Goal: Information Seeking & Learning: Learn about a topic

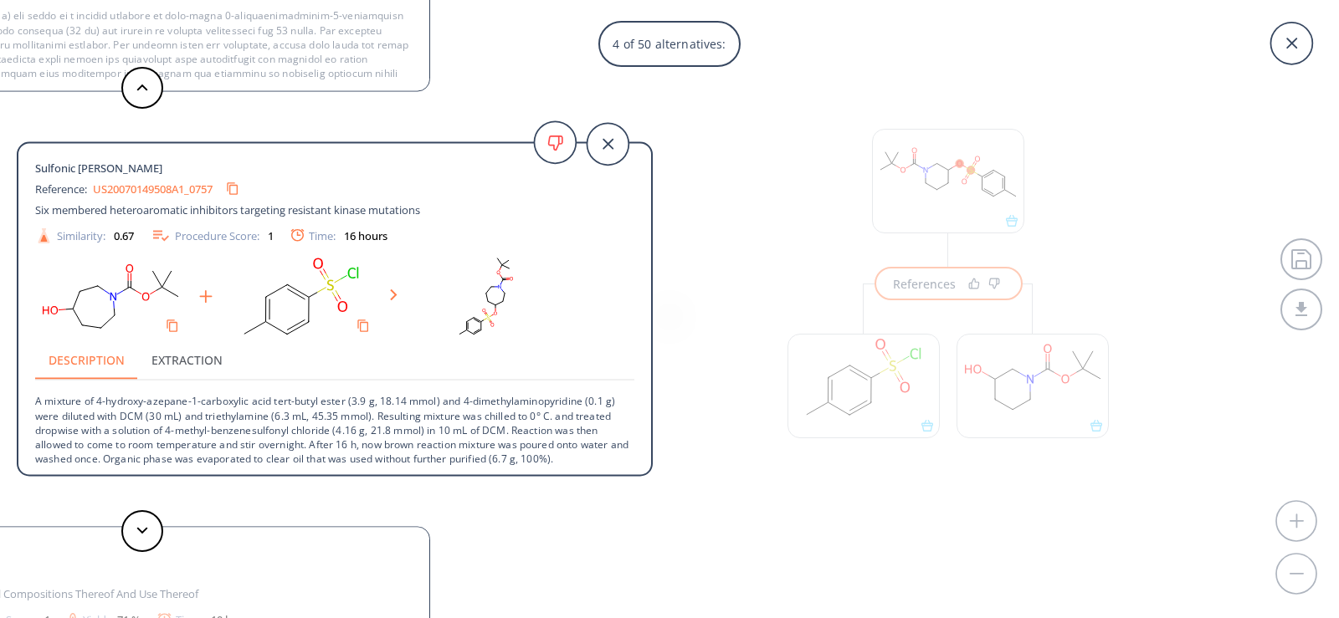
scroll to position [3, 0]
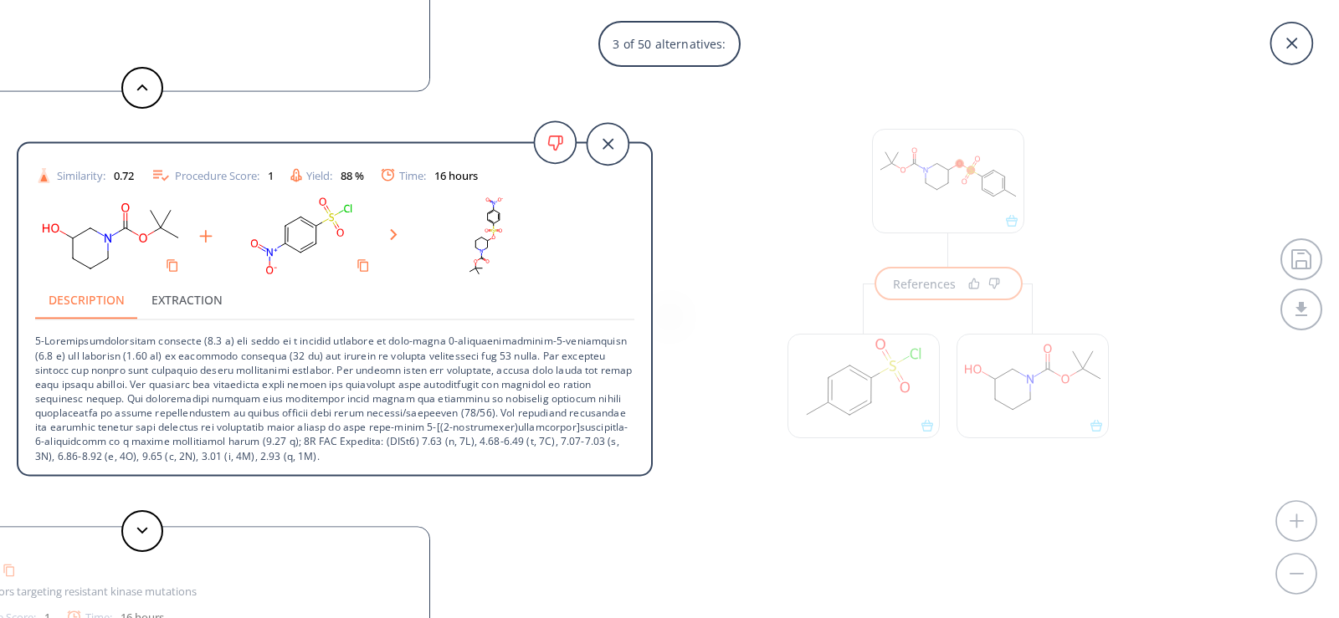
click at [1291, 41] on icon at bounding box center [1291, 44] width 42 height 42
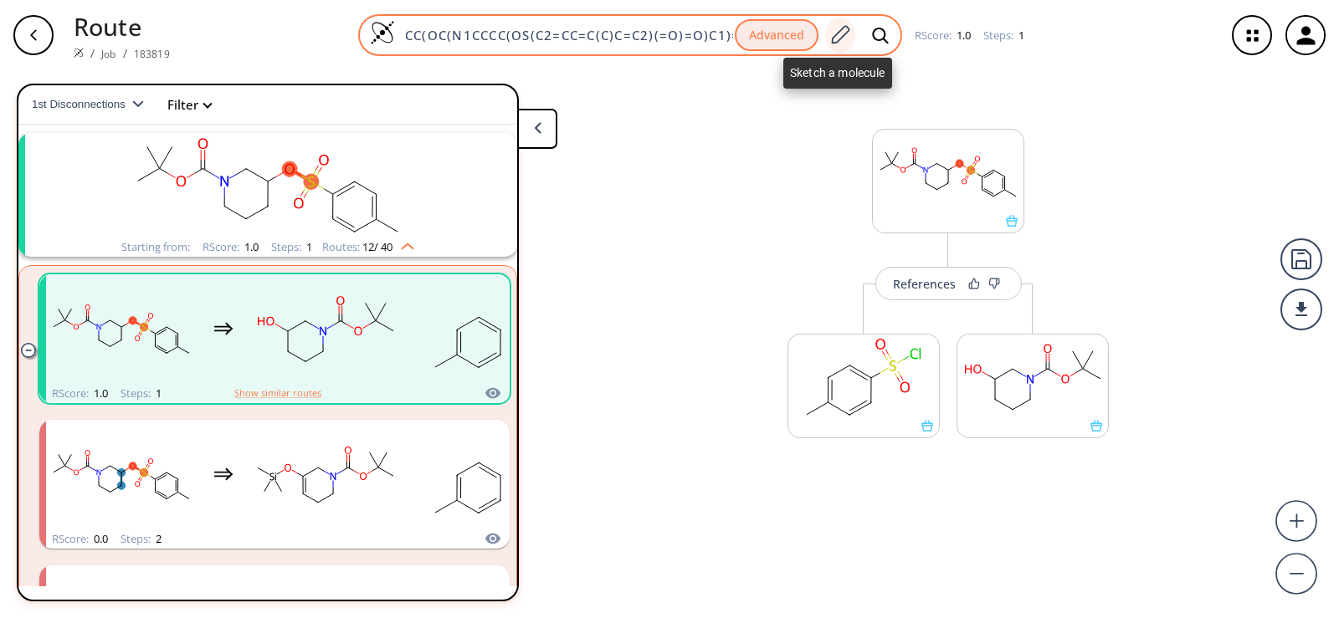
click at [834, 38] on icon at bounding box center [839, 35] width 23 height 22
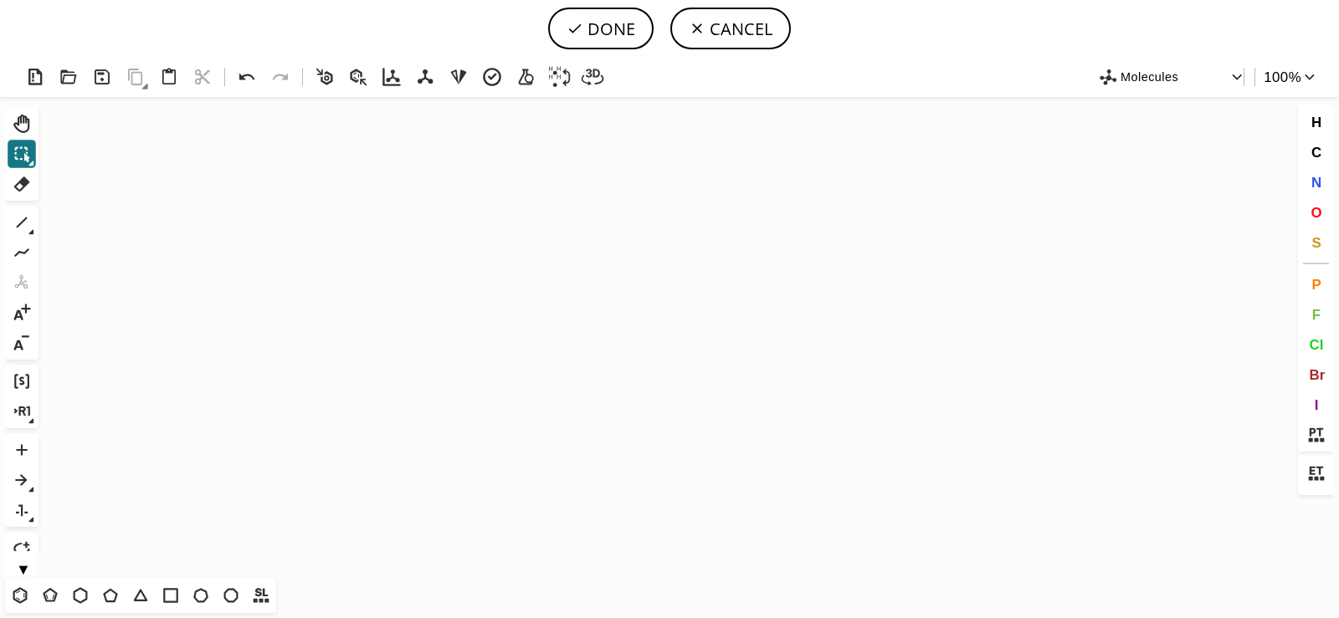
scroll to position [388, 8]
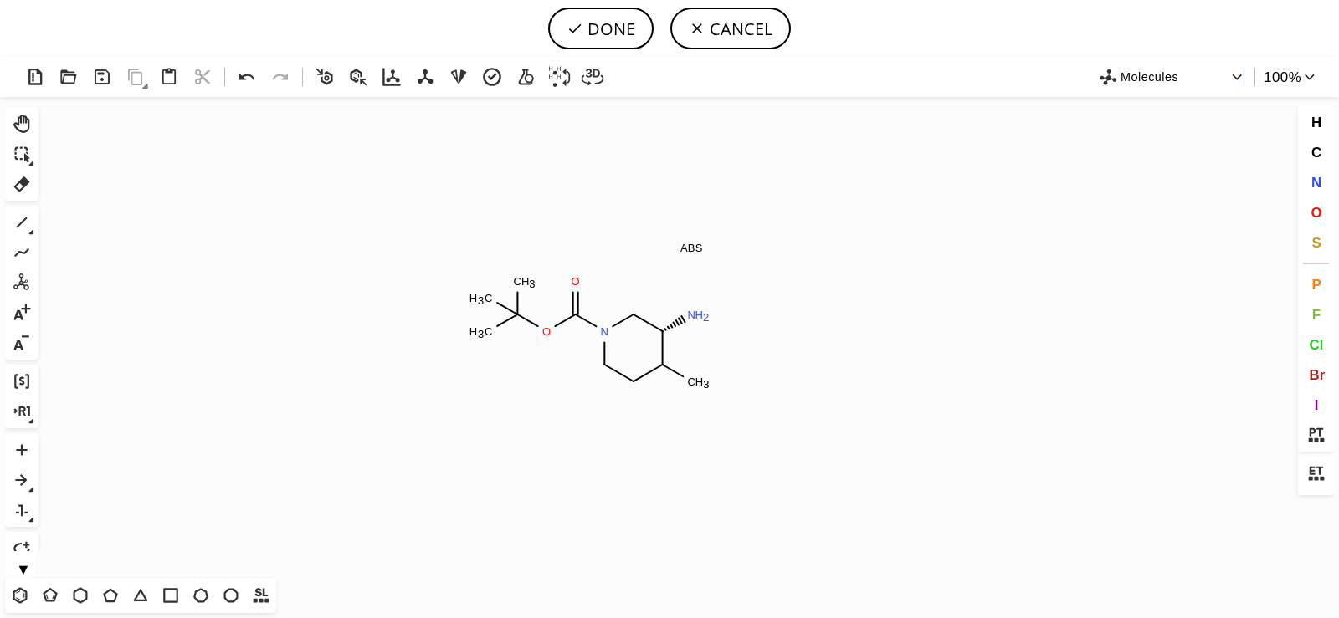
click at [590, 331] on icon "Created with Raphaël 2.3.0 N H 2 N O C H 3 C H 3 C H 3 O C H 3 ABS" at bounding box center [669, 337] width 1248 height 481
click at [616, 31] on button "DONE" at bounding box center [600, 29] width 105 height 42
type input "N[C@@H]1C(C)CCN(C(=O)OC(C)(C)C)C1"
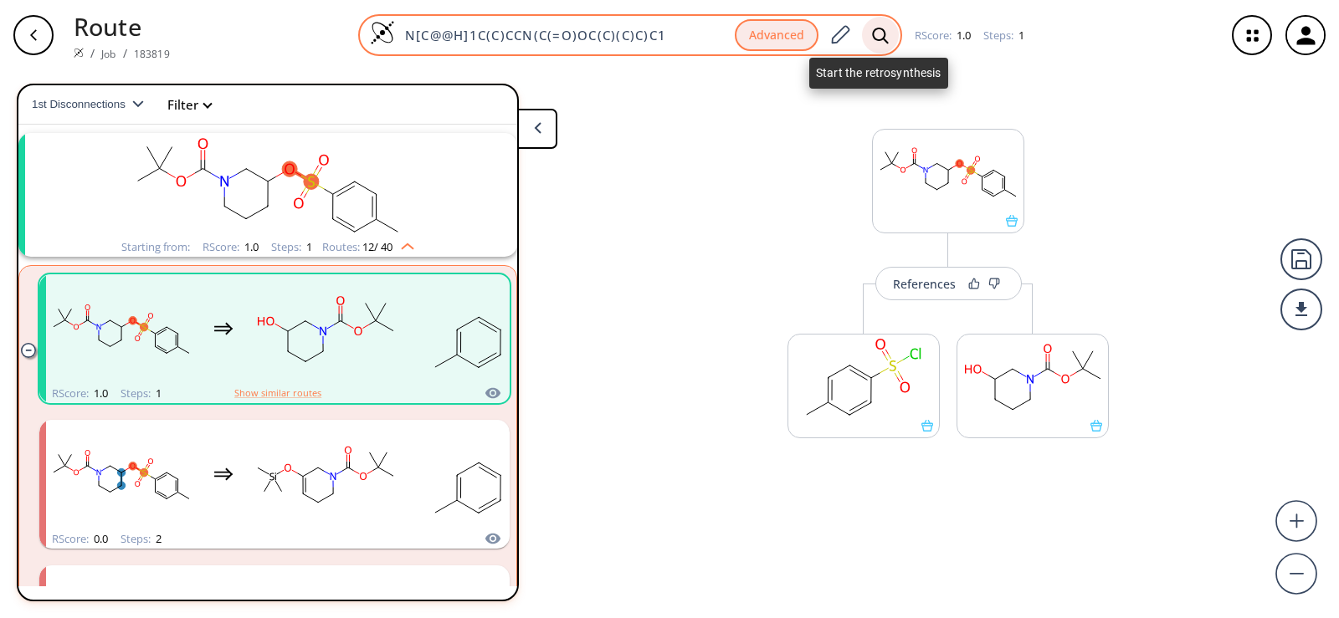
click at [883, 47] on div at bounding box center [880, 35] width 37 height 37
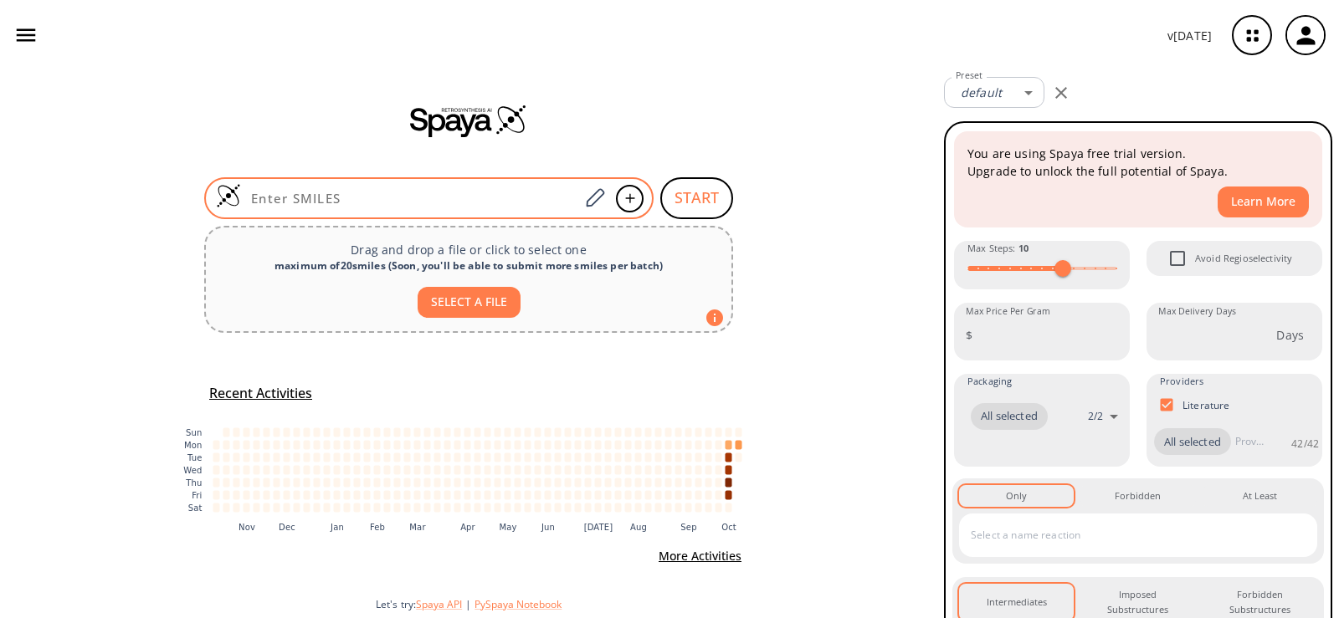
click at [510, 186] on div at bounding box center [428, 198] width 449 height 42
paste input "N[C@H]1CN(C(OC(C)(C)C)=O)CCC1C"
type input "N[C@H]1CN(C(OC(C)(C)C)=O)CCC1C"
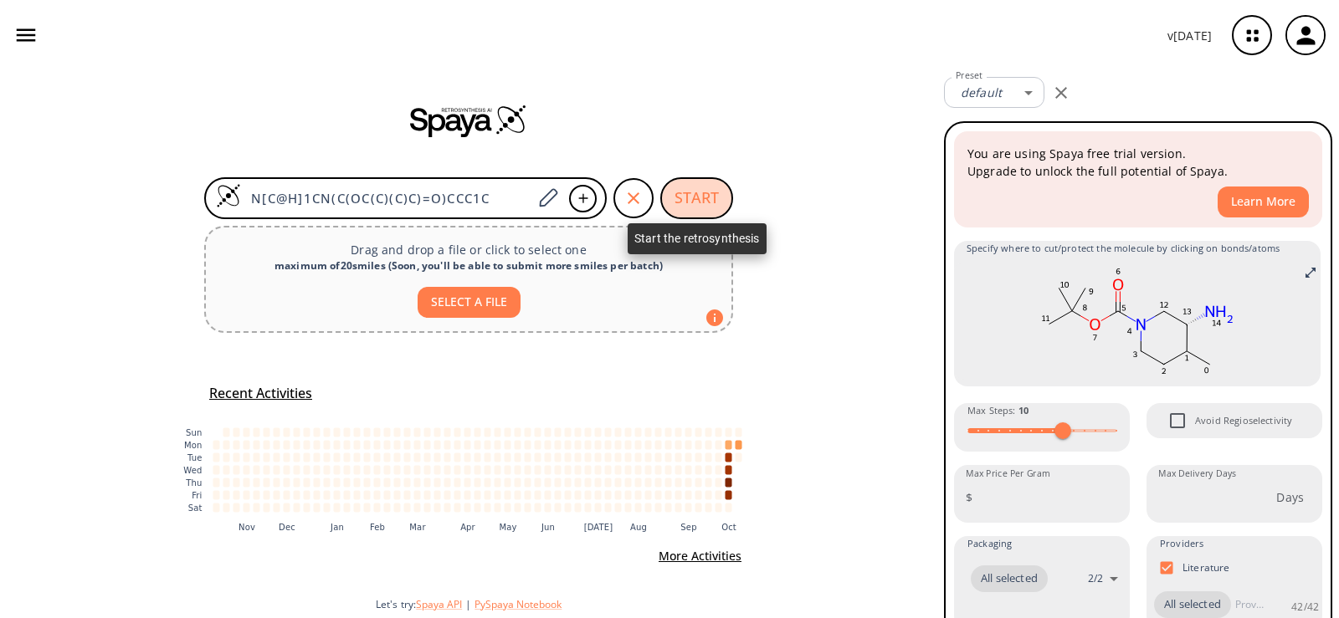
click at [684, 194] on button "START" at bounding box center [696, 198] width 73 height 42
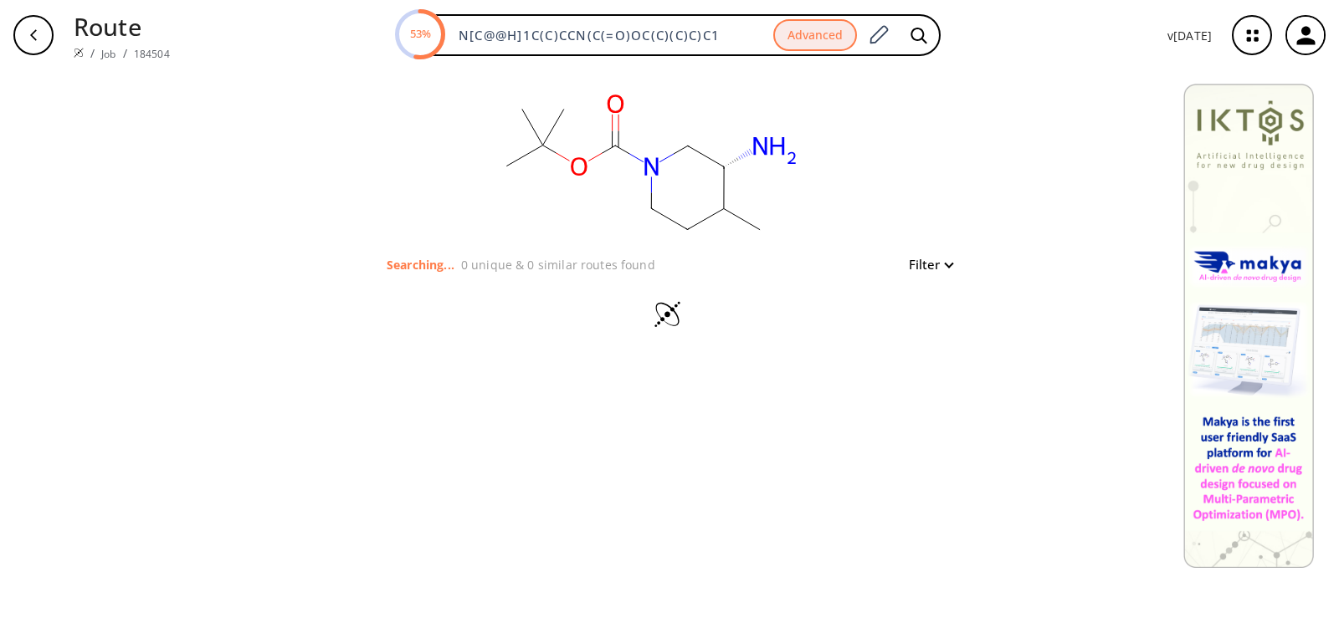
drag, startPoint x: 668, startPoint y: 38, endPoint x: 177, endPoint y: 44, distance: 492.0
click at [177, 44] on div "Route / Job / 184504 53% N[C@@H]1C(C)CCN(C(=O)OC(C)(C)C)C1 Advanced v [DATE]" at bounding box center [669, 35] width 1339 height 70
paste input "H]1CN(C(OC(C)(C)C)=O)CC[C@@H]1C"
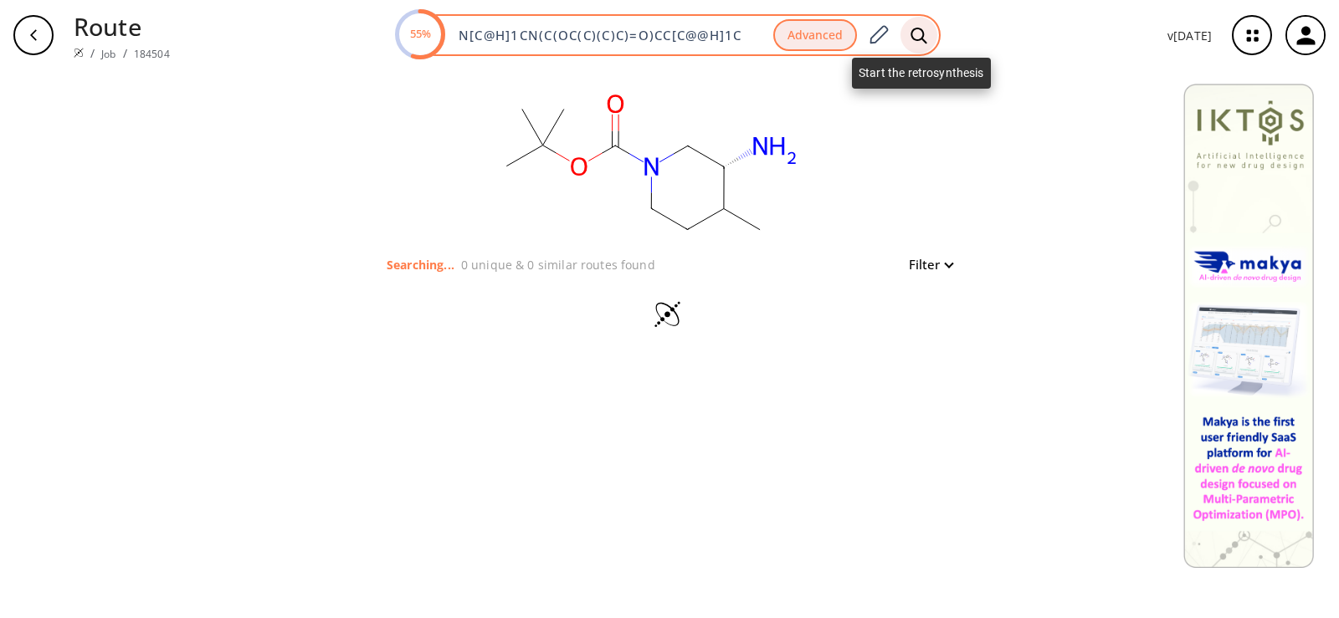
type input "N[C@H]1CN(C(OC(C)(C)C)=O)CC[C@@H]1C"
click at [927, 31] on icon at bounding box center [918, 36] width 17 height 18
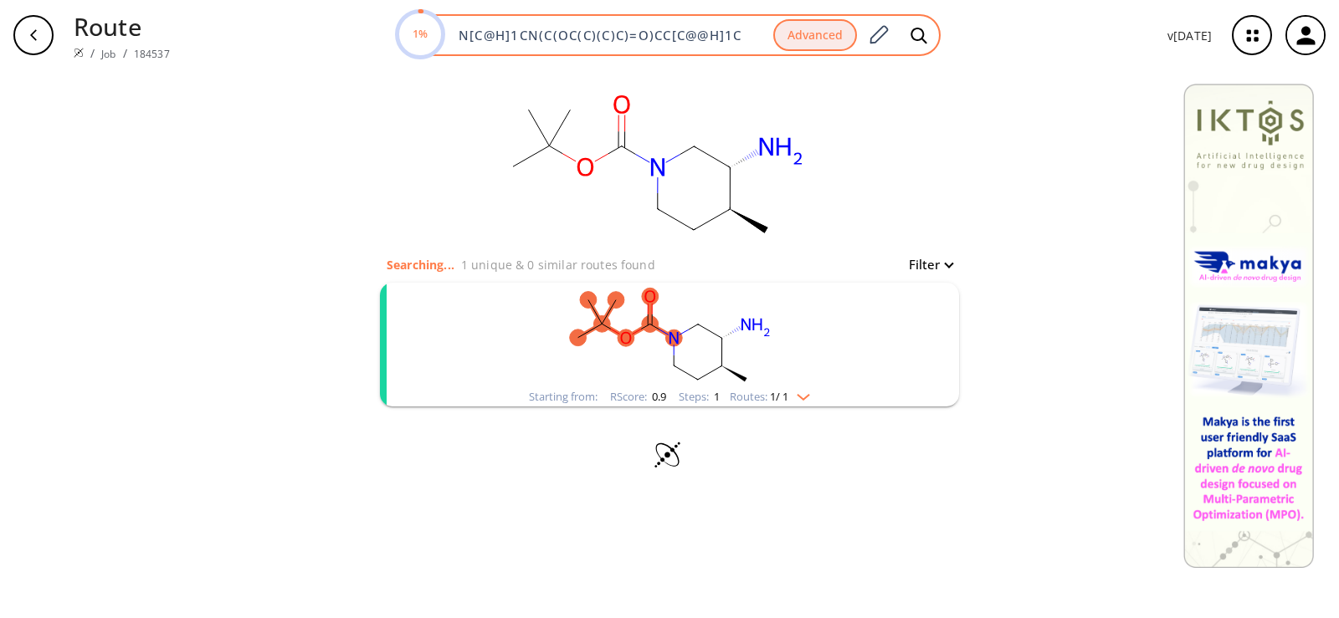
click at [603, 36] on input "N[C@H]1CN(C(OC(C)(C)C)=O)CC[C@@H]1C" at bounding box center [610, 35] width 325 height 17
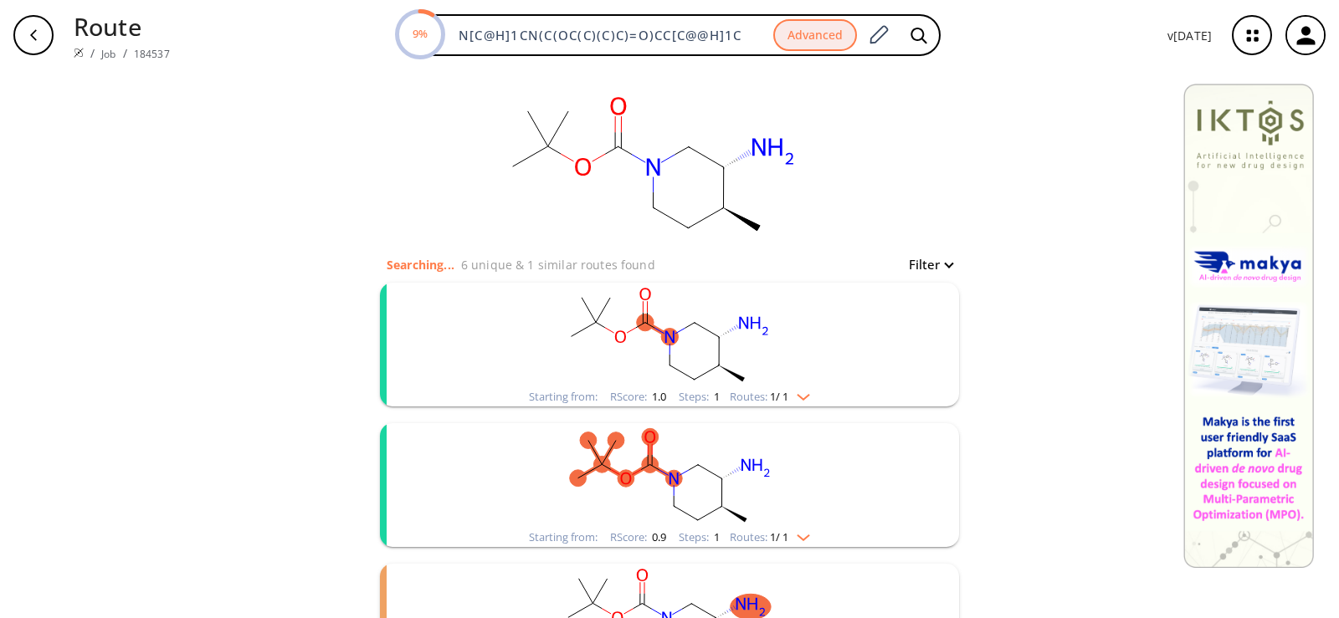
click at [678, 333] on rect "clusters" at bounding box center [669, 335] width 435 height 105
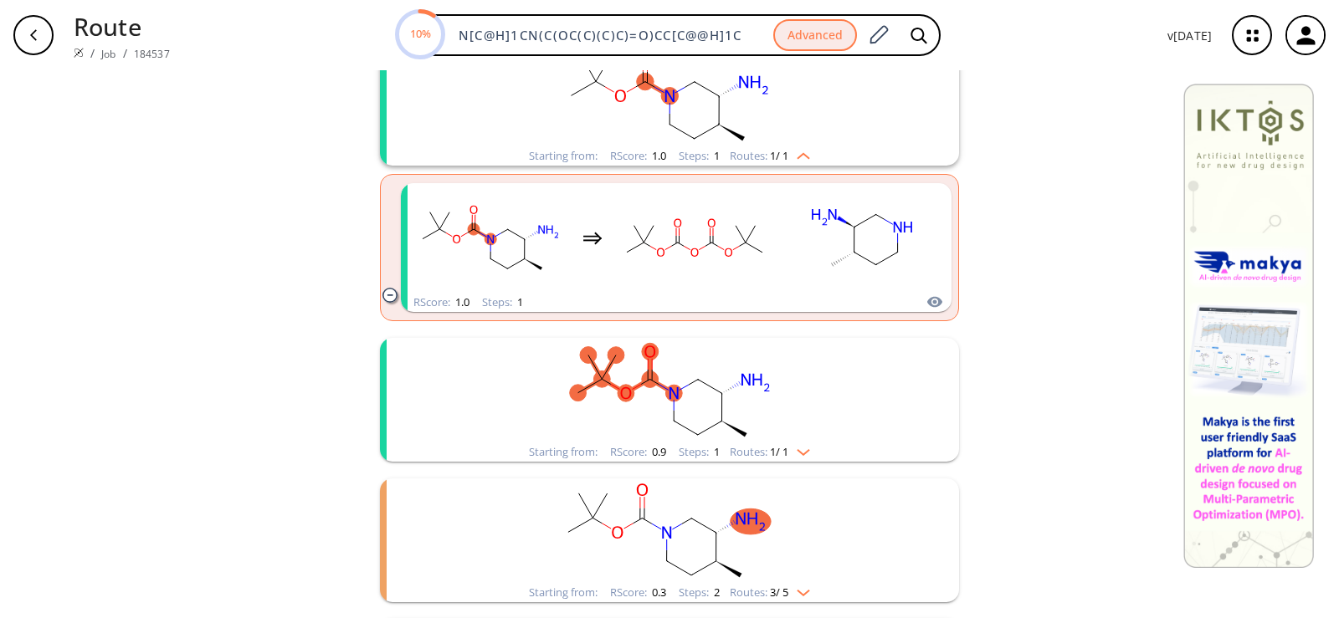
scroll to position [251, 0]
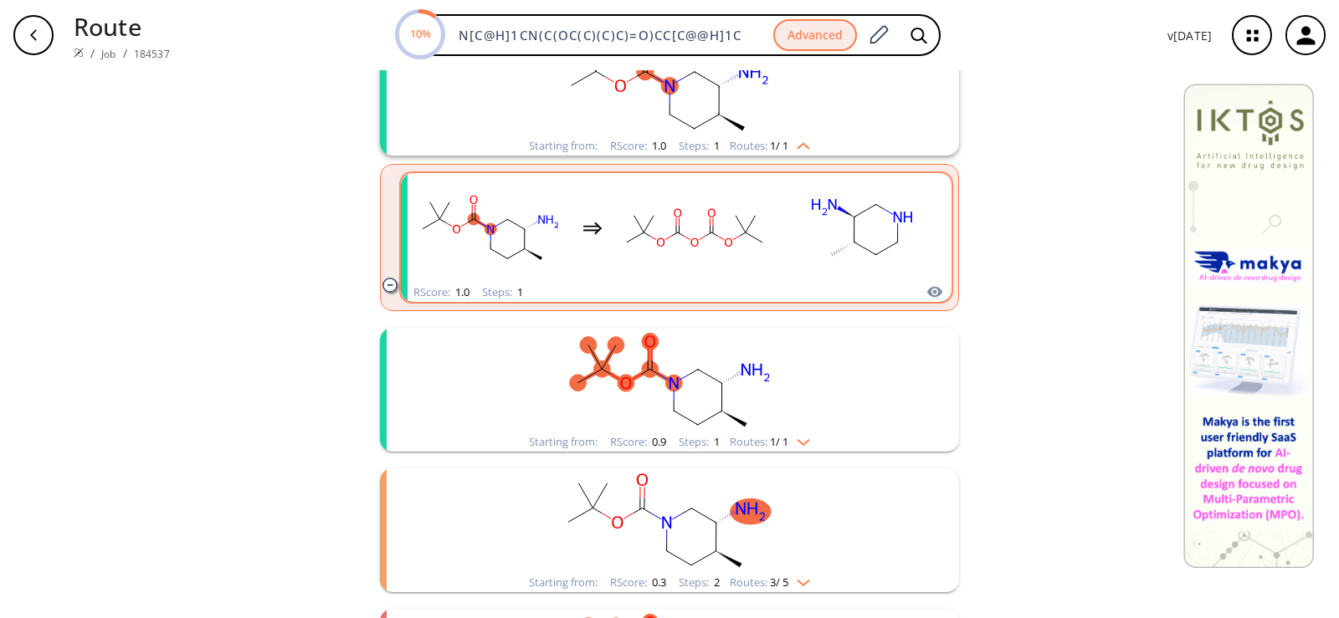
click at [658, 249] on rect "clusters" at bounding box center [694, 228] width 151 height 105
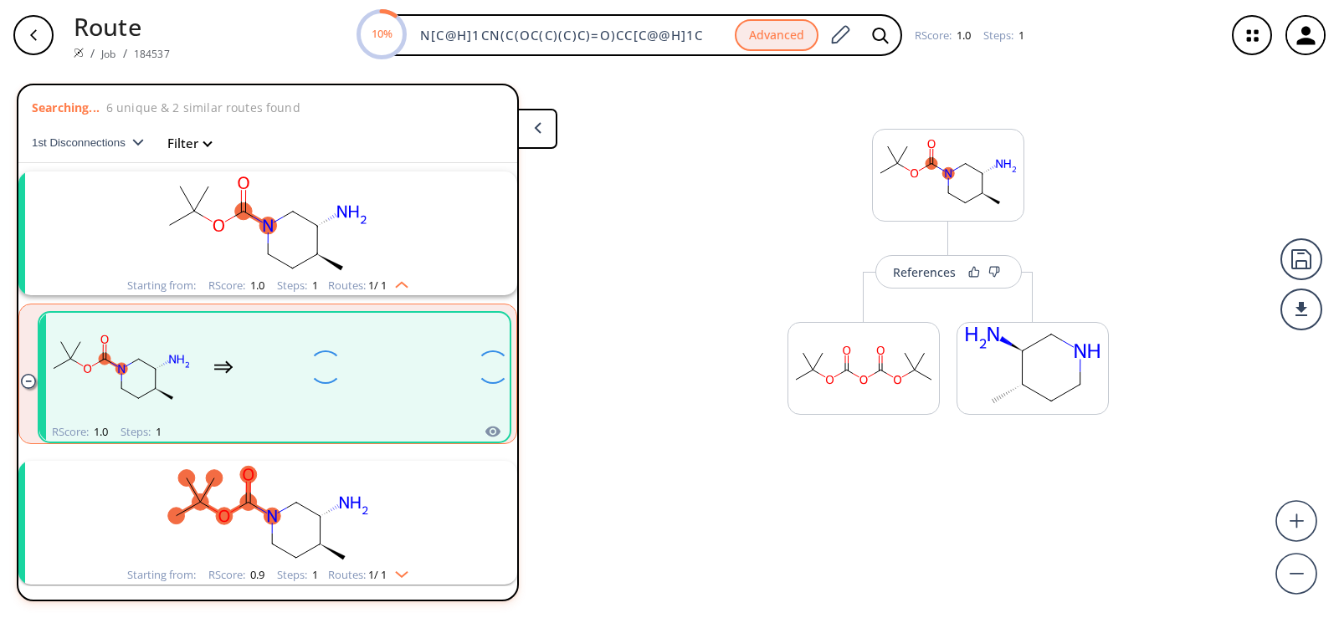
scroll to position [38, 0]
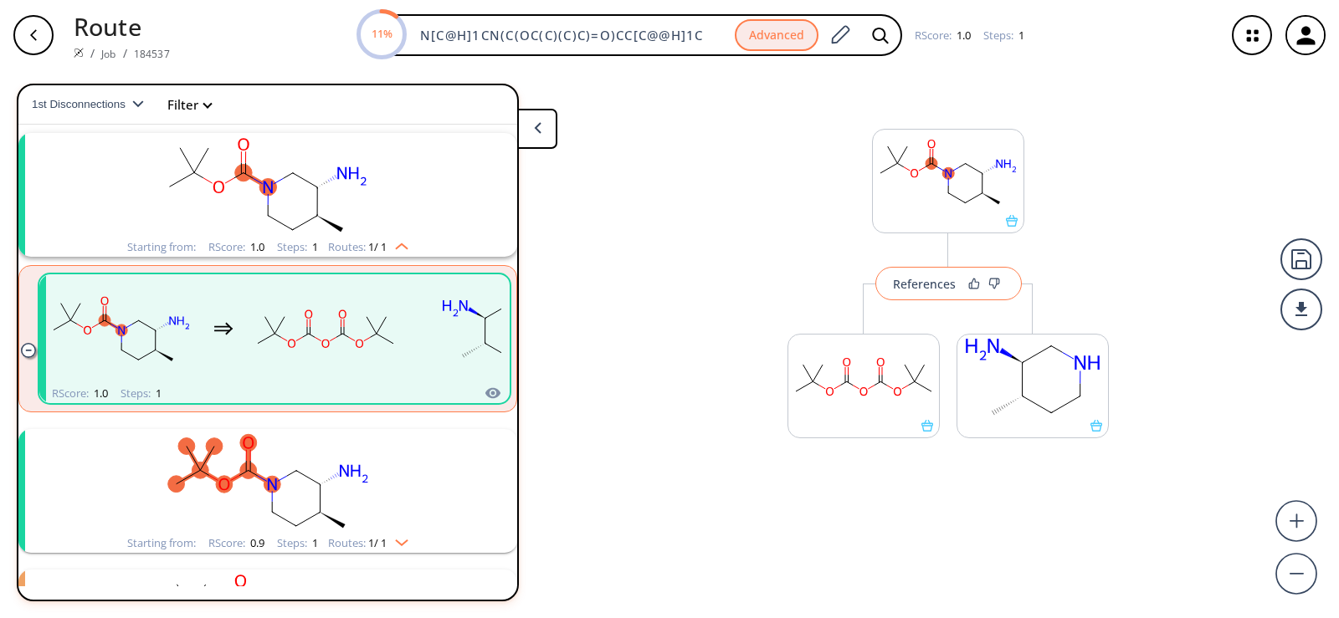
click at [934, 286] on div "References" at bounding box center [924, 284] width 63 height 11
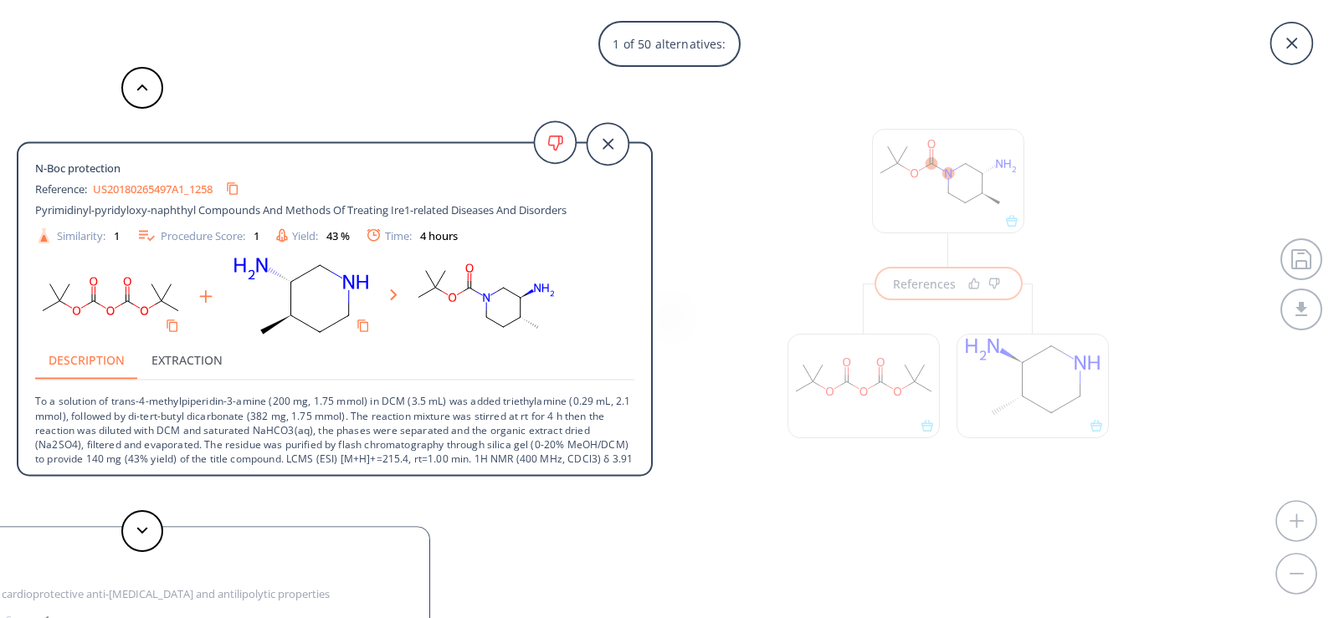
click at [198, 187] on link "US20180265497A1_1258" at bounding box center [153, 188] width 120 height 11
drag, startPoint x: 114, startPoint y: 415, endPoint x: 266, endPoint y: 417, distance: 152.3
click at [266, 417] on p "To a solution of trans-4-methylpiperidin-3-amine (200 mg, 1.75 mmol) in DCM (3.…" at bounding box center [334, 438] width 599 height 114
copy p "trans-4-methylpiperidin-3-amine"
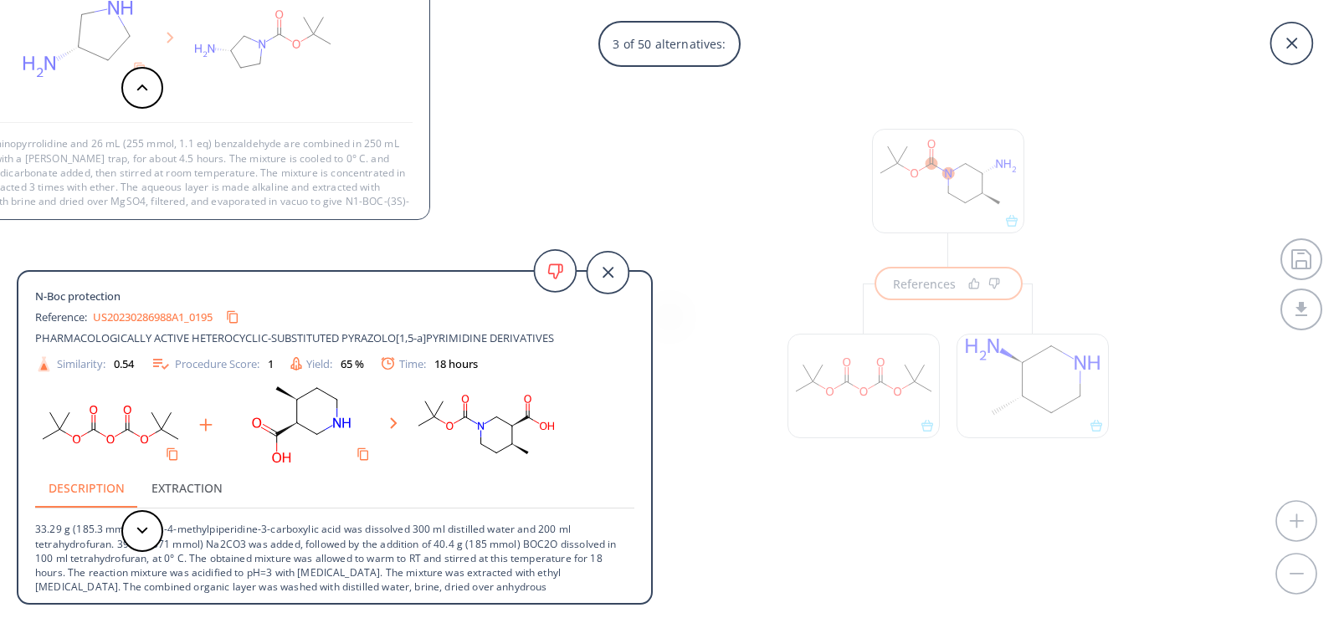
scroll to position [47, 0]
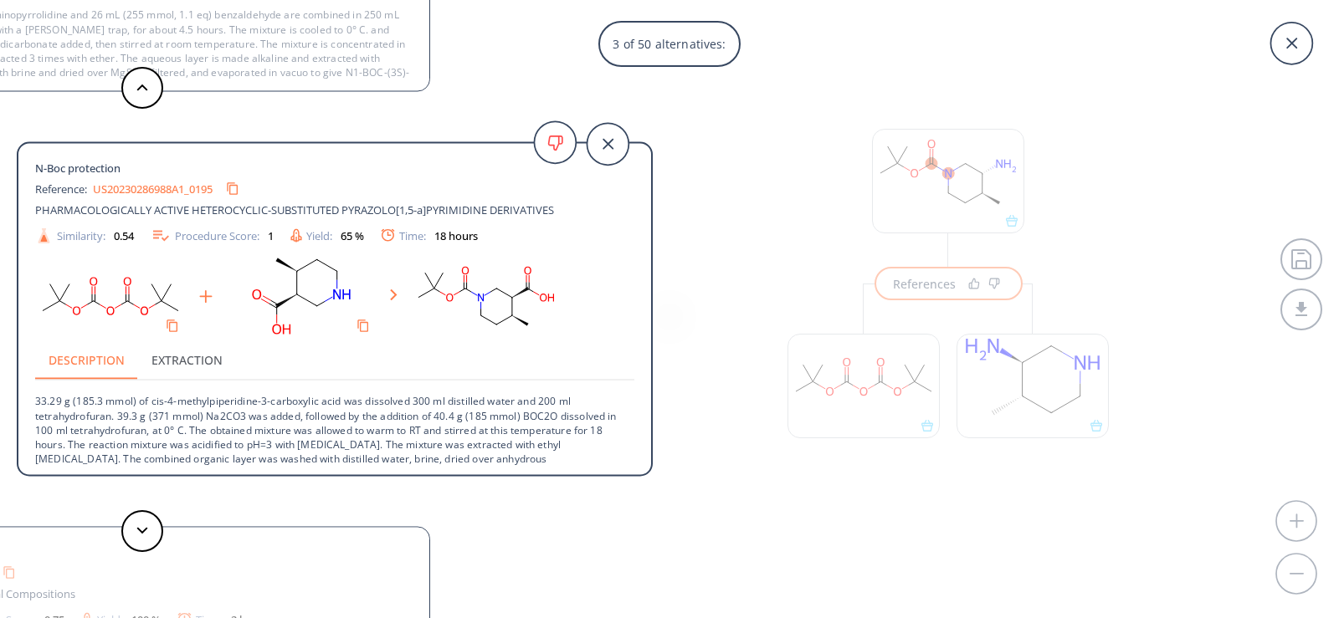
click at [709, 268] on div "3 of 50 alternatives: N-Boc protection Reference: US20180265497A1_1258 Pyrimidi…" at bounding box center [669, 309] width 1339 height 618
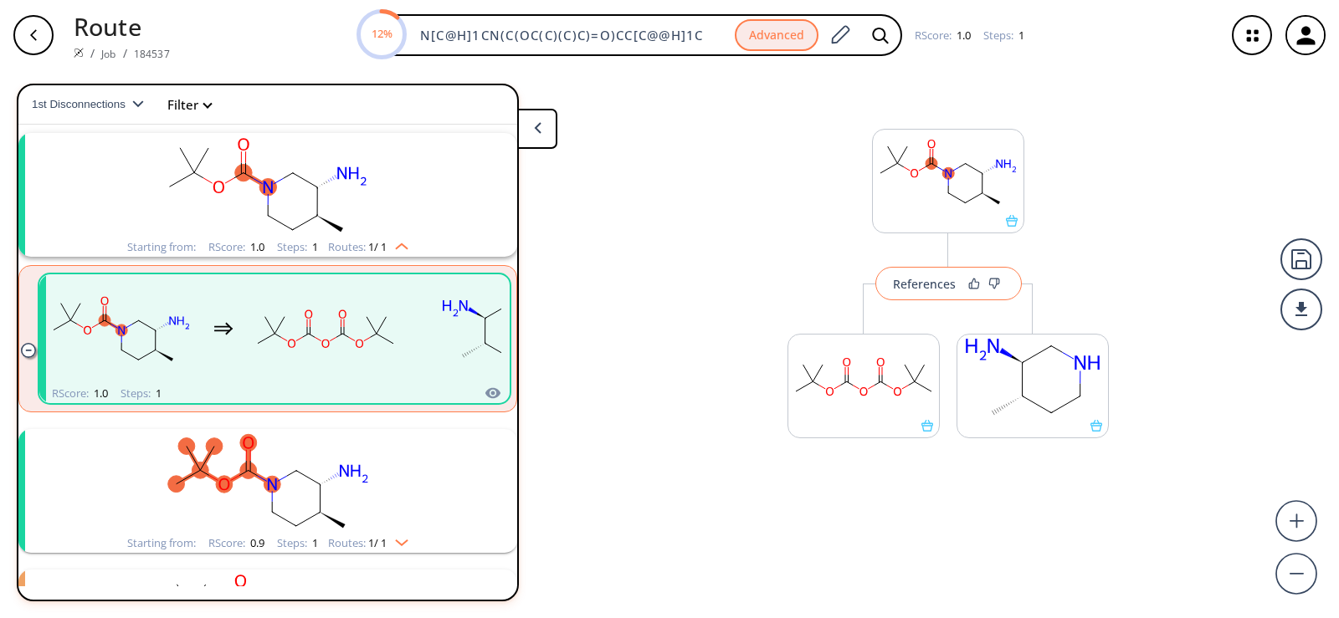
click at [902, 289] on div "References" at bounding box center [924, 284] width 63 height 11
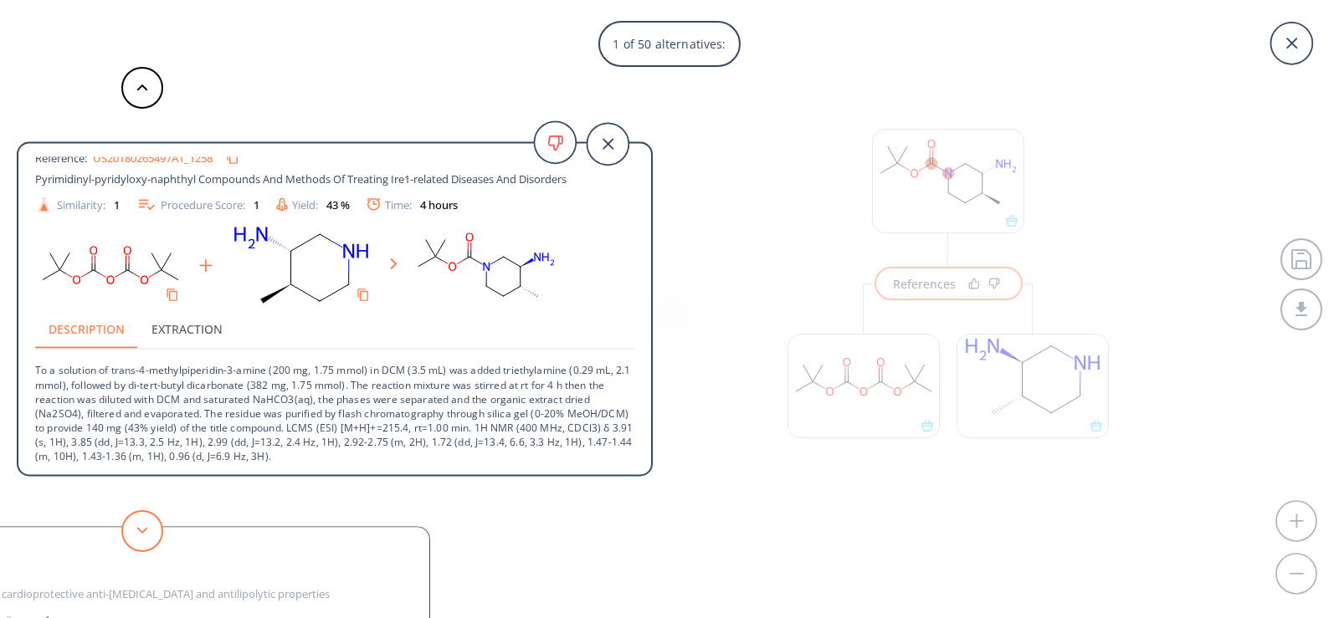
click at [146, 522] on button at bounding box center [142, 531] width 42 height 42
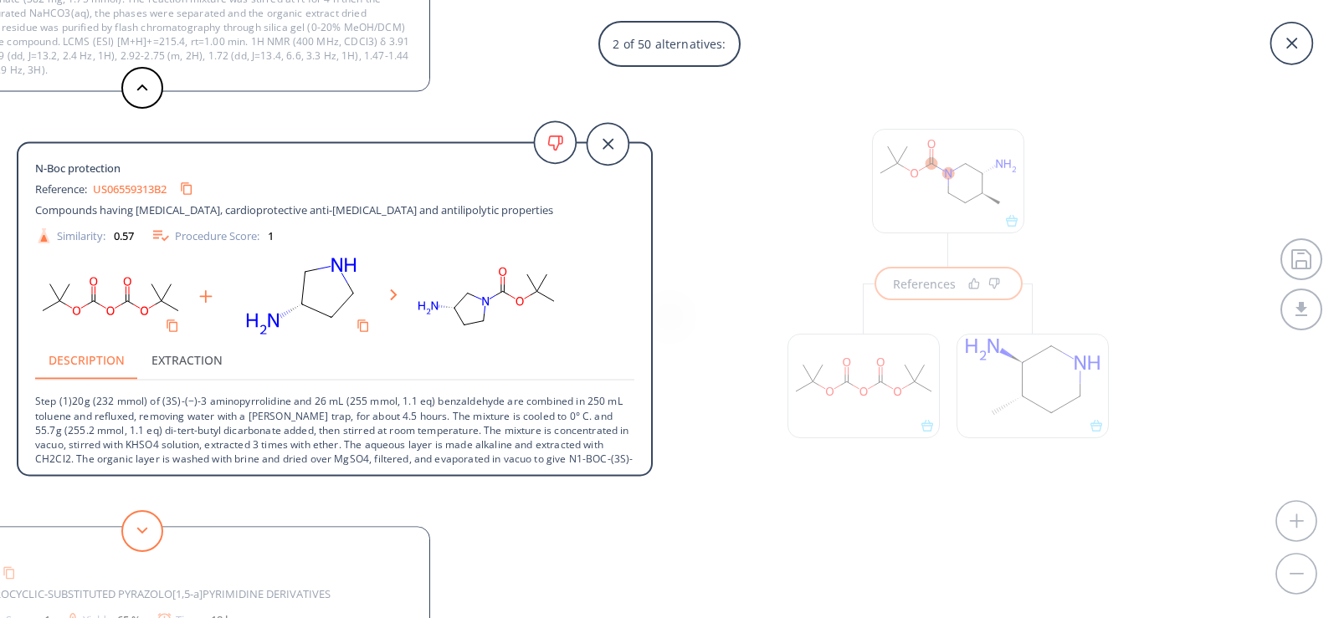
click at [146, 522] on button at bounding box center [142, 531] width 42 height 42
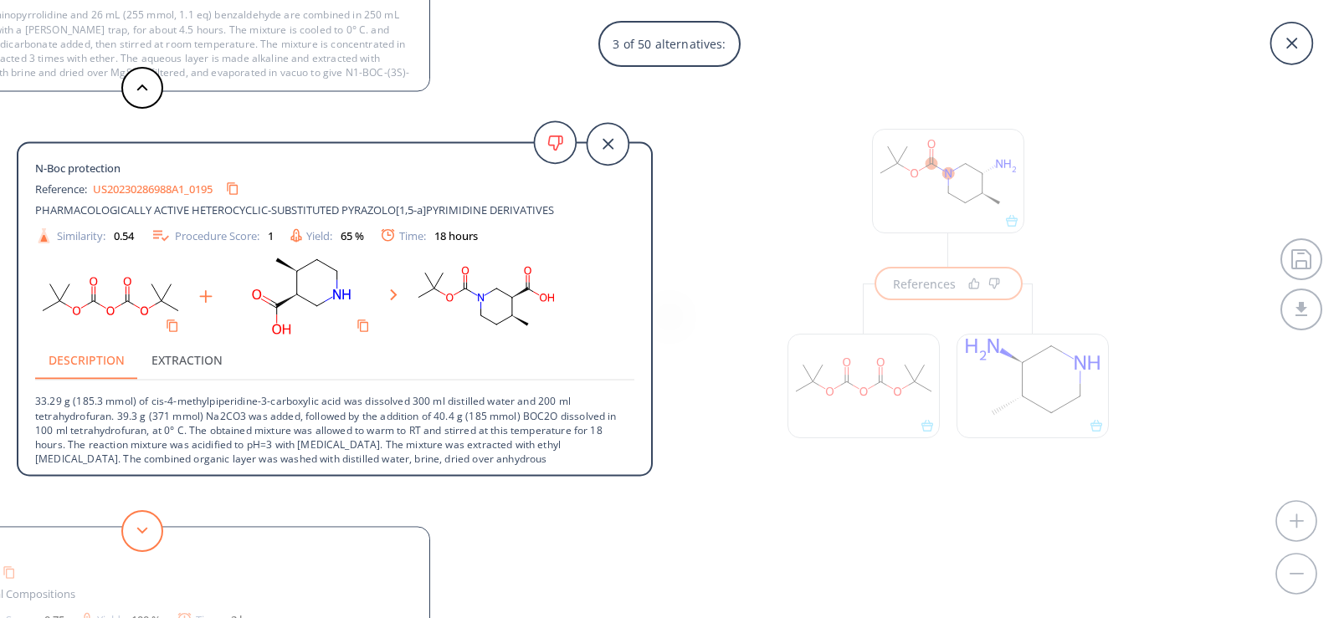
click at [145, 519] on button at bounding box center [142, 531] width 42 height 42
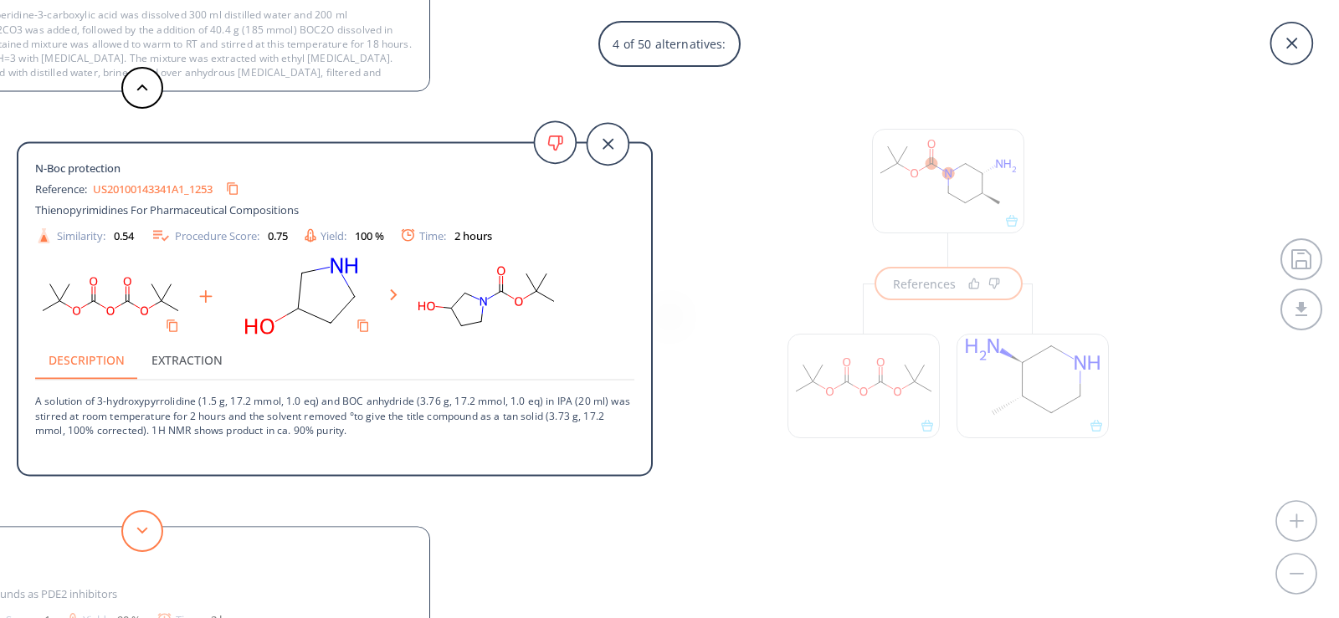
click at [145, 519] on button at bounding box center [142, 531] width 42 height 42
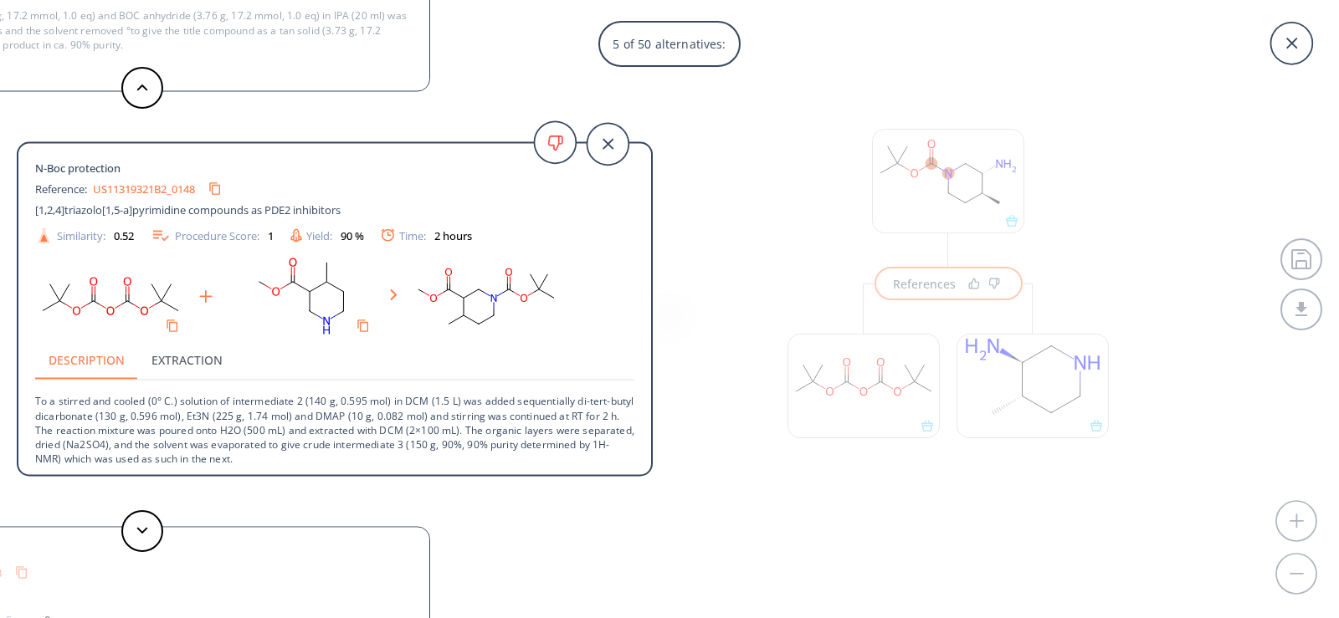
scroll to position [3, 0]
click at [143, 540] on button at bounding box center [142, 531] width 42 height 42
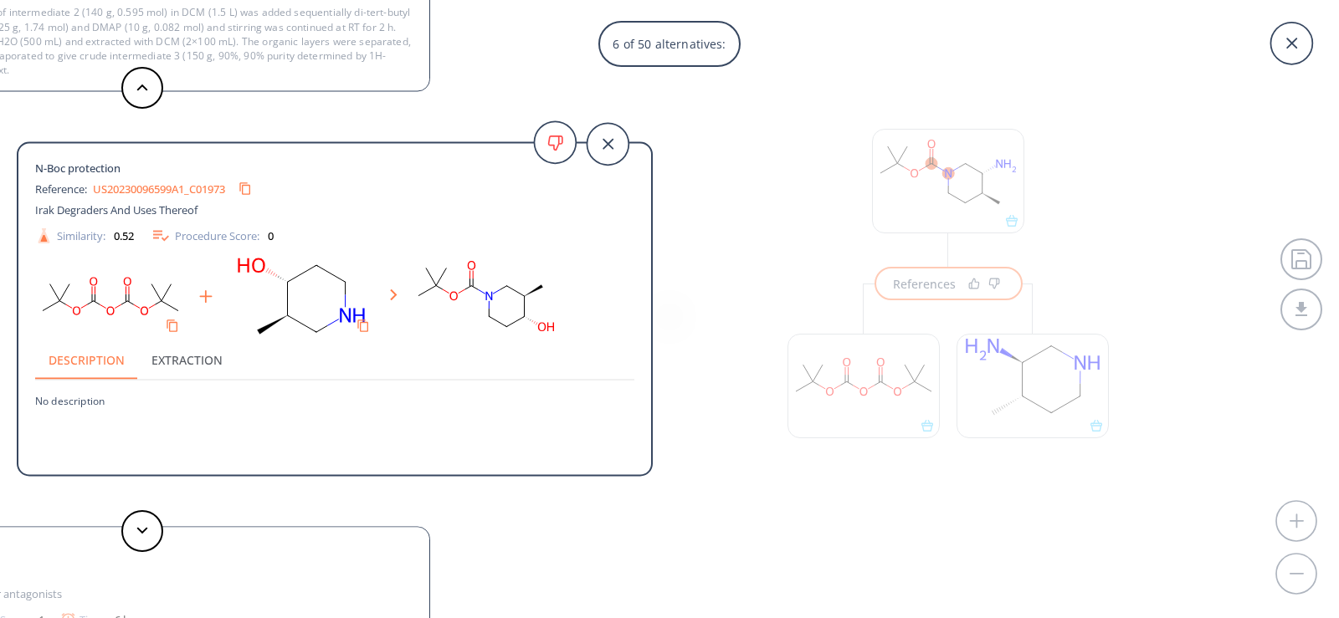
click at [296, 306] on rect at bounding box center [301, 296] width 151 height 85
click at [151, 532] on button at bounding box center [142, 531] width 42 height 42
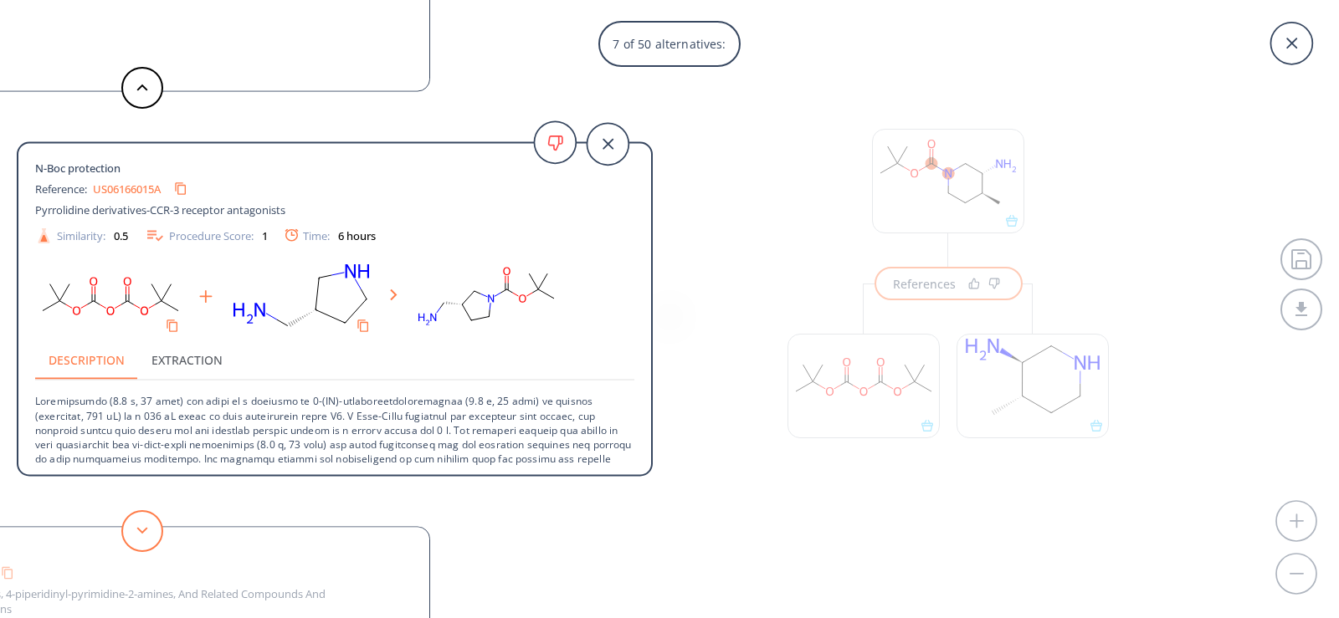
click at [151, 532] on button at bounding box center [142, 531] width 42 height 42
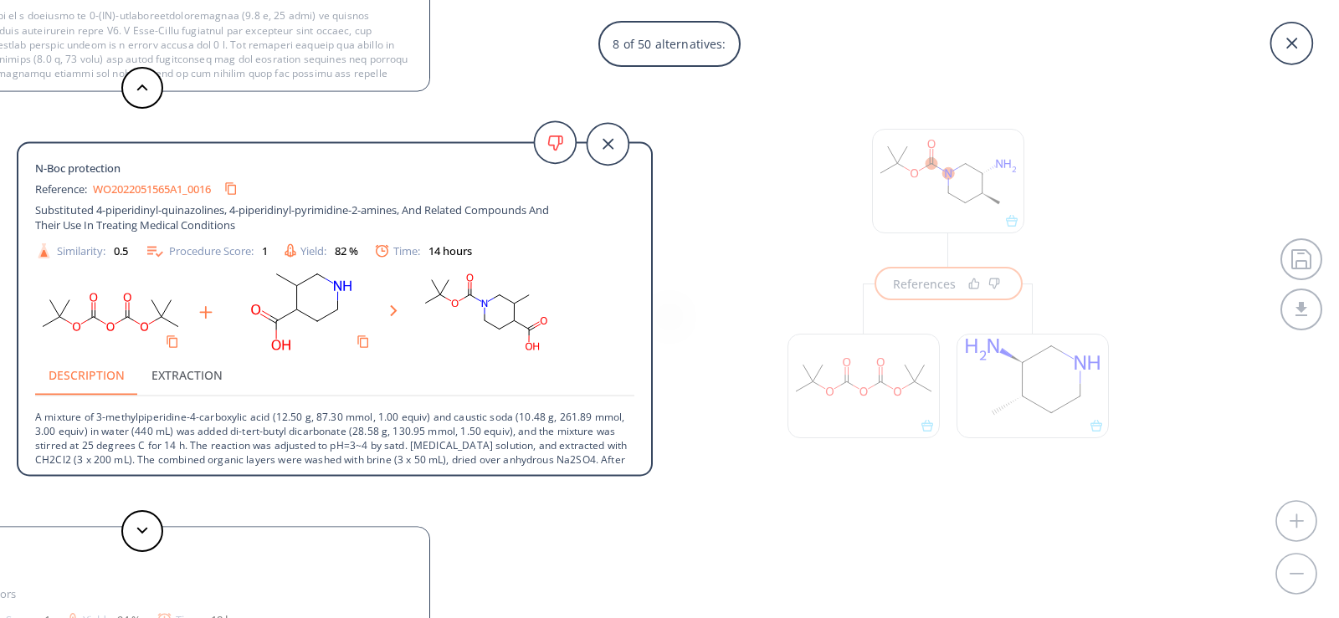
click at [832, 524] on div "8 of 50 alternatives: N-Boc protection Reference: US20180265497A1_1258 Pyrimidi…" at bounding box center [669, 309] width 1339 height 618
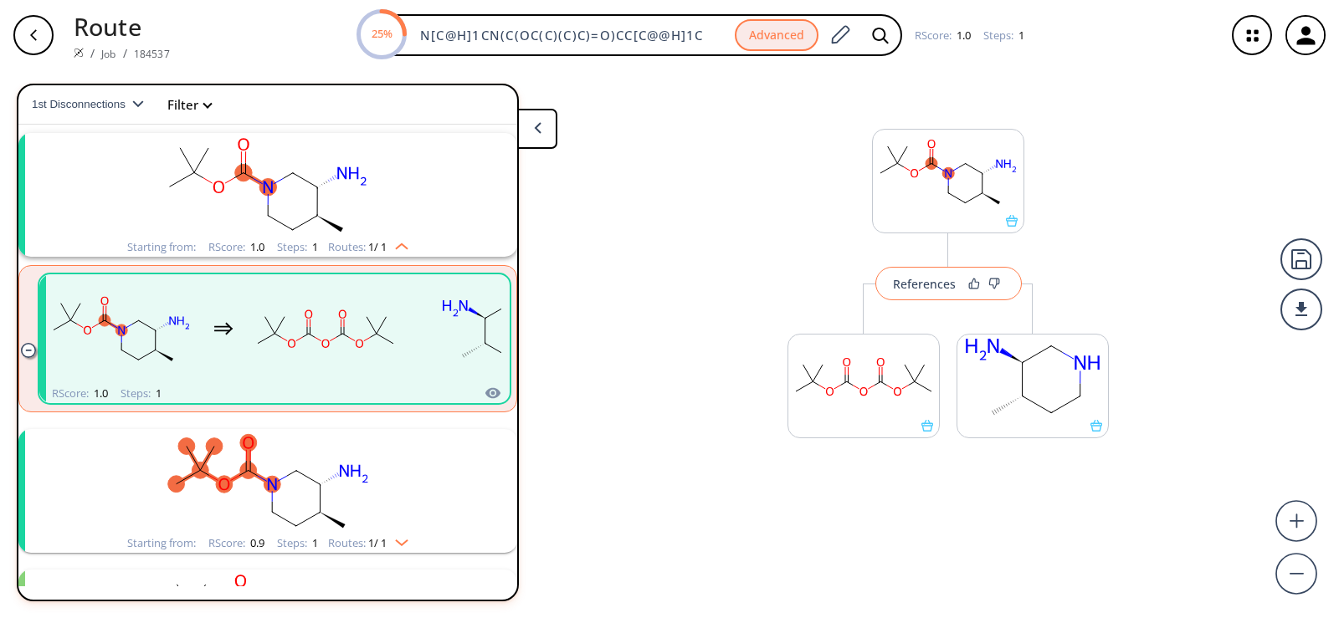
click at [941, 284] on div "References" at bounding box center [924, 284] width 63 height 11
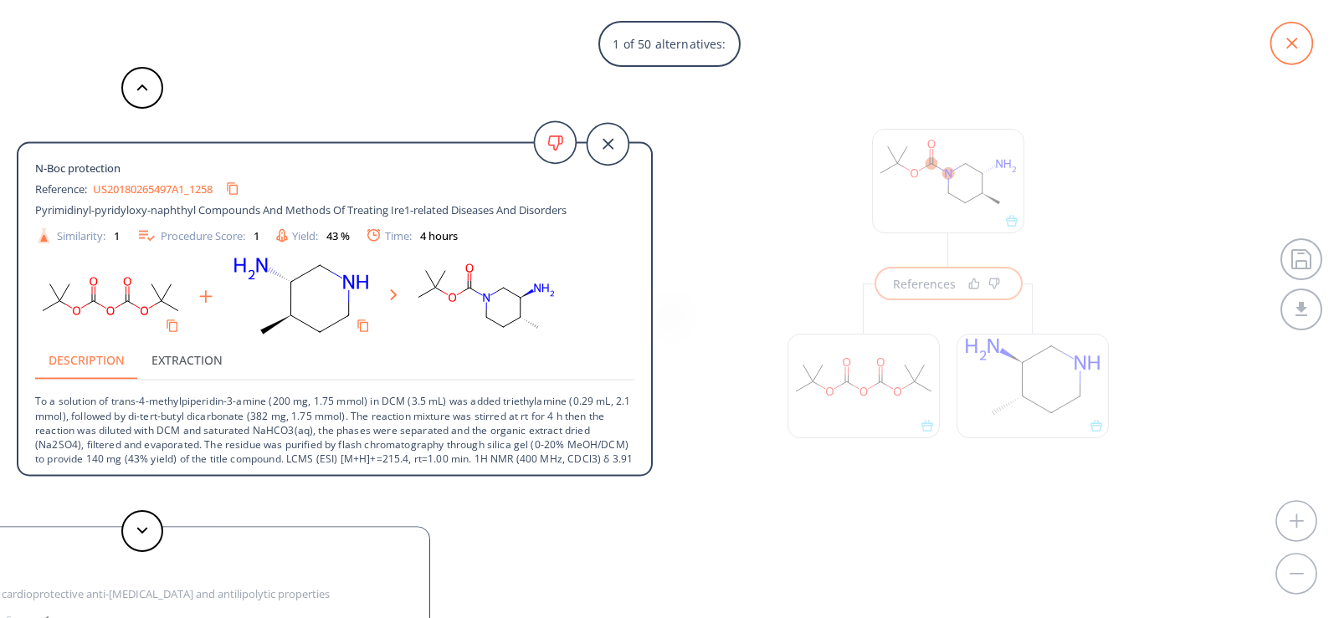
click at [1288, 38] on icon at bounding box center [1291, 44] width 42 height 42
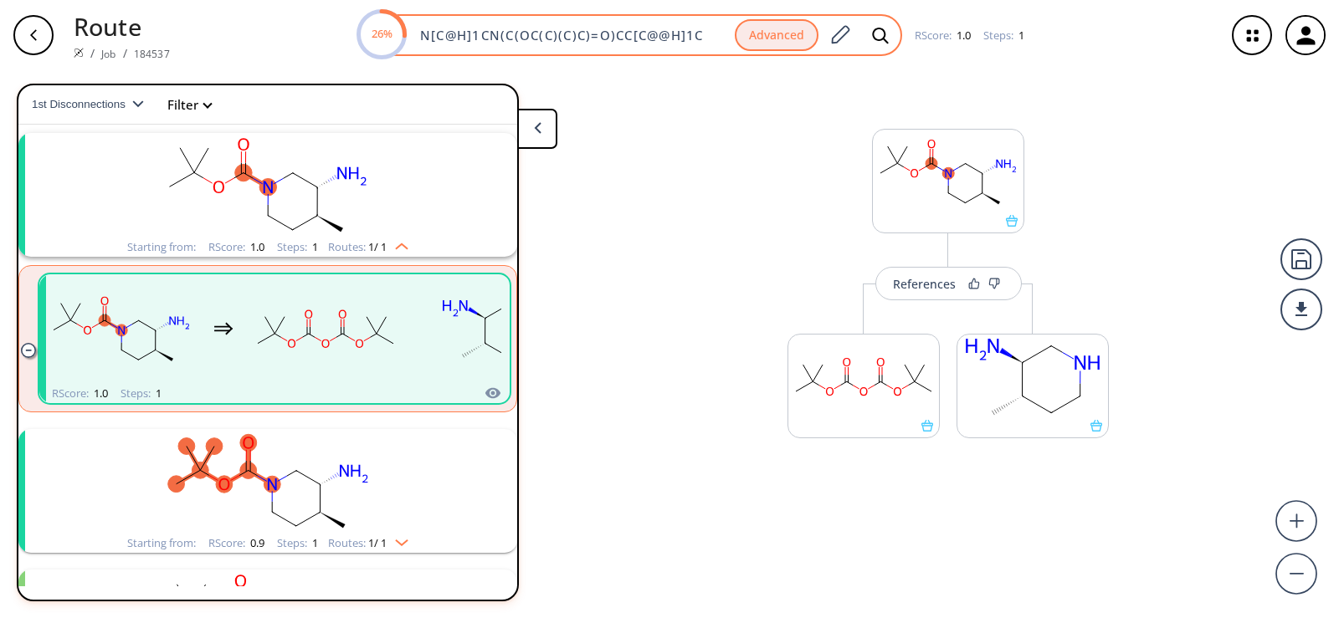
click at [685, 33] on input "N[C@H]1CN(C(OC(C)(C)C)=O)CC[C@@H]1C" at bounding box center [572, 35] width 325 height 17
paste input "O[C@H]1CN(C(OC(C)(C)C)=O)CC[C"
type input "O[C@H]1CN(C(OC(C)(C)C)=O)CC[C@H]1C"
click at [883, 36] on icon at bounding box center [880, 35] width 16 height 16
click at [884, 38] on icon at bounding box center [880, 36] width 17 height 18
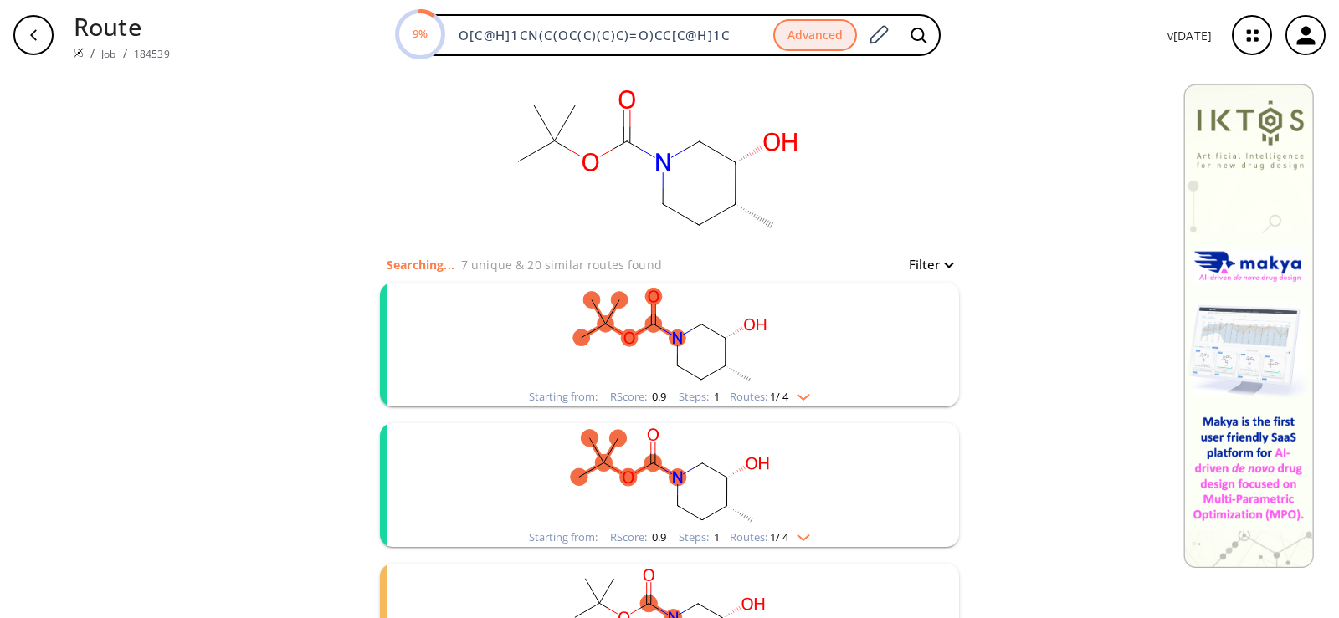
click at [639, 331] on rect "clusters" at bounding box center [669, 335] width 435 height 105
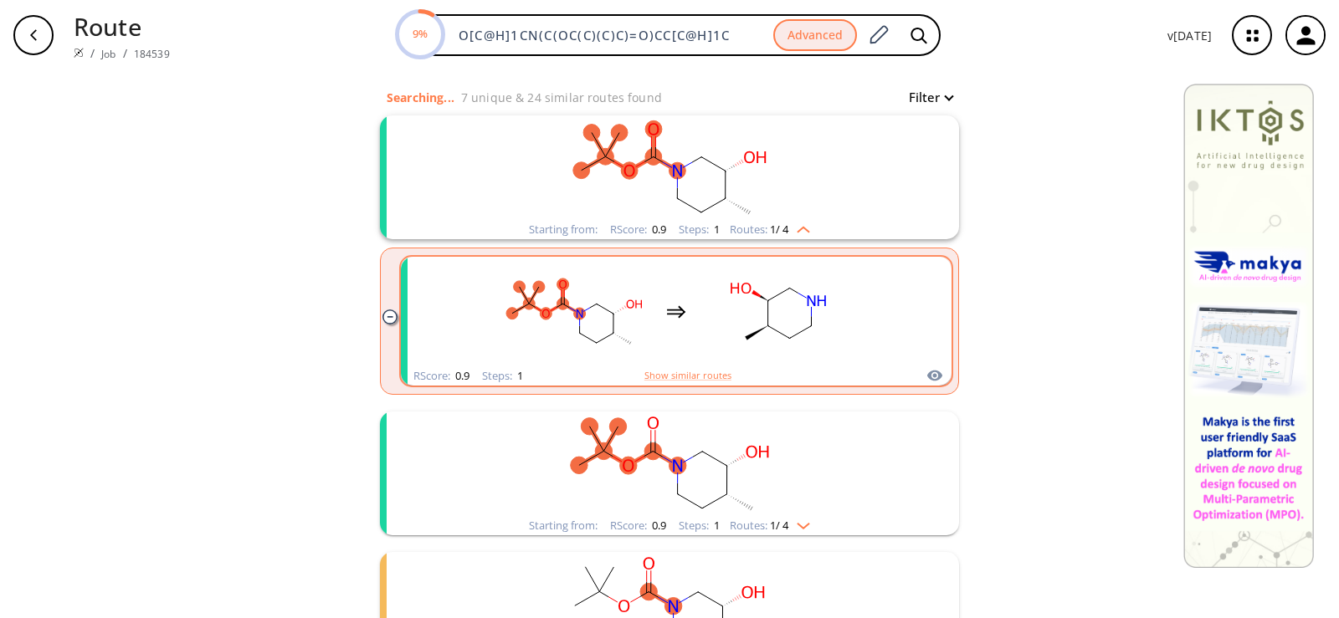
scroll to position [251, 0]
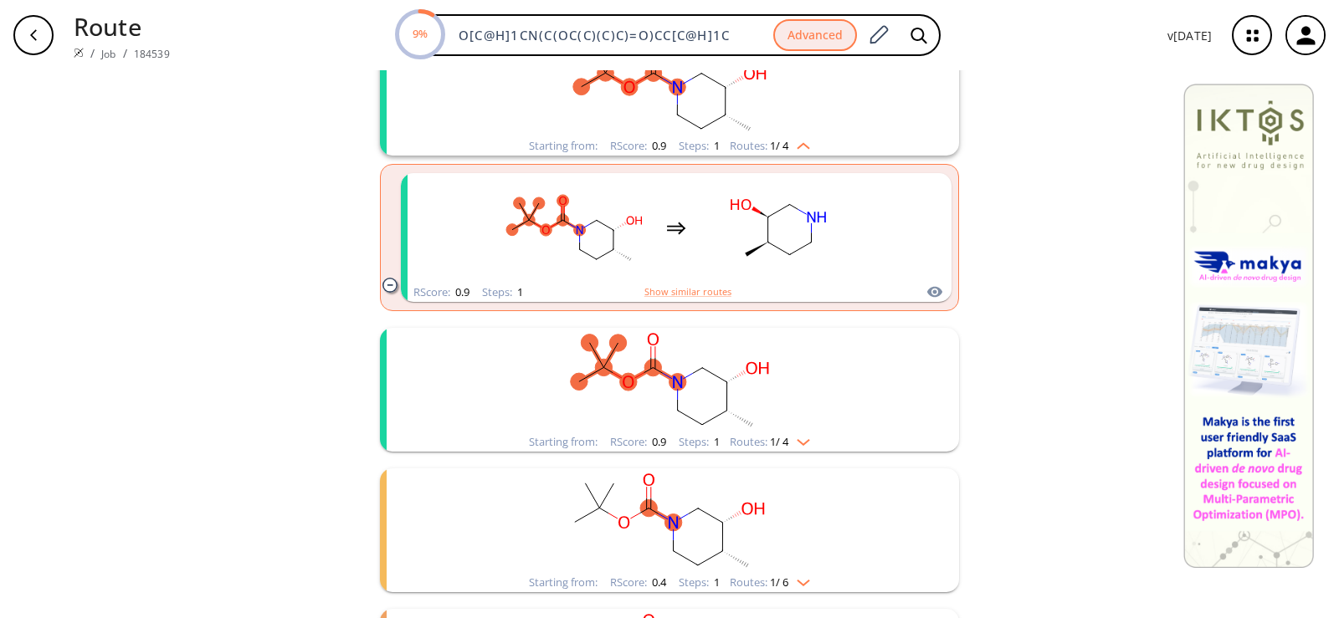
click at [677, 381] on ellipse "clusters" at bounding box center [677, 382] width 17 height 17
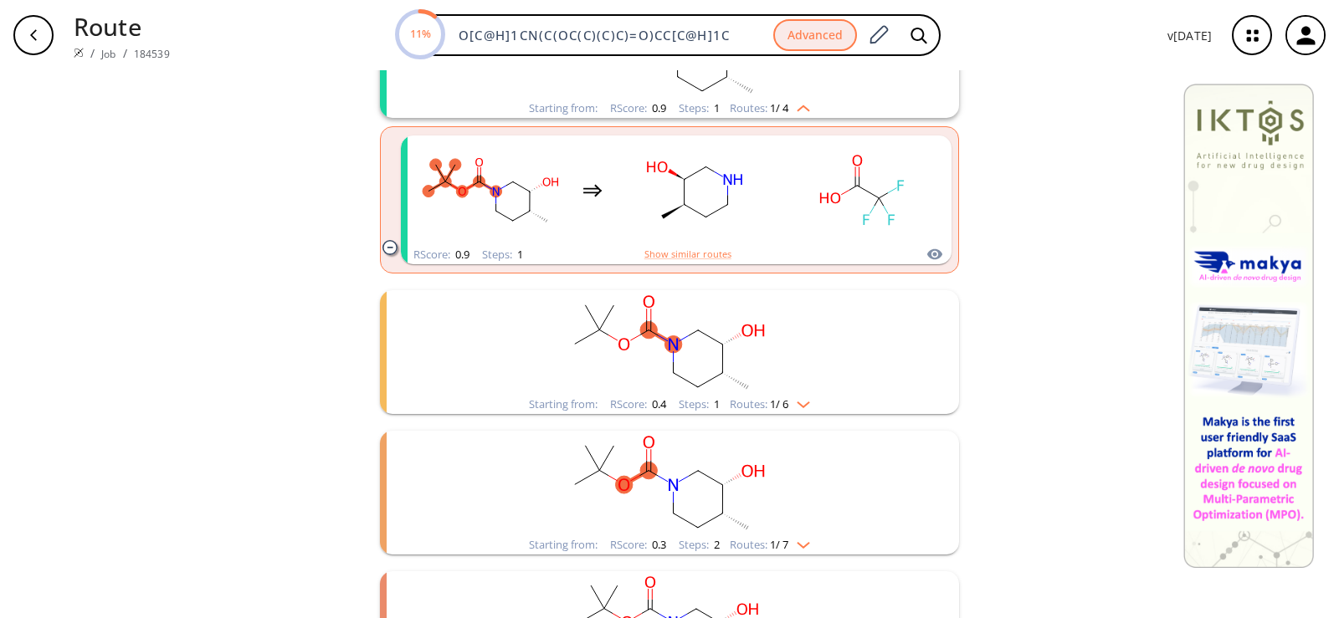
scroll to position [586, 0]
click at [677, 372] on rect "clusters" at bounding box center [669, 341] width 435 height 105
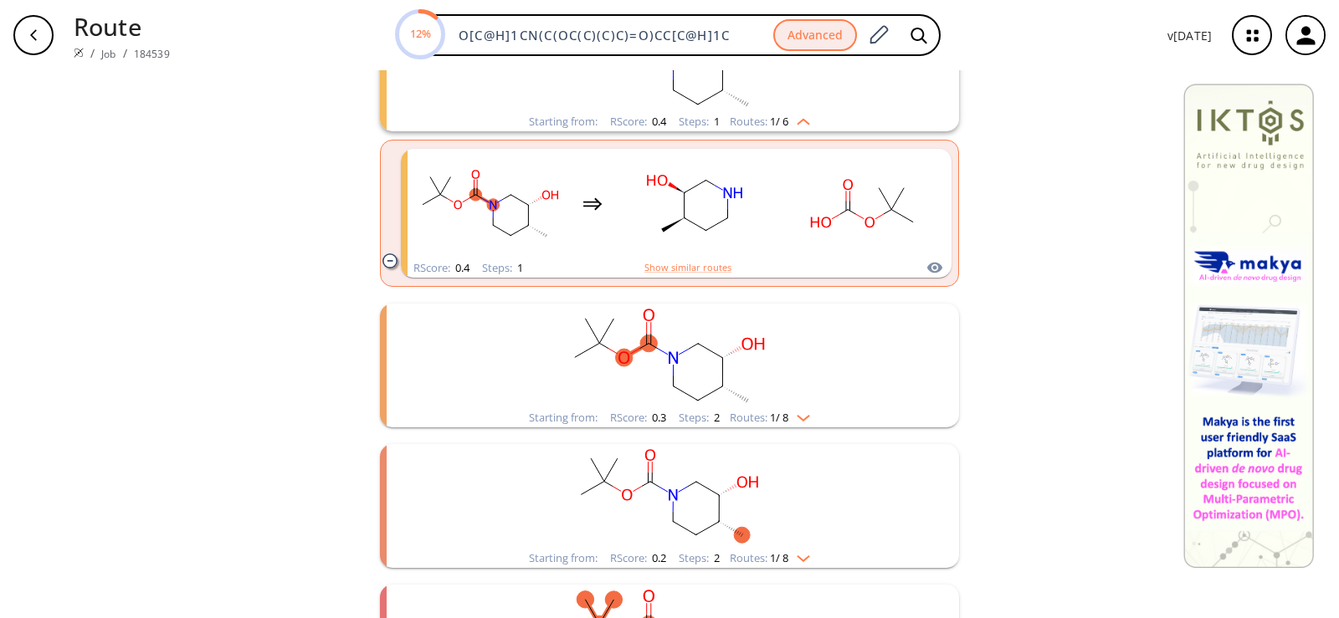
scroll to position [920, 0]
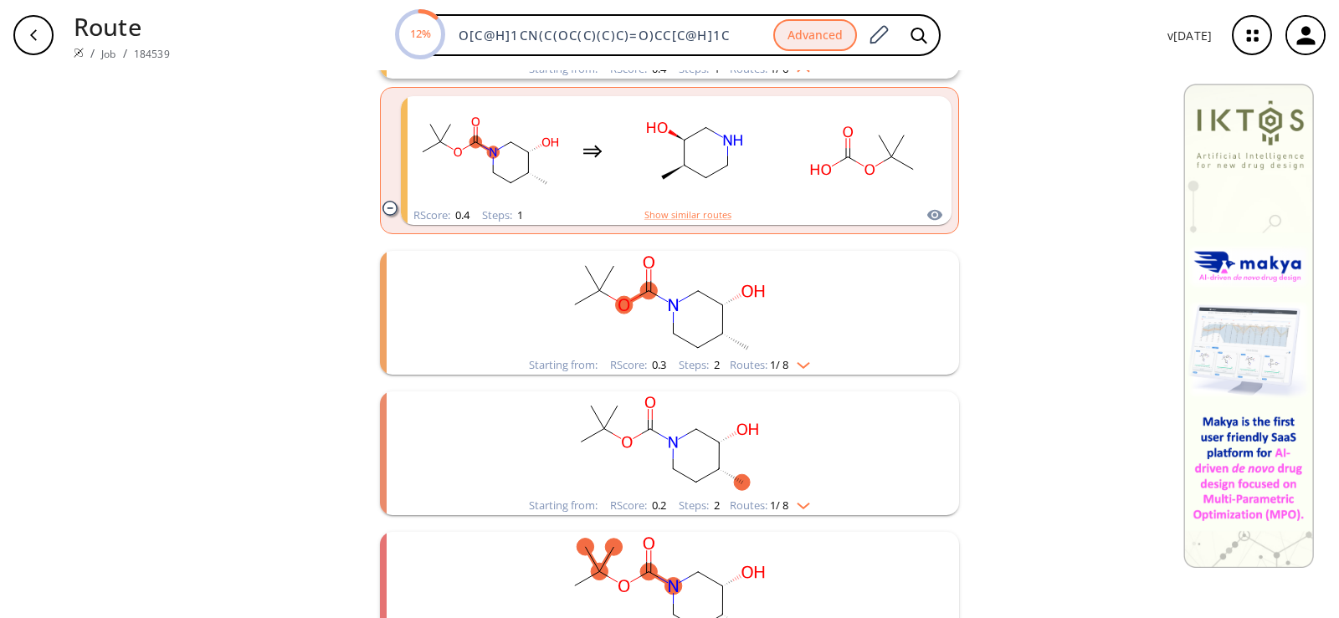
click at [689, 336] on rect "clusters" at bounding box center [669, 303] width 435 height 105
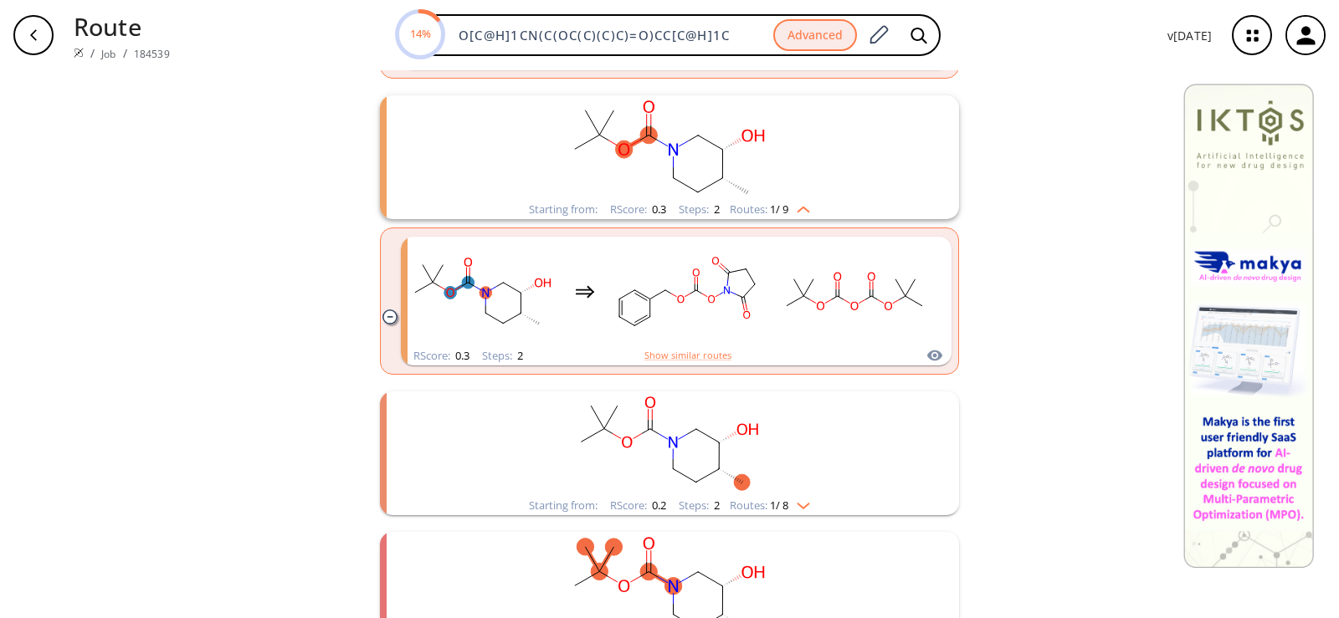
scroll to position [1171, 0]
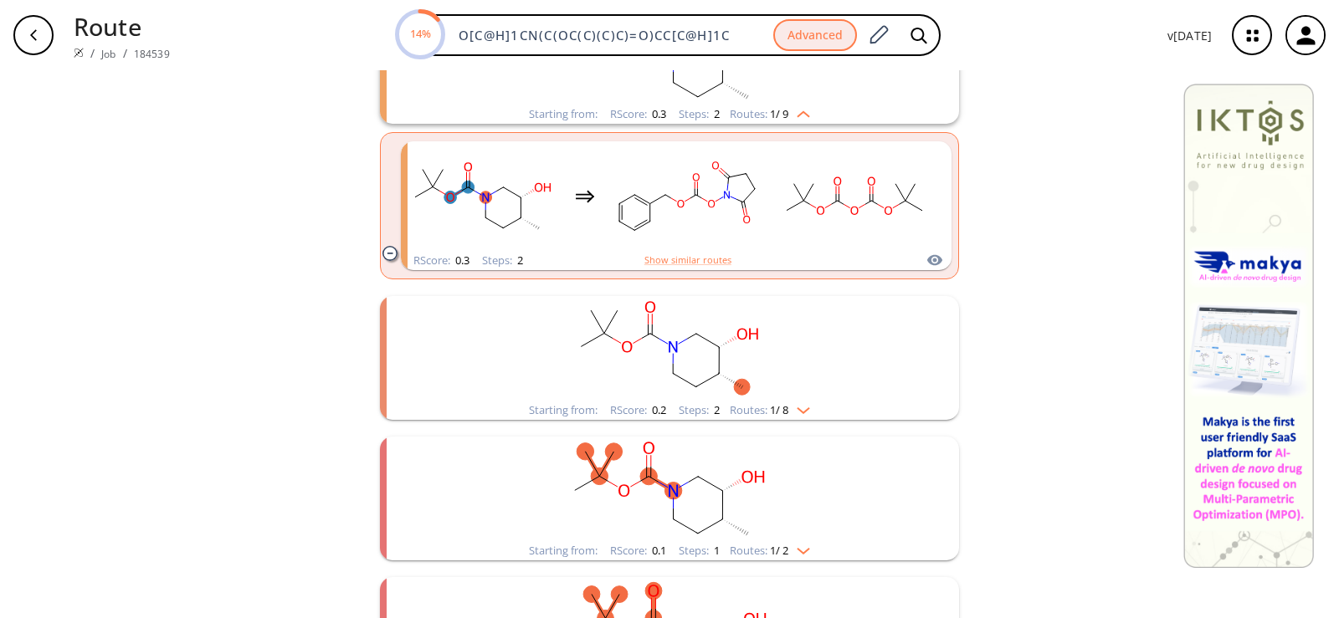
click at [689, 336] on rect "clusters" at bounding box center [669, 348] width 435 height 105
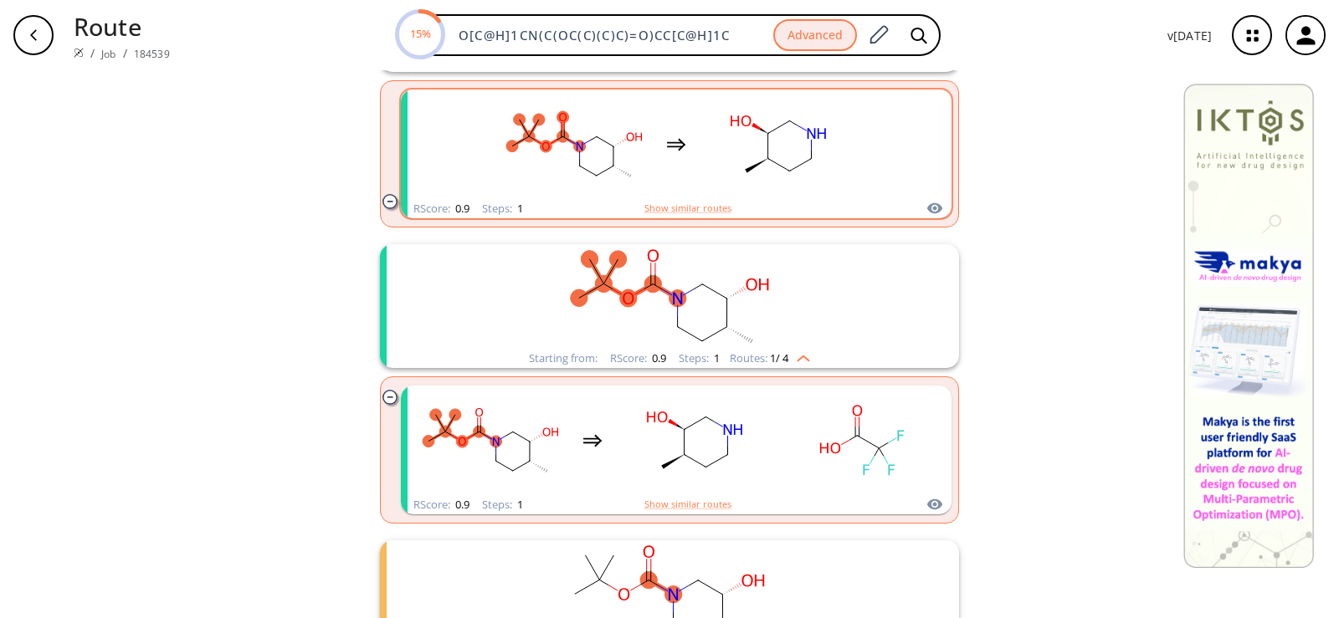
scroll to position [0, 0]
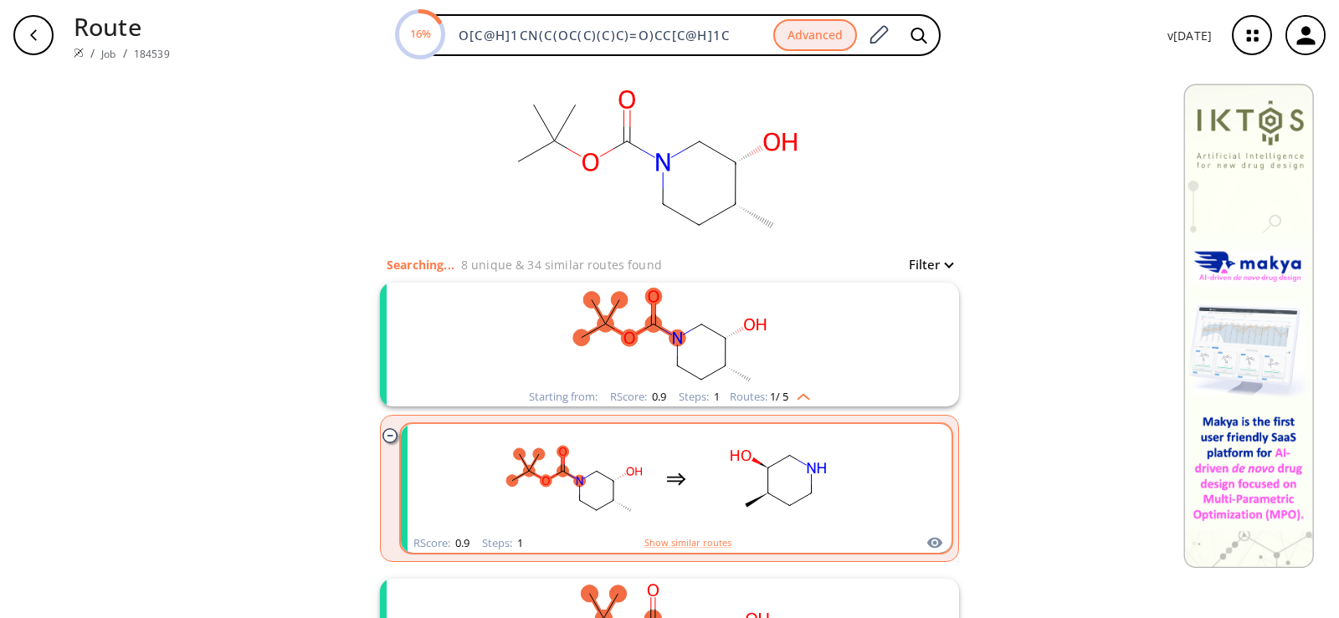
click at [695, 460] on div "clusters" at bounding box center [676, 479] width 355 height 110
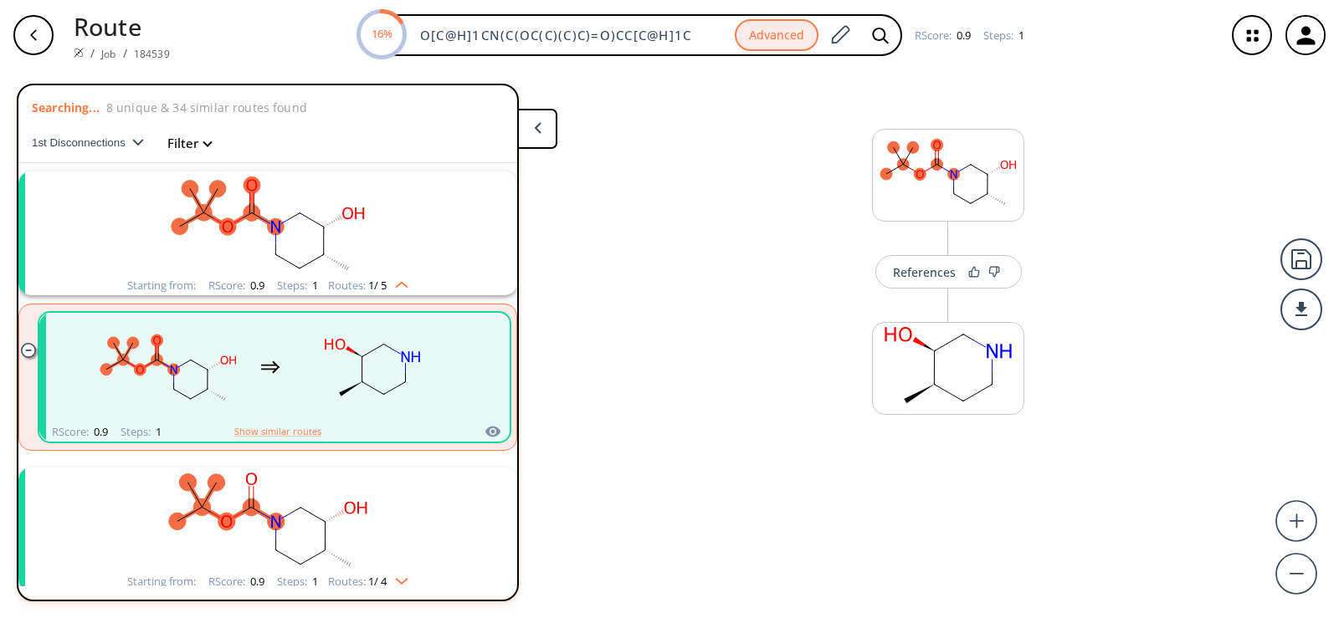
scroll to position [38, 0]
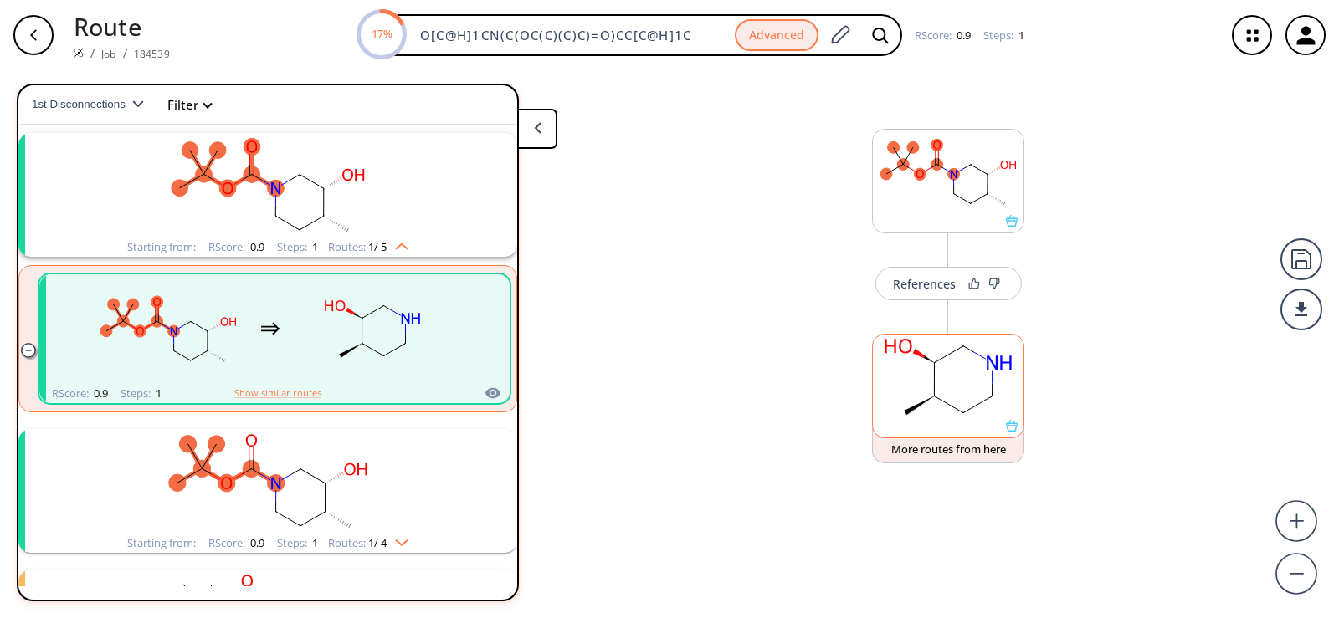
click at [1016, 438] on div at bounding box center [948, 386] width 152 height 105
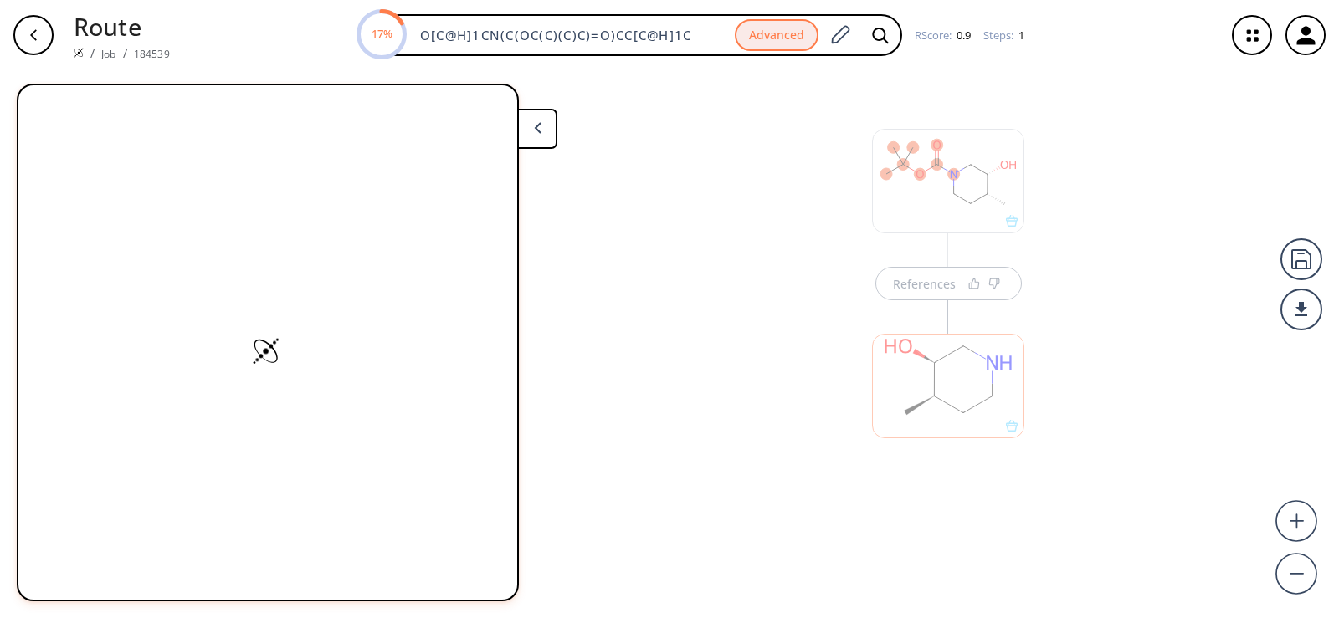
scroll to position [0, 0]
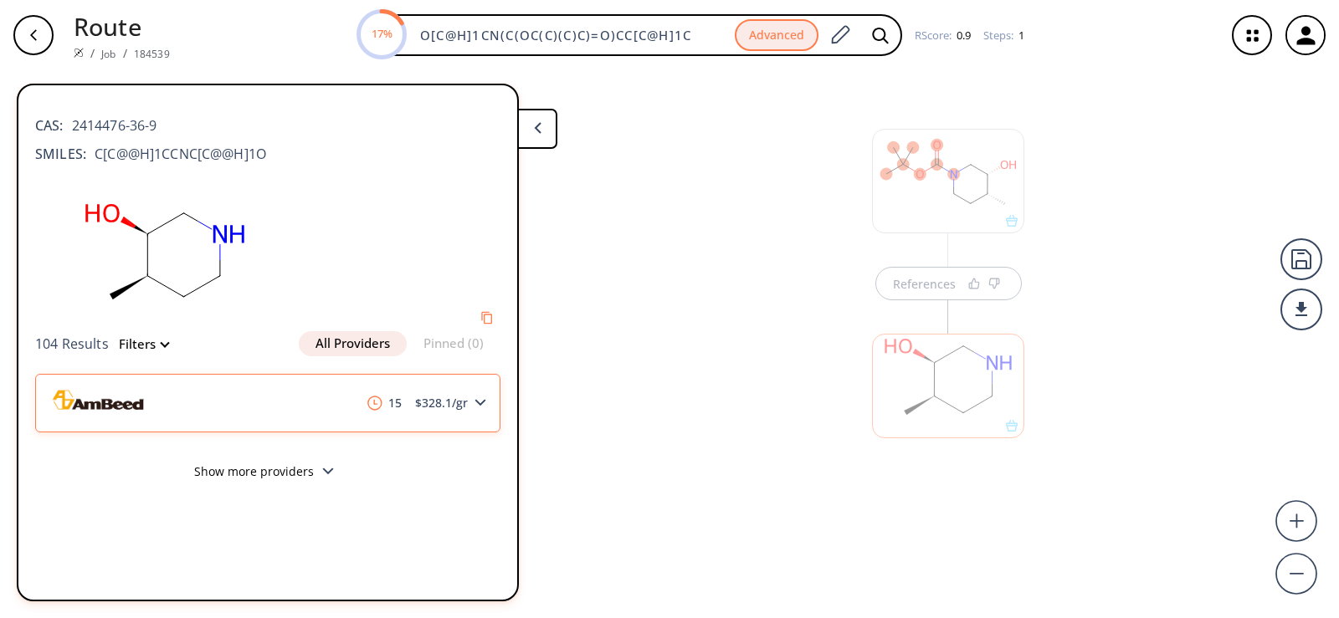
click at [482, 407] on icon at bounding box center [480, 403] width 12 height 8
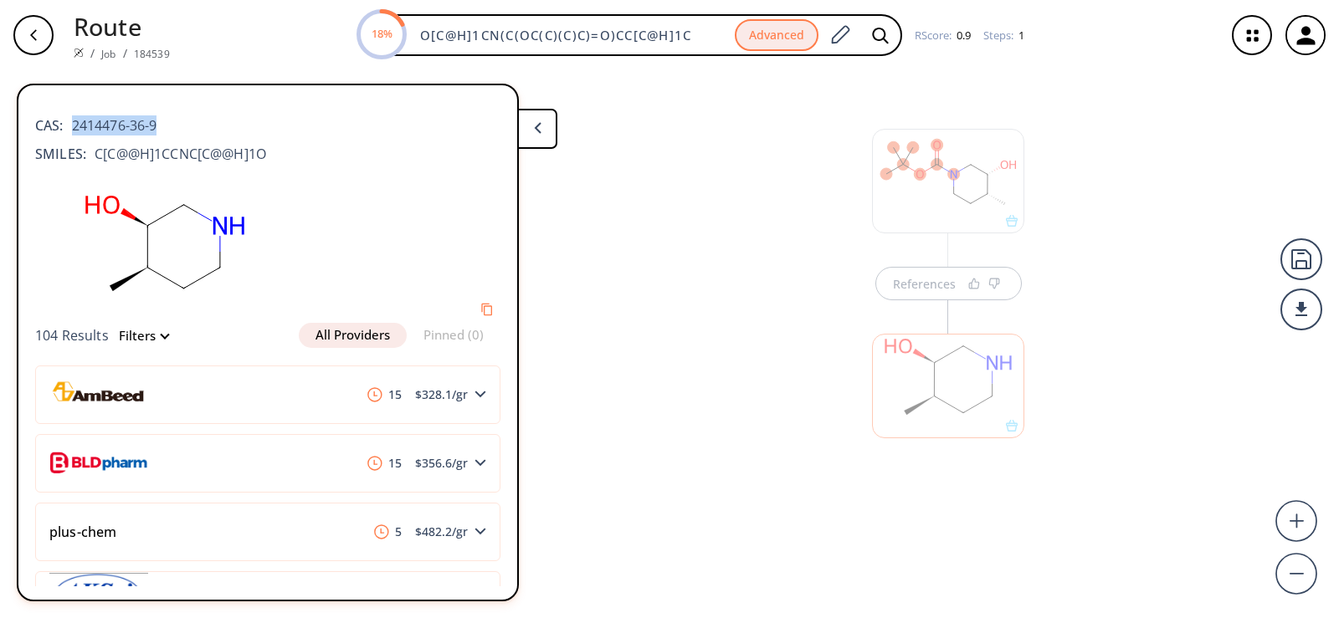
drag, startPoint x: 172, startPoint y: 120, endPoint x: 74, endPoint y: 118, distance: 97.1
click at [74, 118] on div "CAS: 2414476-36-9" at bounding box center [267, 117] width 465 height 37
copy span "2414476-36-9"
click at [678, 279] on div "References" at bounding box center [669, 337] width 1339 height 535
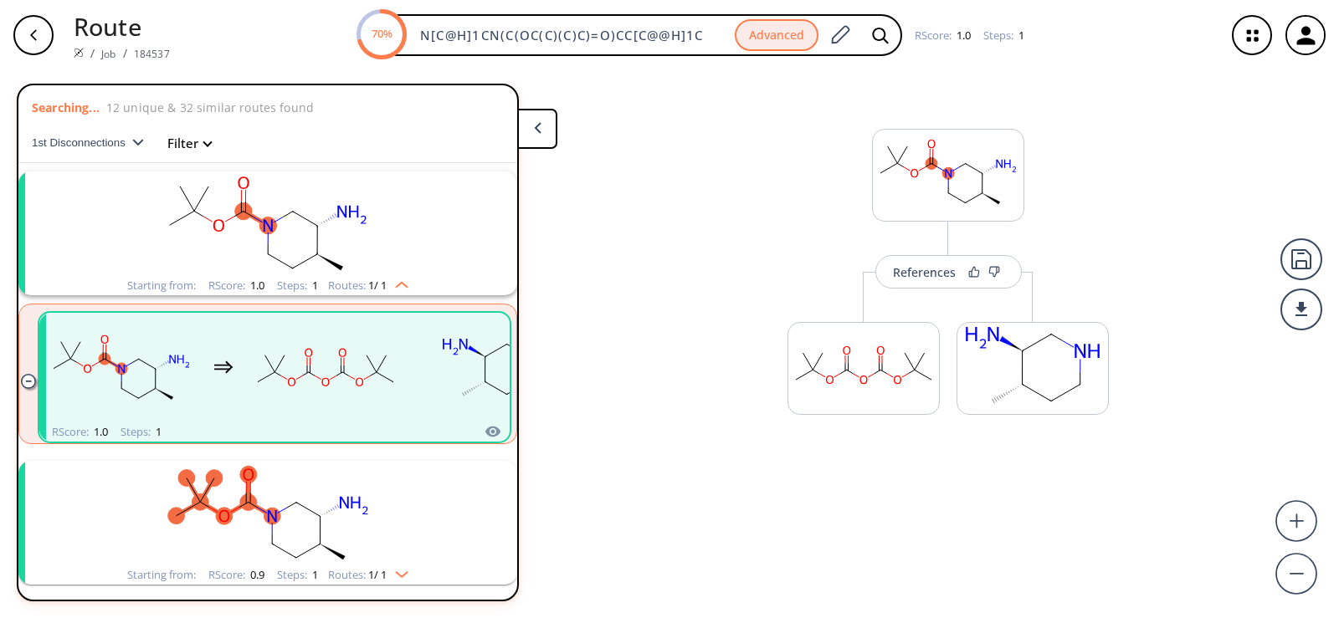
scroll to position [38, 0]
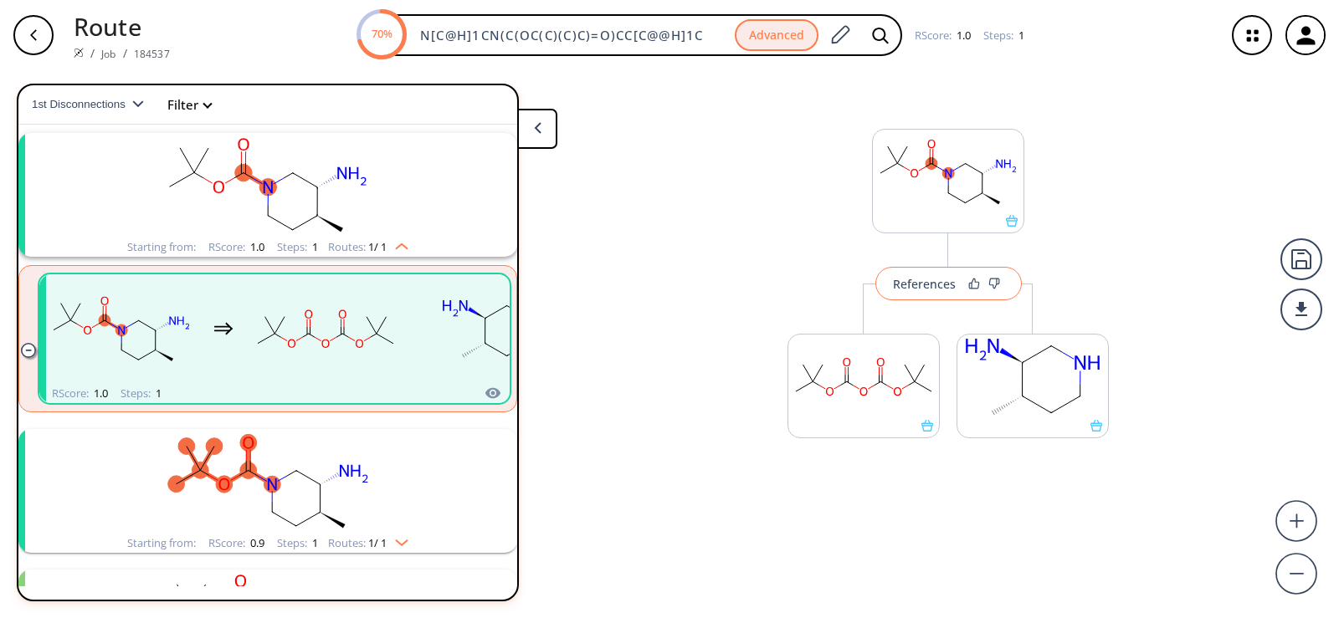
click at [945, 279] on div "References" at bounding box center [924, 284] width 63 height 11
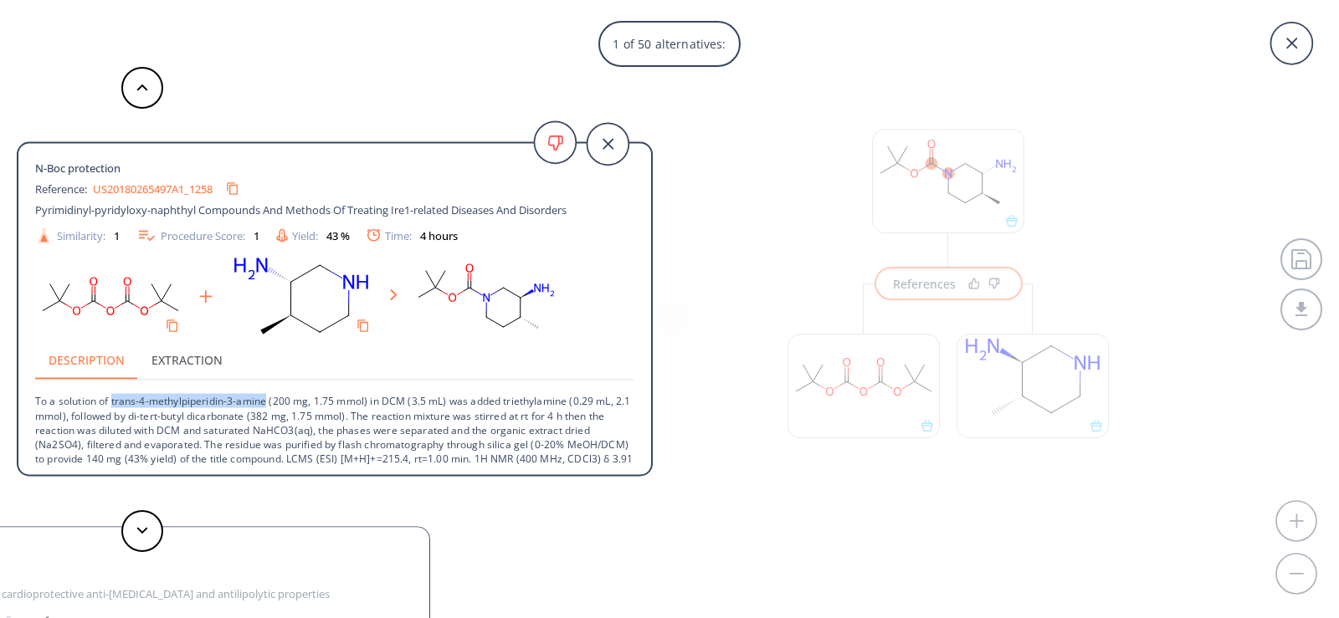
drag, startPoint x: 112, startPoint y: 417, endPoint x: 269, endPoint y: 417, distance: 156.5
click at [269, 417] on p "To a solution of trans-4-methylpiperidin-3-amine (200 mg, 1.75 mmol) in DCM (3.…" at bounding box center [334, 438] width 599 height 114
copy p "trans-4-methylpiperidin-3-amine"
drag, startPoint x: 503, startPoint y: 418, endPoint x: 566, endPoint y: 418, distance: 62.7
click at [566, 418] on p "To a solution of trans-4-methylpiperidin-3-amine (200 mg, 1.75 mmol) in DCM (3.…" at bounding box center [334, 438] width 599 height 114
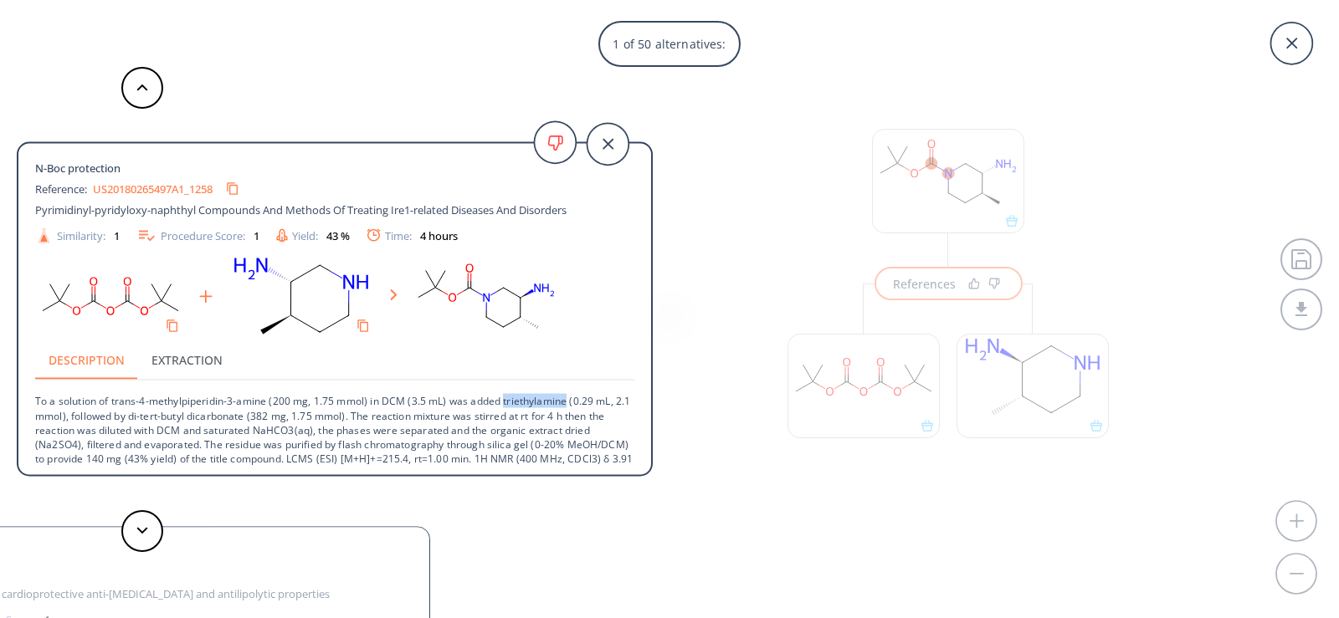
copy p "triethylamine"
drag, startPoint x: 147, startPoint y: 435, endPoint x: 262, endPoint y: 431, distance: 114.7
click at [262, 431] on p "To a solution of trans-4-methylpiperidin-3-amine (200 mg, 1.75 mmol) in DCM (3.…" at bounding box center [334, 438] width 599 height 114
copy p "di-tert-butyl dicarbonate"
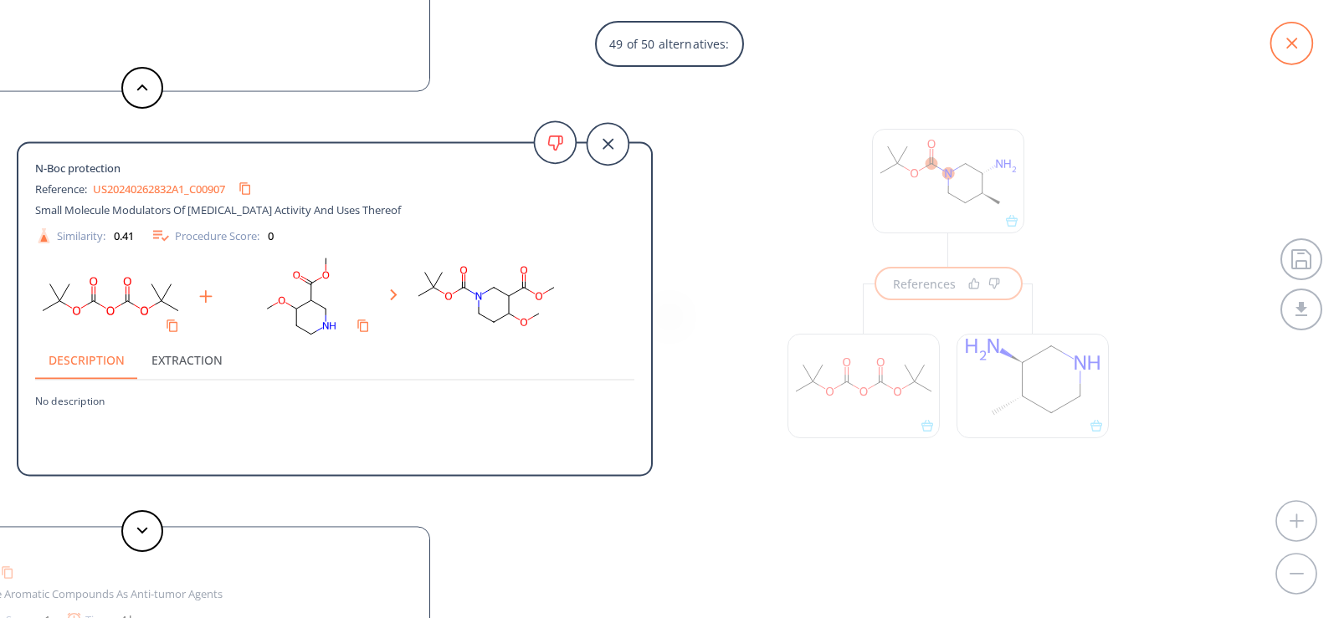
click at [1286, 48] on icon at bounding box center [1291, 44] width 42 height 42
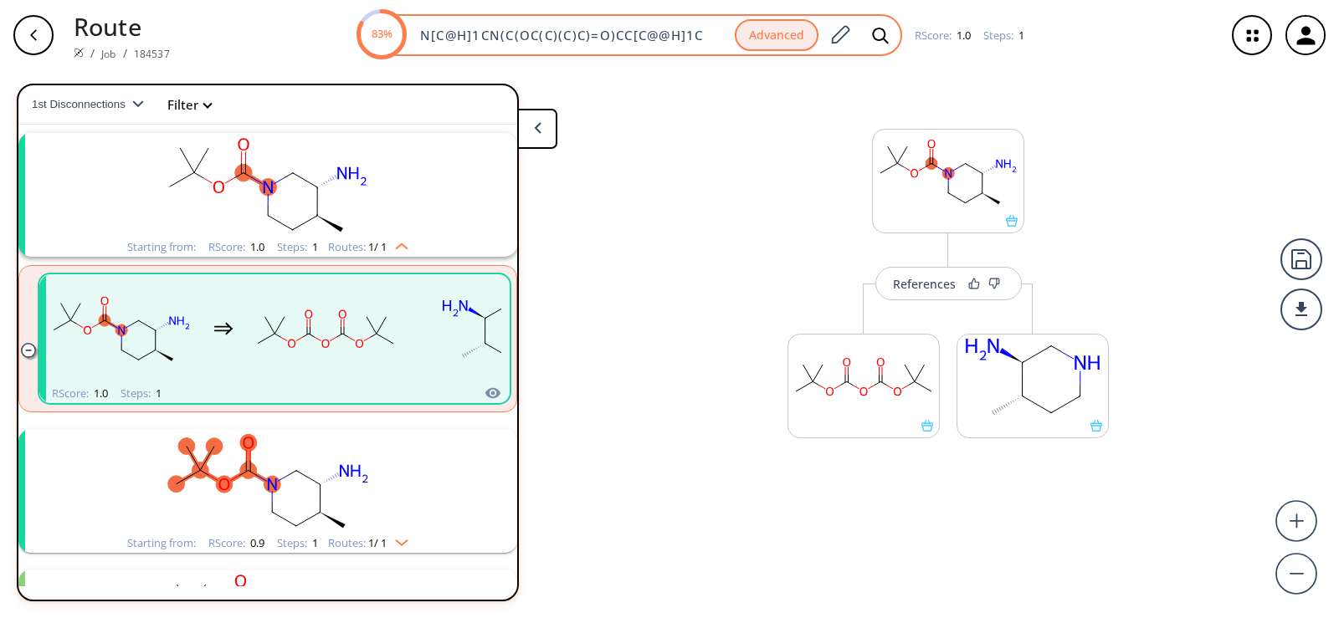
click at [709, 34] on input "N[C@H]1CN(C(OC(C)(C)C)=O)CC[C@@H]1C" at bounding box center [572, 35] width 325 height 17
paste input "O[C@H]1CNCC[C"
type input "O[C@H]1CNCC[C@H]1C"
click at [873, 28] on icon at bounding box center [880, 35] width 16 height 16
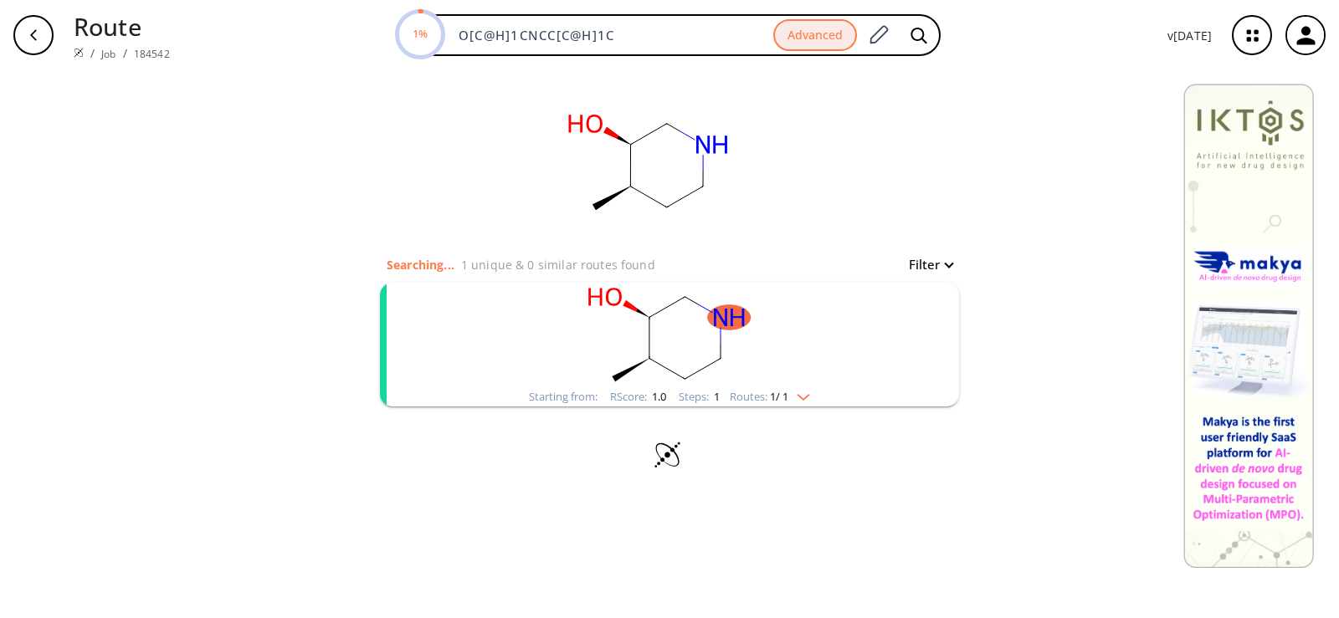
click at [635, 307] on icon "clusters" at bounding box center [632, 305] width 12 height 11
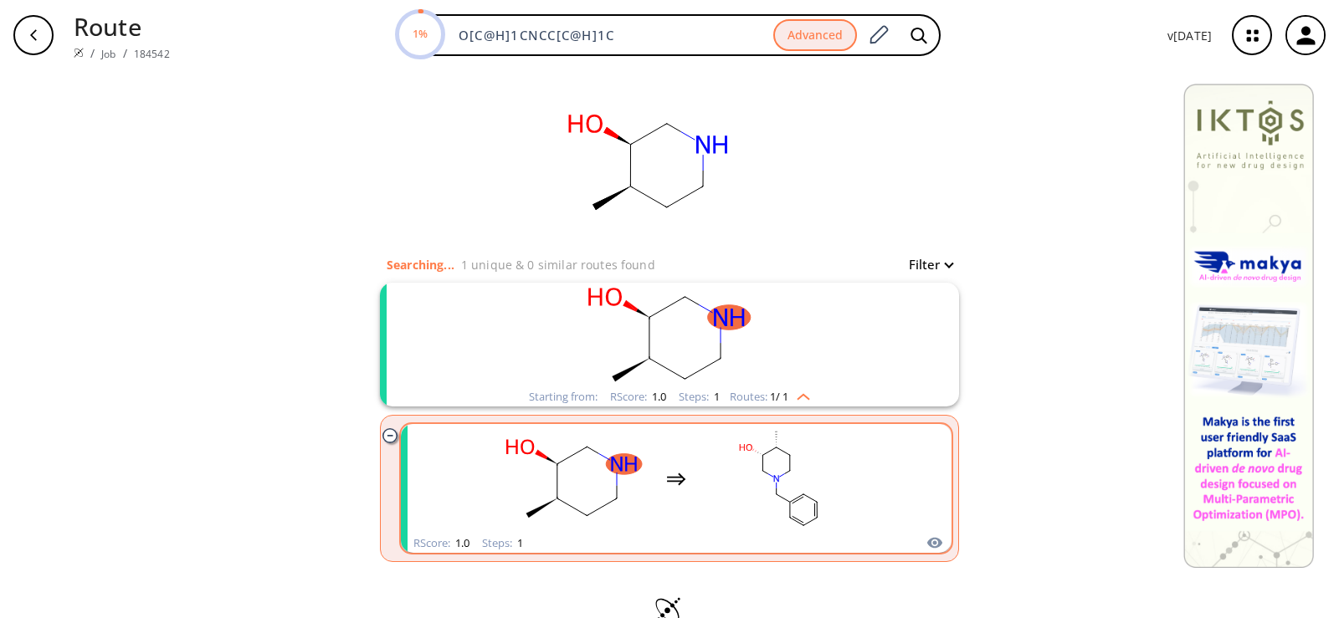
click at [666, 474] on icon "clusters" at bounding box center [676, 479] width 20 height 20
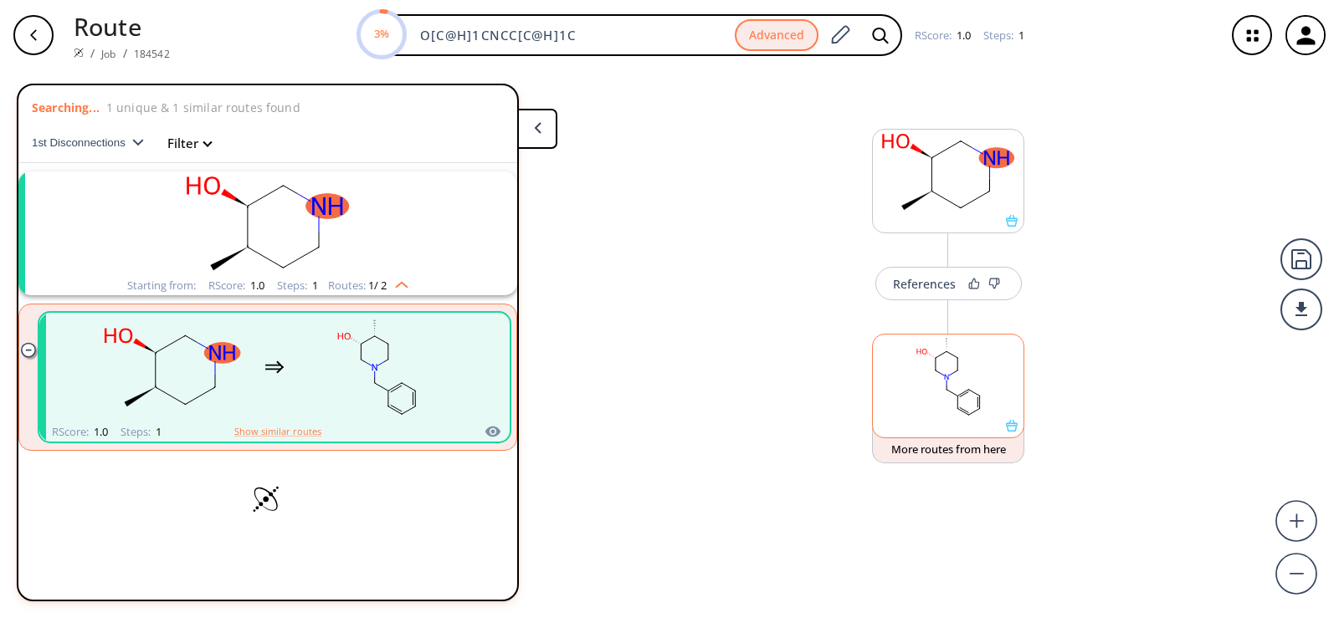
click at [1014, 431] on icon at bounding box center [1012, 426] width 12 height 12
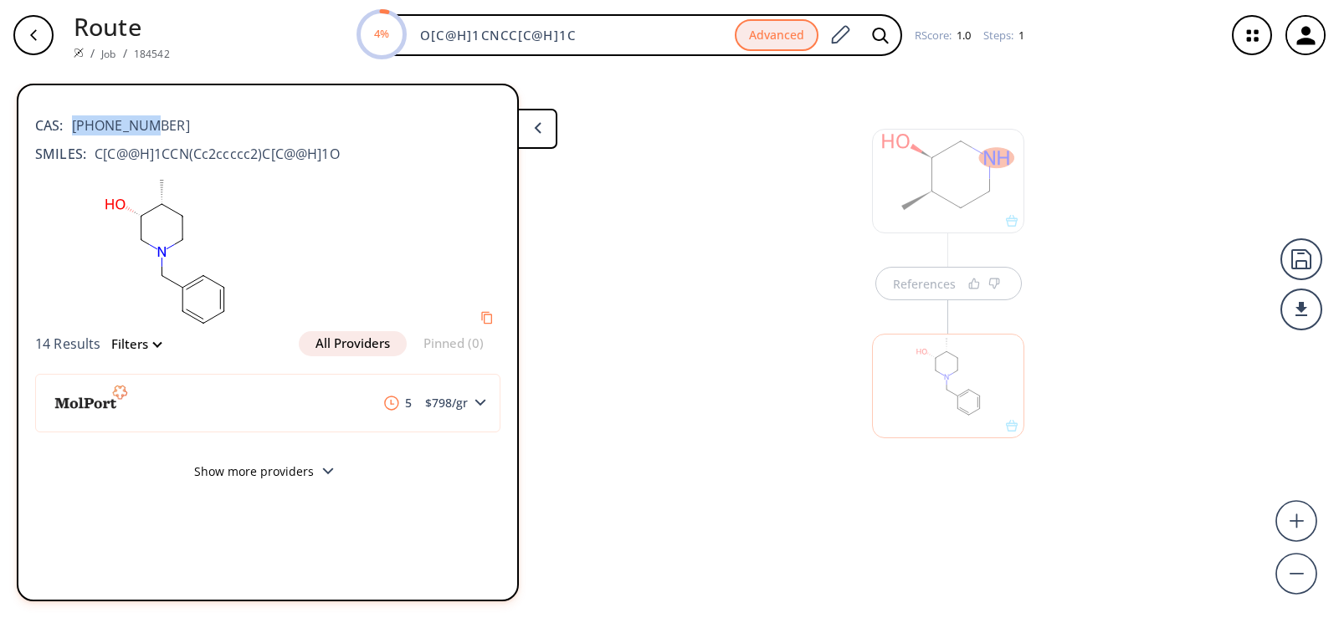
drag, startPoint x: 142, startPoint y: 125, endPoint x: 74, endPoint y: 123, distance: 68.6
click at [74, 123] on div "CAS: [PHONE_NUMBER]" at bounding box center [267, 117] width 465 height 37
copy span "[PHONE_NUMBER]"
click at [593, 274] on div "References" at bounding box center [669, 337] width 1339 height 535
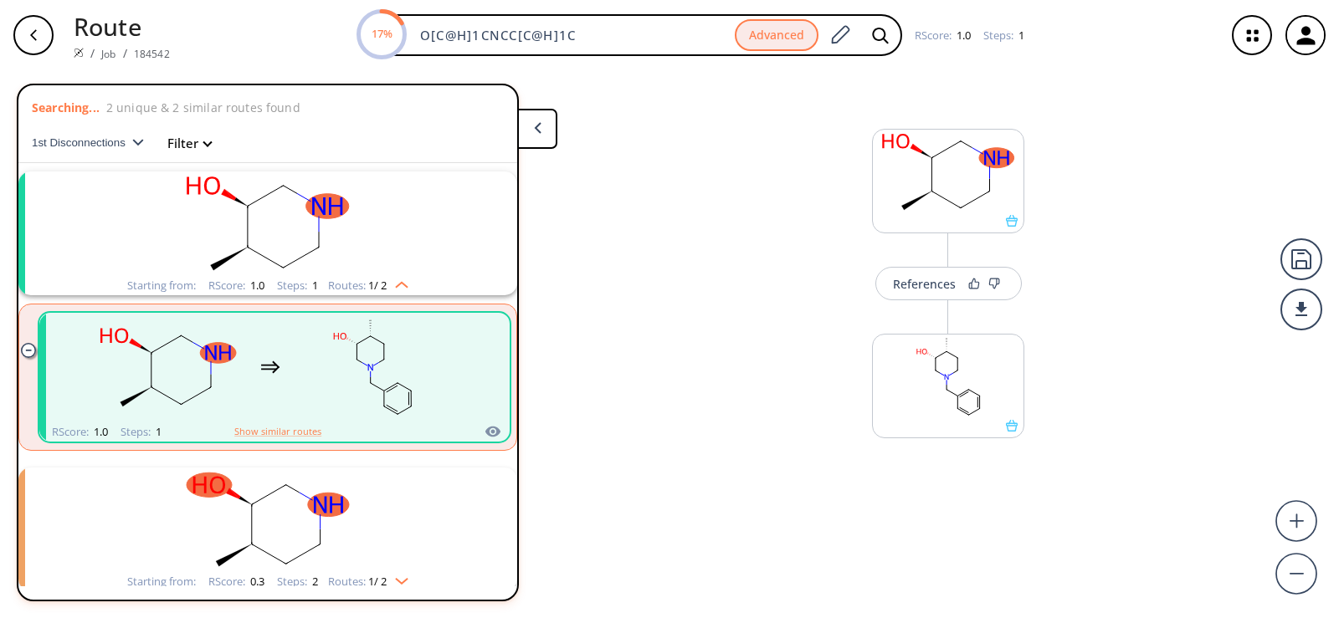
click at [297, 208] on rect "clusters" at bounding box center [267, 224] width 435 height 105
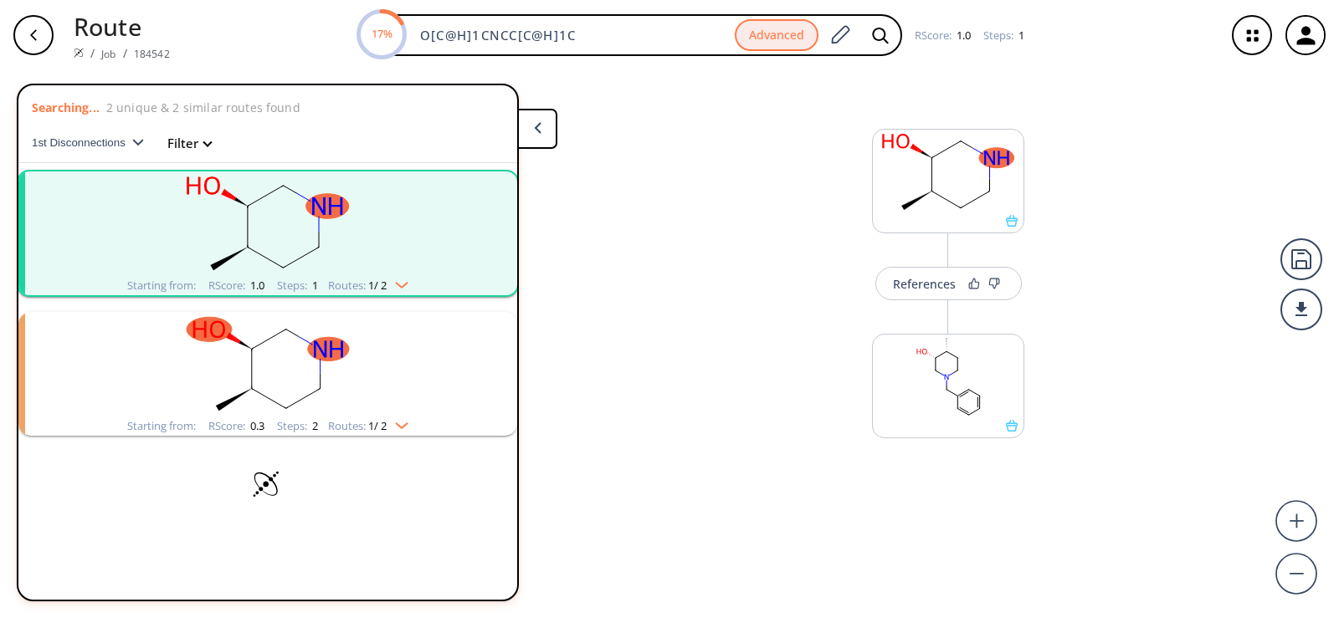
click at [297, 208] on rect "clusters" at bounding box center [267, 224] width 435 height 105
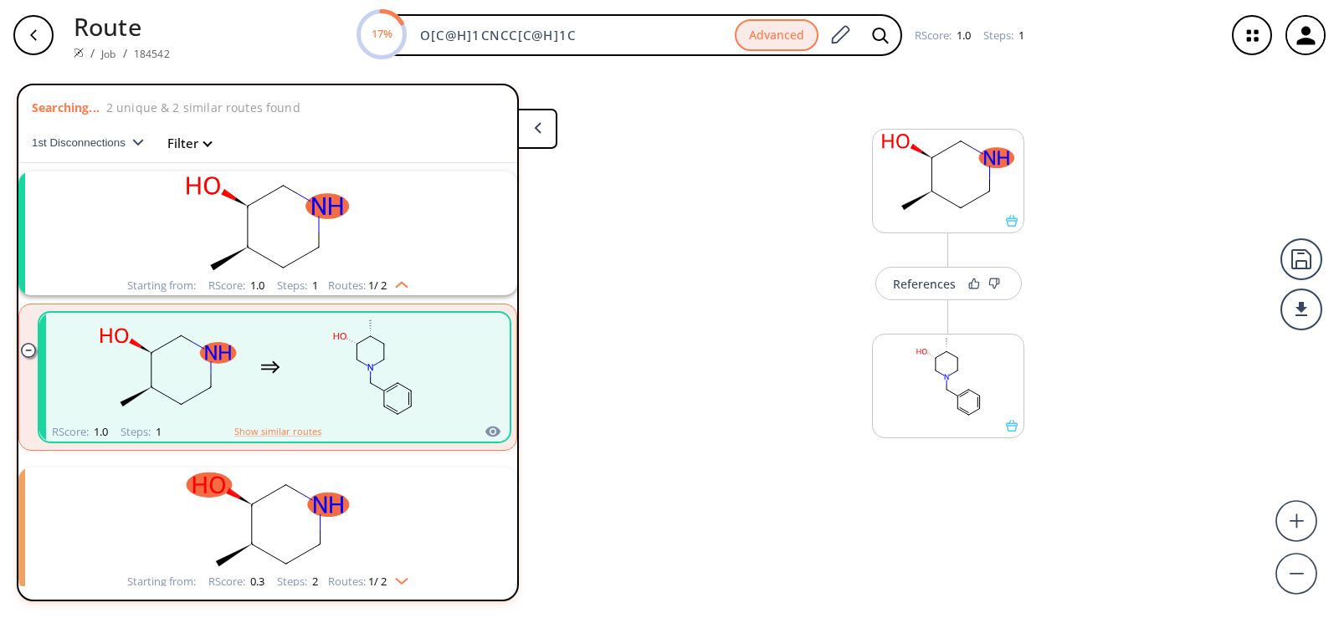
click at [257, 474] on rect "clusters" at bounding box center [267, 520] width 435 height 105
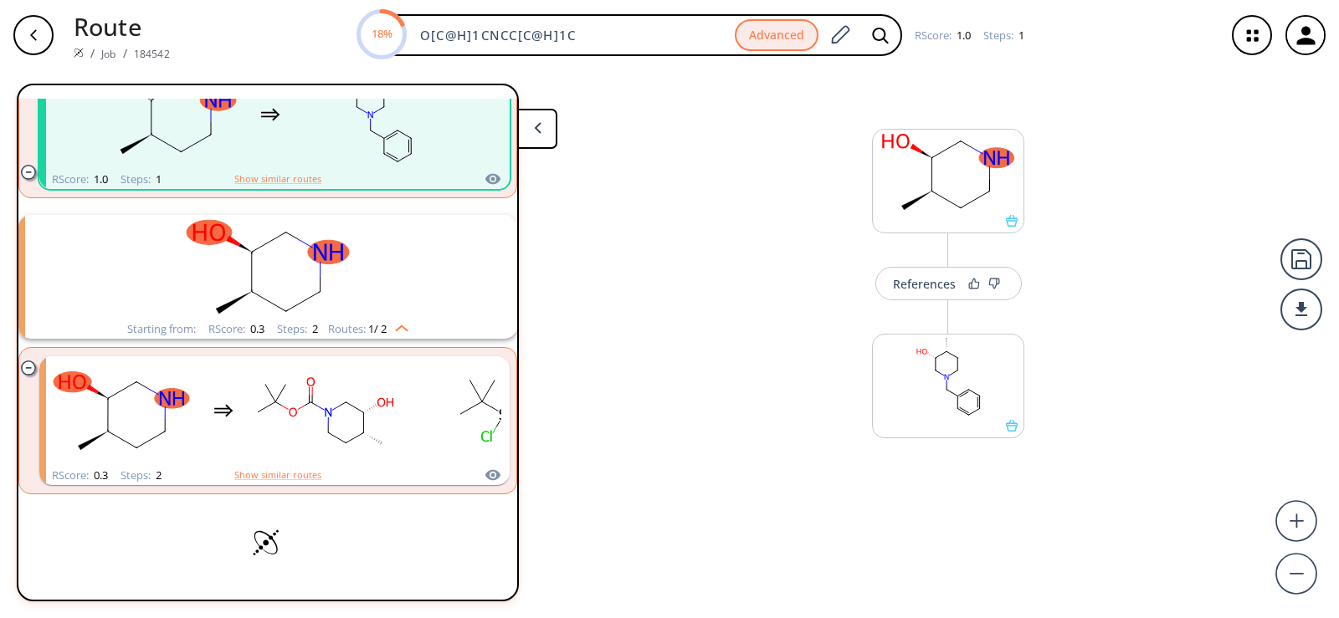
scroll to position [169, 0]
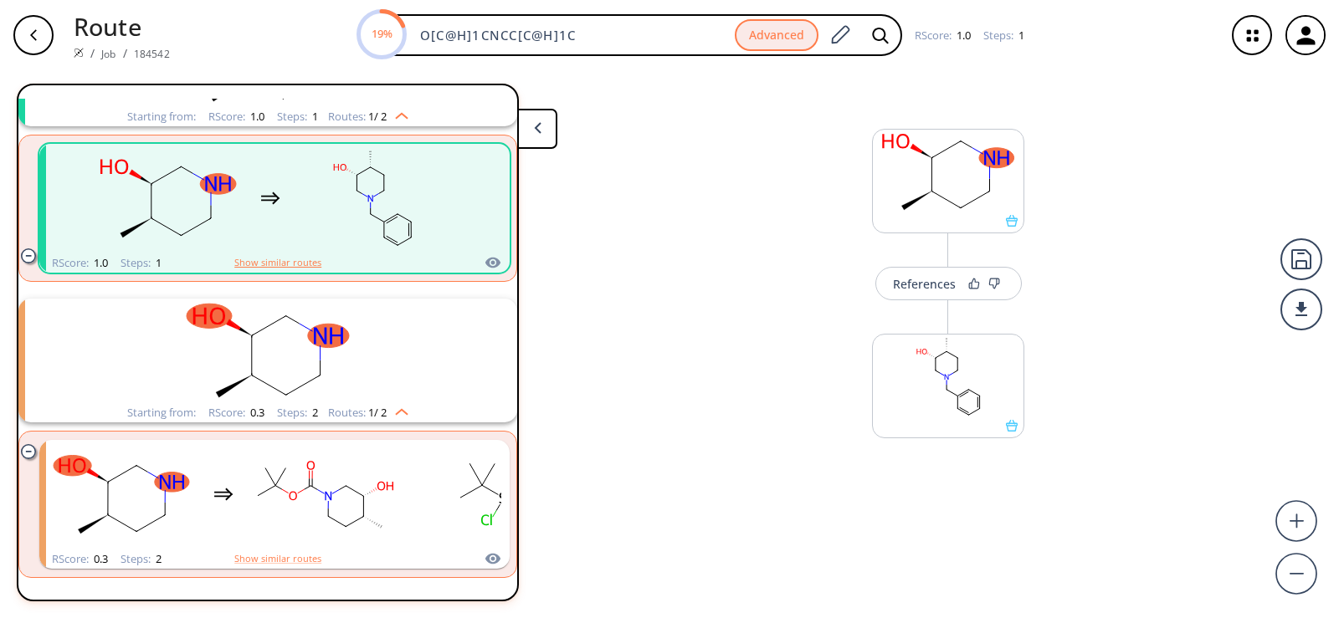
click at [293, 261] on button "Show similar routes" at bounding box center [277, 262] width 87 height 15
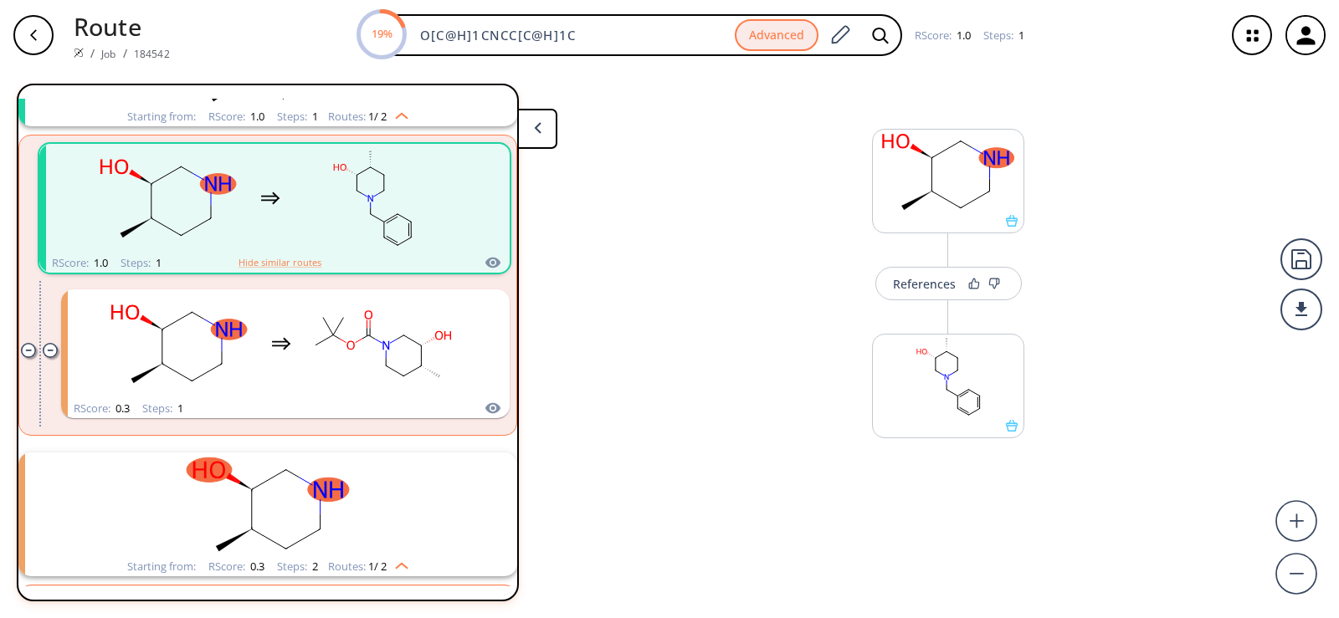
click at [305, 218] on rect "clusters" at bounding box center [372, 198] width 151 height 105
click at [947, 288] on div "References" at bounding box center [924, 284] width 63 height 11
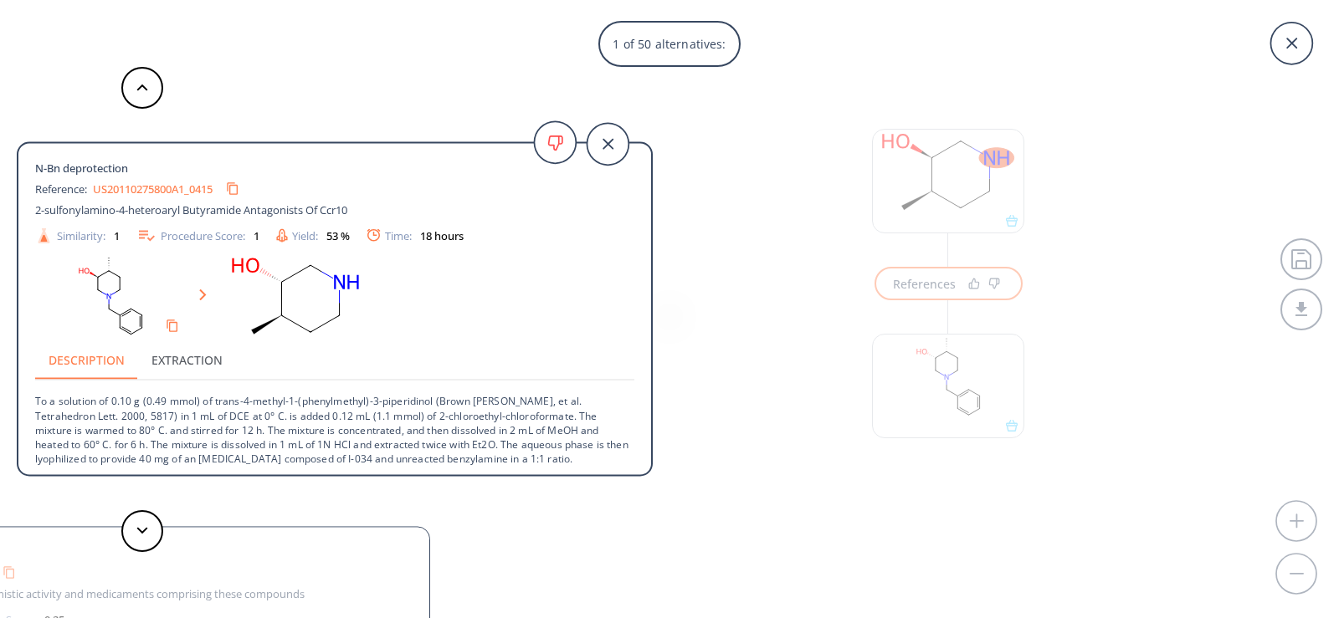
click at [159, 189] on link "US20110275800A1_0415" at bounding box center [153, 188] width 120 height 11
click at [1285, 47] on icon at bounding box center [1291, 44] width 42 height 42
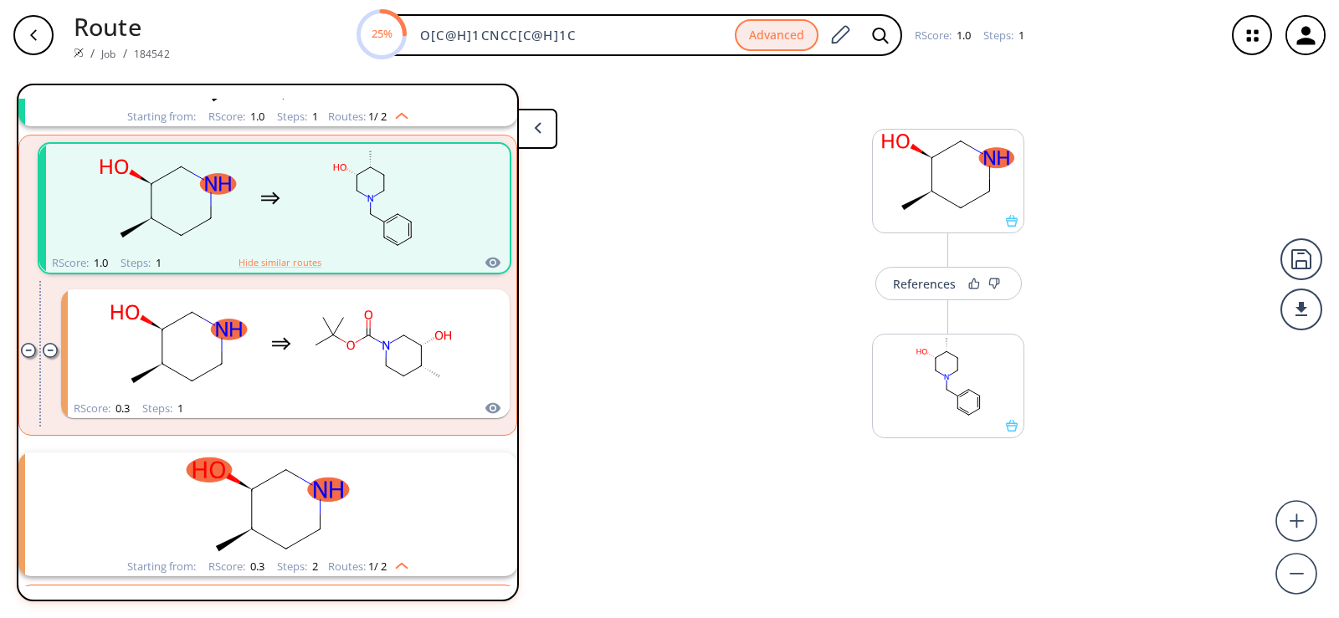
drag, startPoint x: 473, startPoint y: 33, endPoint x: 298, endPoint y: 33, distance: 174.9
click at [298, 33] on div "25% O[C@H]1CNCC[C@H]1C Advanced RScore : 1.0 Steps : 1" at bounding box center [697, 35] width 1028 height 42
paste input "=C(OC(C)(C)C)N1CCCC(OS(C2=CC=C(C)C=C2)(=O)=O)C1"
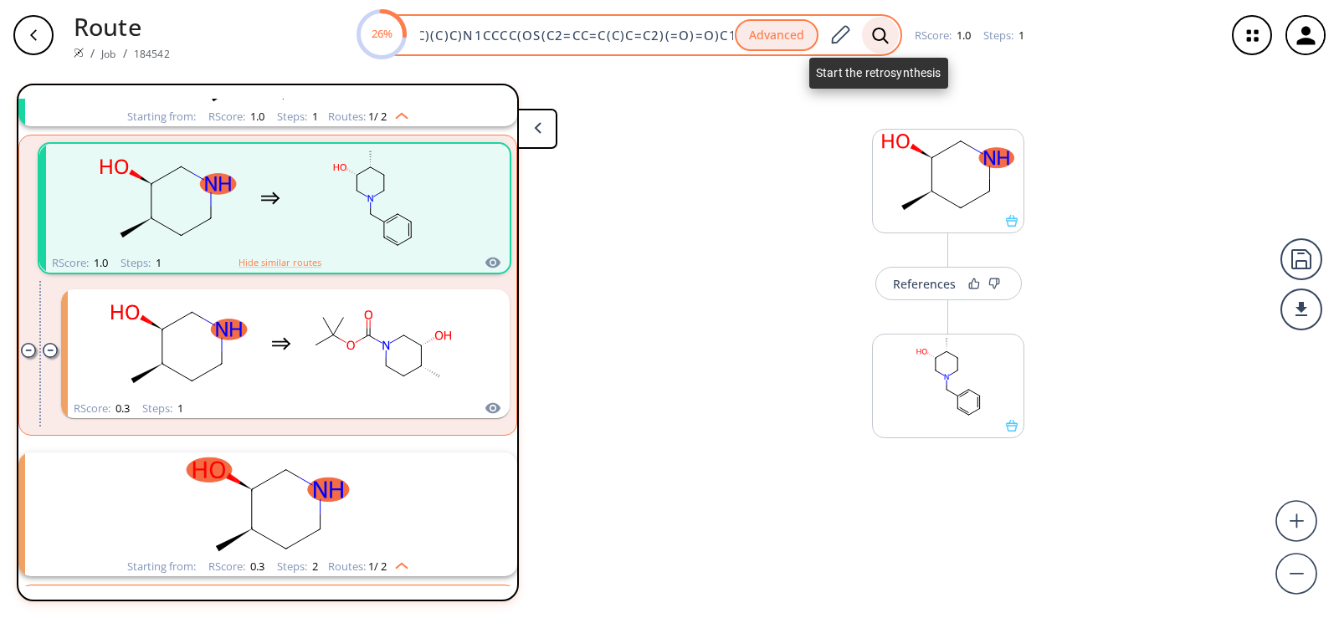
type input "O=C(OC(C)(C)C)N1CCCC(OS(C2=CC=C(C)C=C2)(=O)=O)C1"
click at [883, 30] on icon at bounding box center [880, 36] width 17 height 18
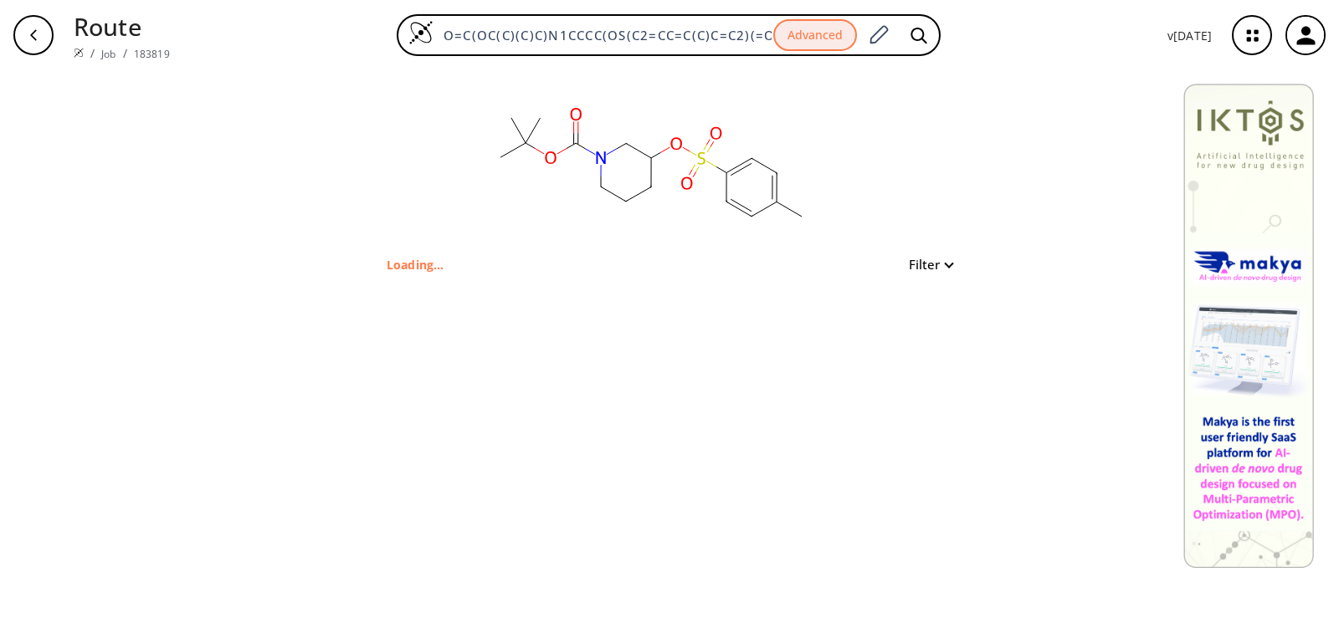
type input "CC(OC(N1CCCC(OS(C2=CC=C(C)C=C2)(=O)=O)C1)=O)(C)C"
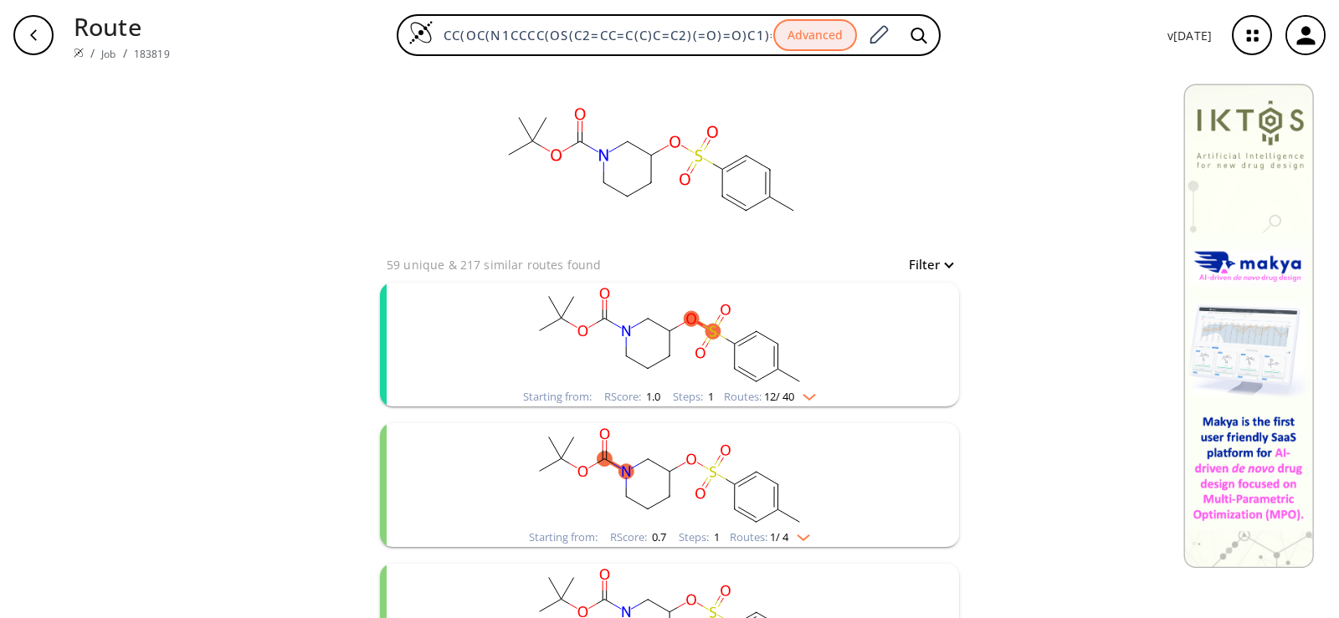
click at [652, 317] on rect "clusters" at bounding box center [669, 335] width 435 height 105
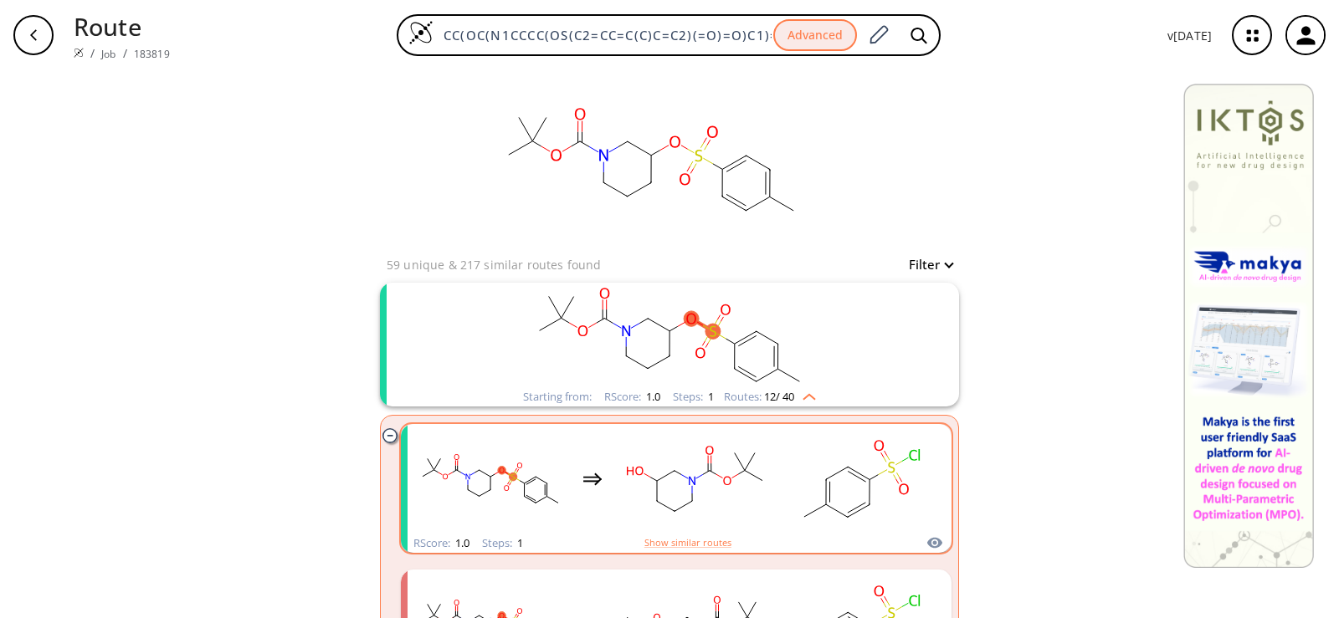
click at [667, 439] on rect "clusters" at bounding box center [694, 479] width 151 height 105
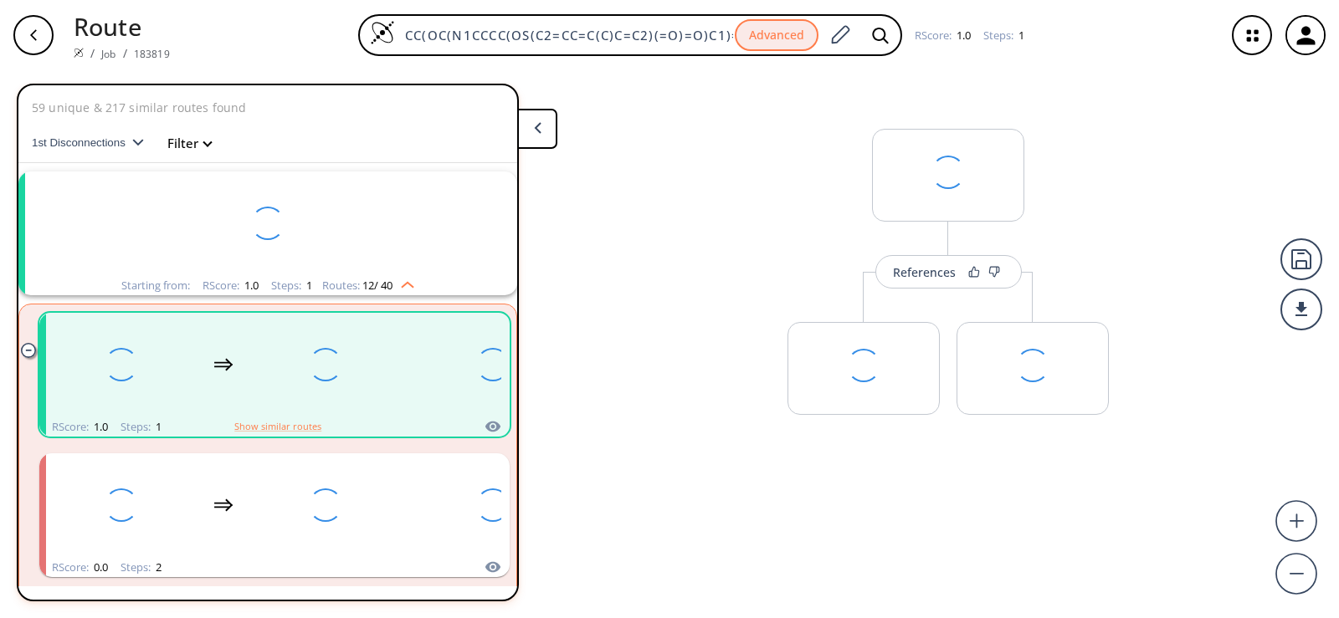
scroll to position [38, 0]
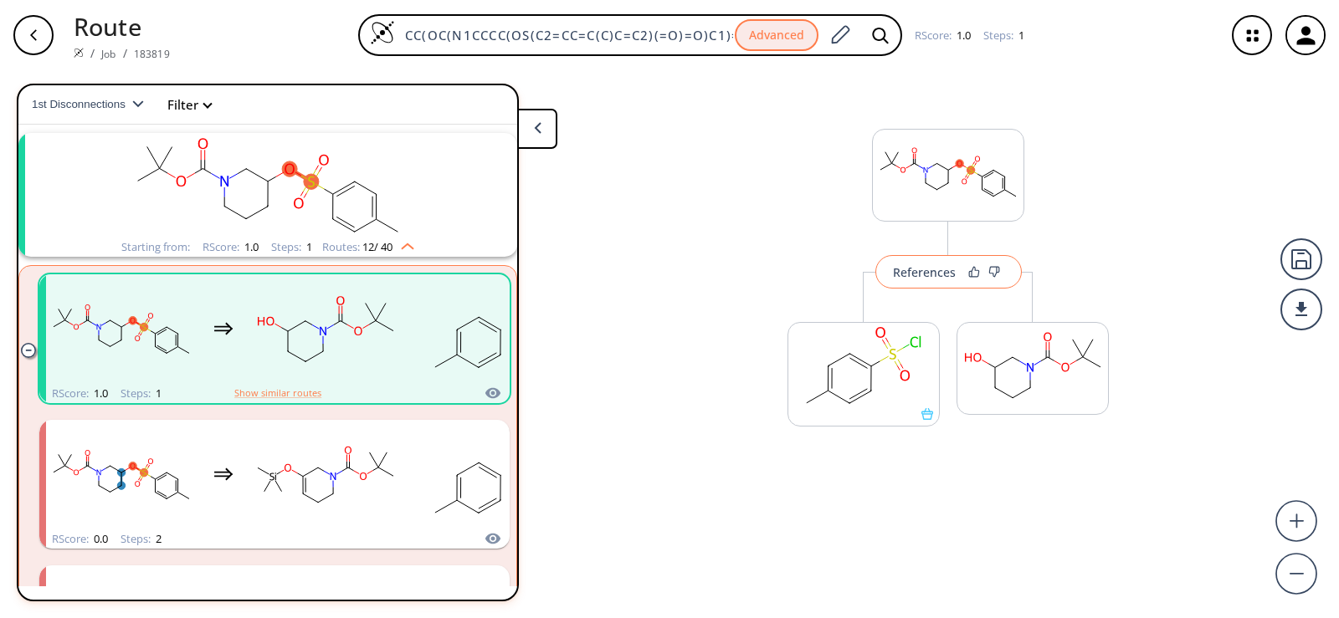
click at [943, 281] on button "References" at bounding box center [948, 271] width 146 height 33
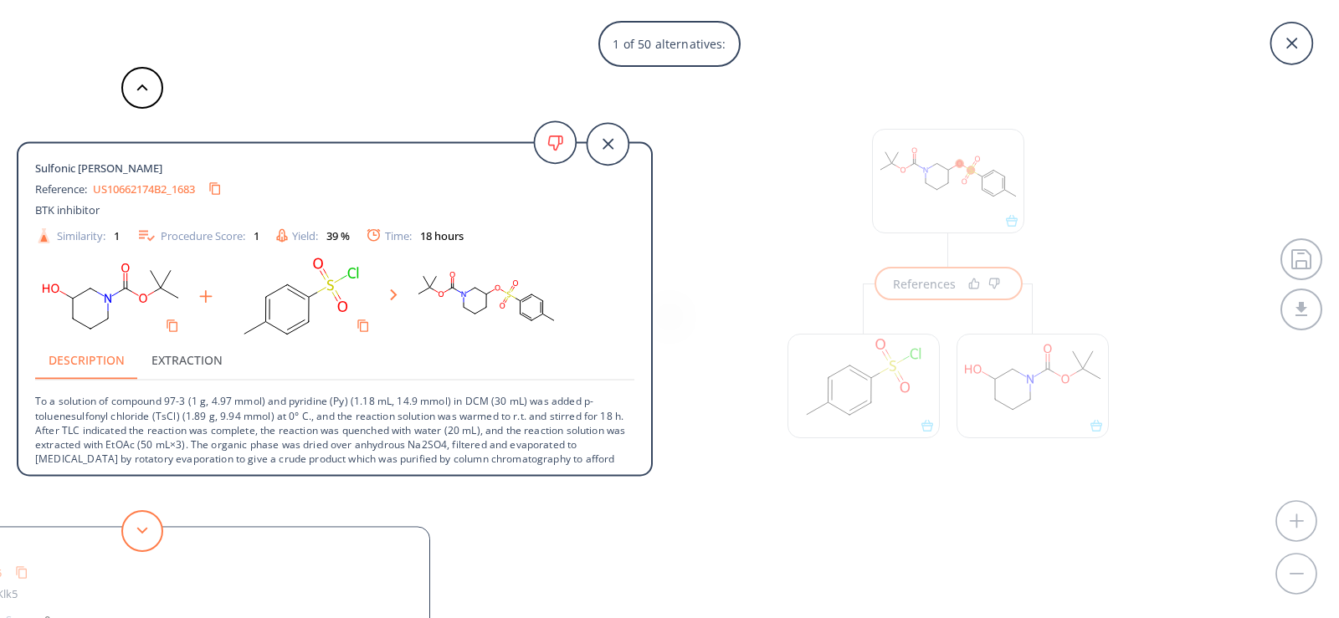
click at [136, 530] on icon at bounding box center [142, 531] width 12 height 8
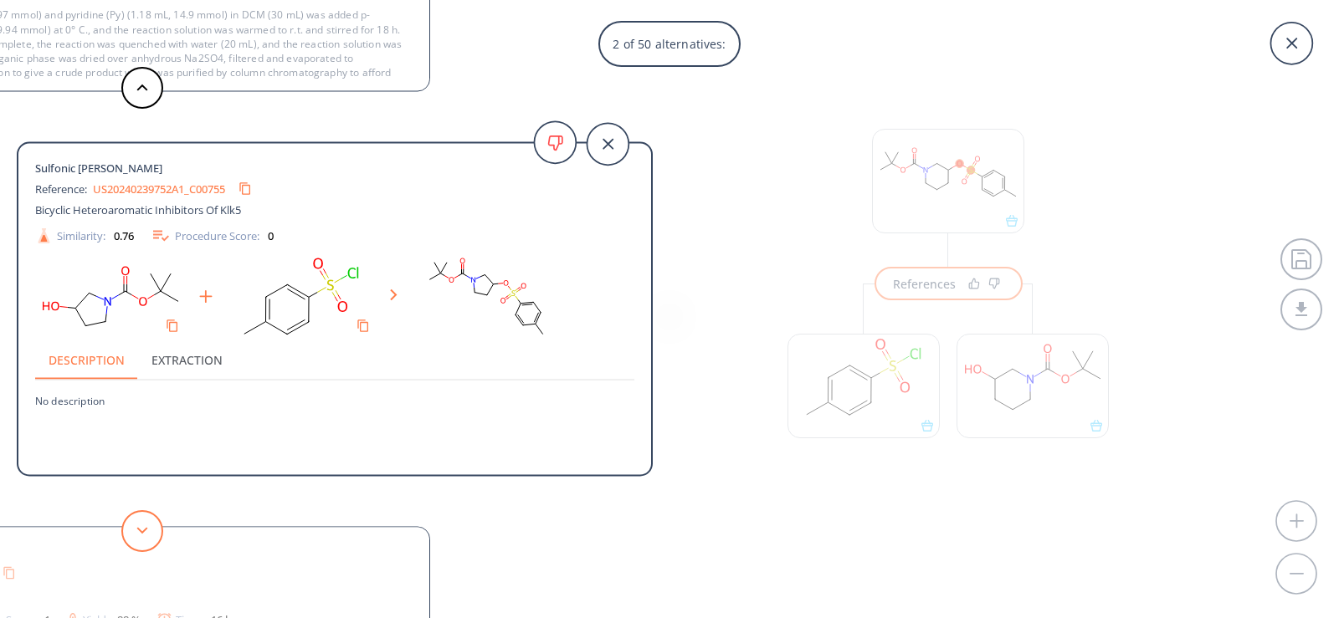
click at [136, 530] on icon at bounding box center [142, 531] width 12 height 8
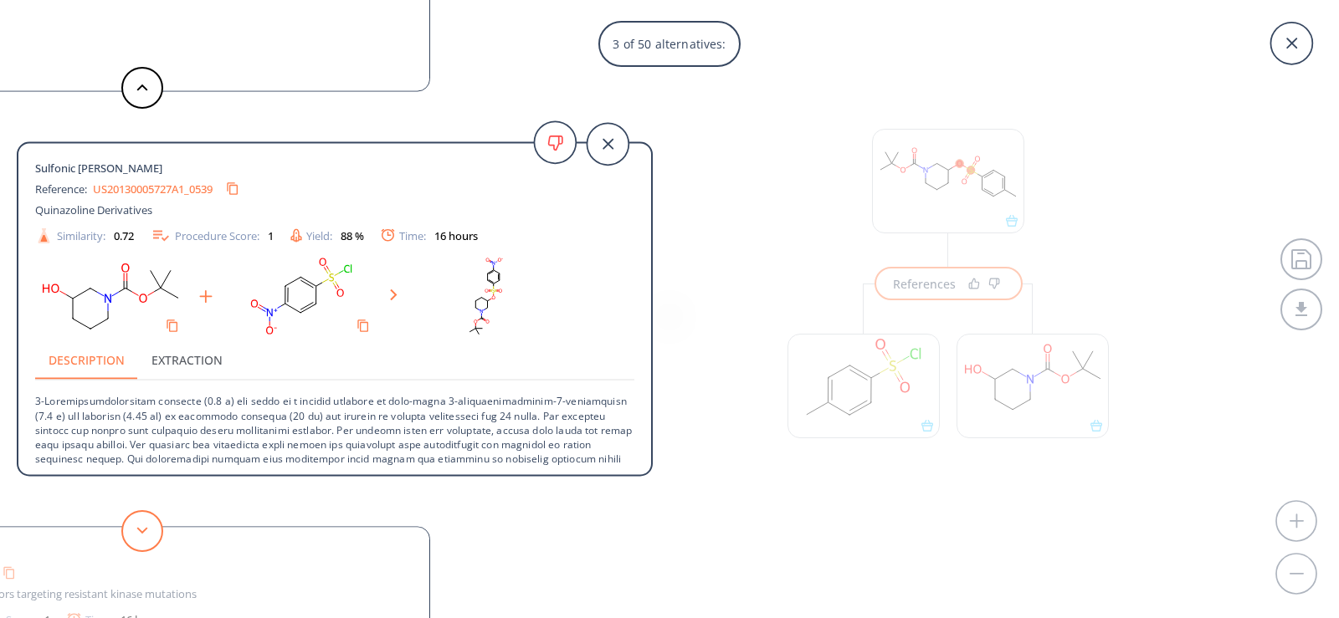
click at [136, 530] on icon at bounding box center [142, 531] width 12 height 8
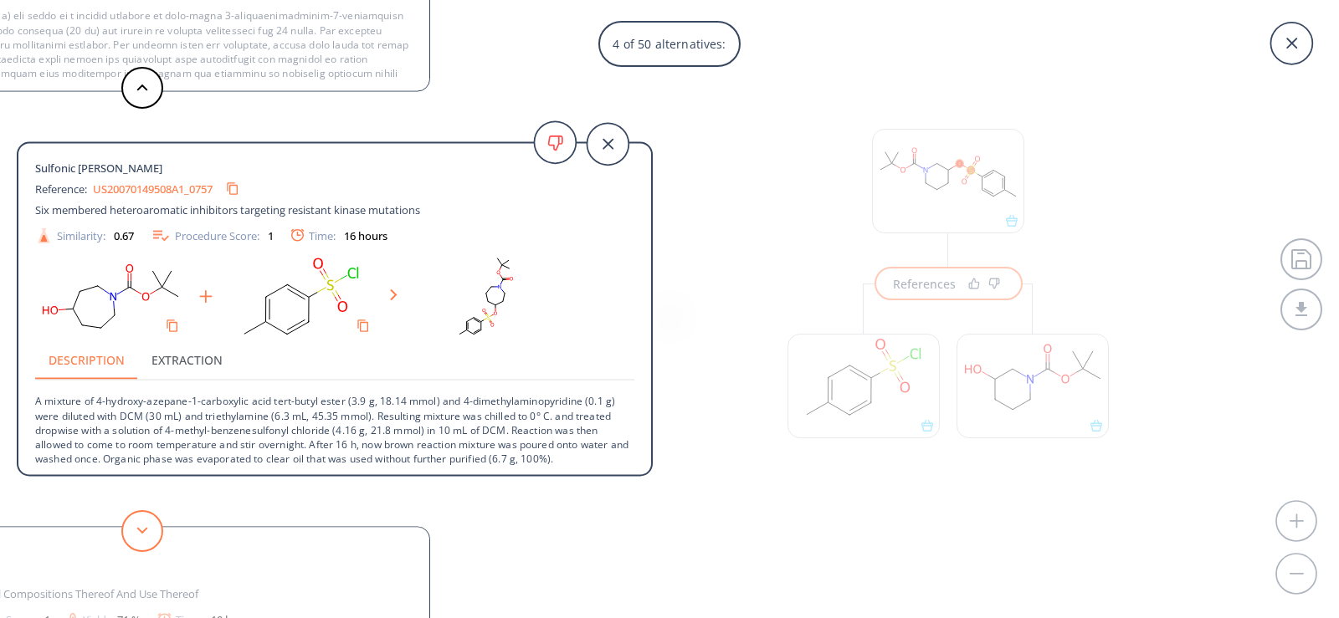
click at [139, 528] on icon at bounding box center [142, 531] width 12 height 8
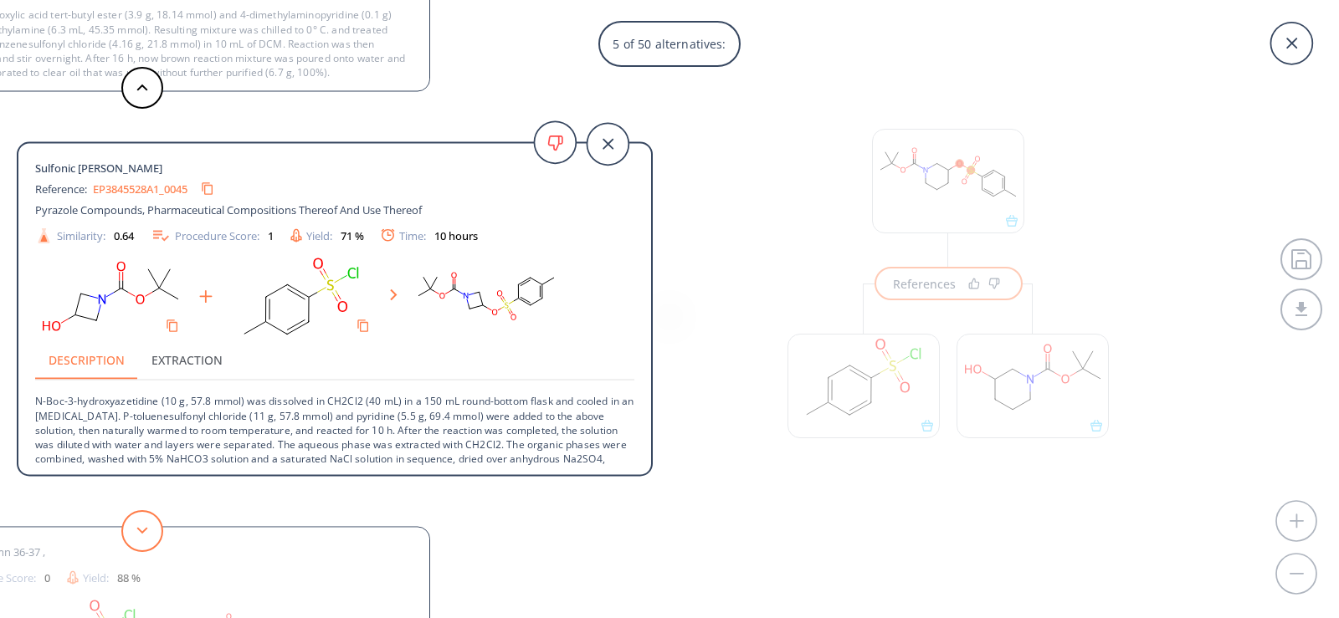
click at [138, 528] on polygon at bounding box center [142, 530] width 11 height 7
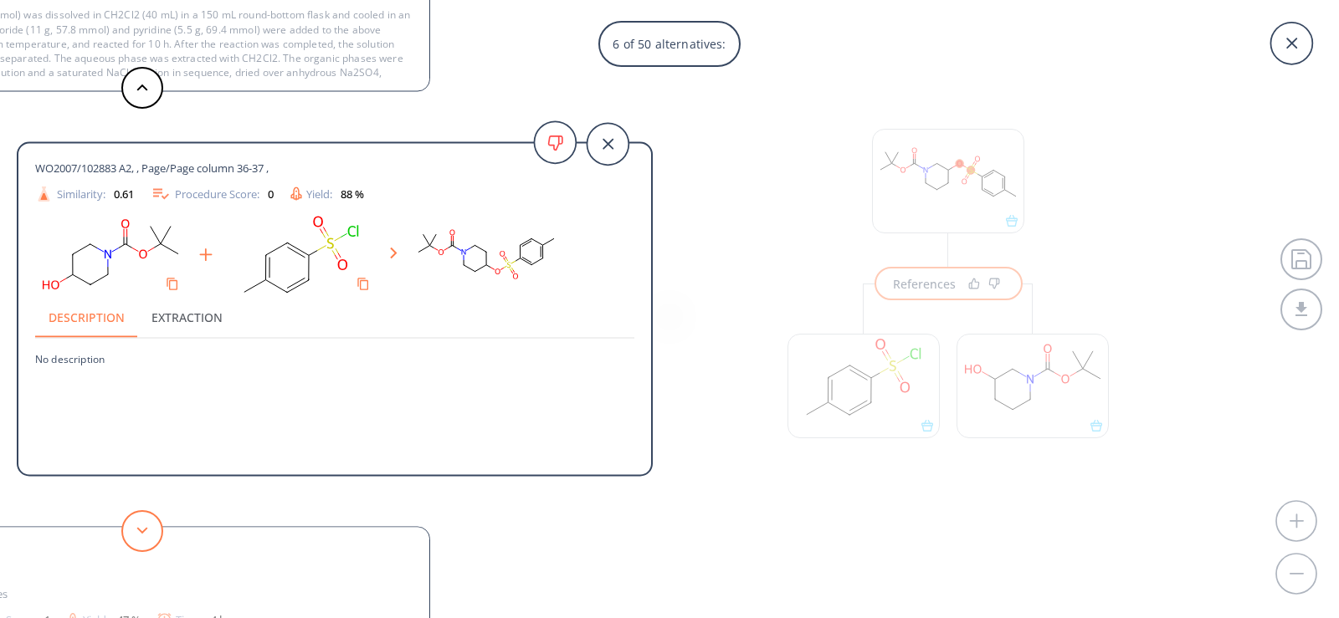
click at [138, 528] on polygon at bounding box center [142, 530] width 11 height 7
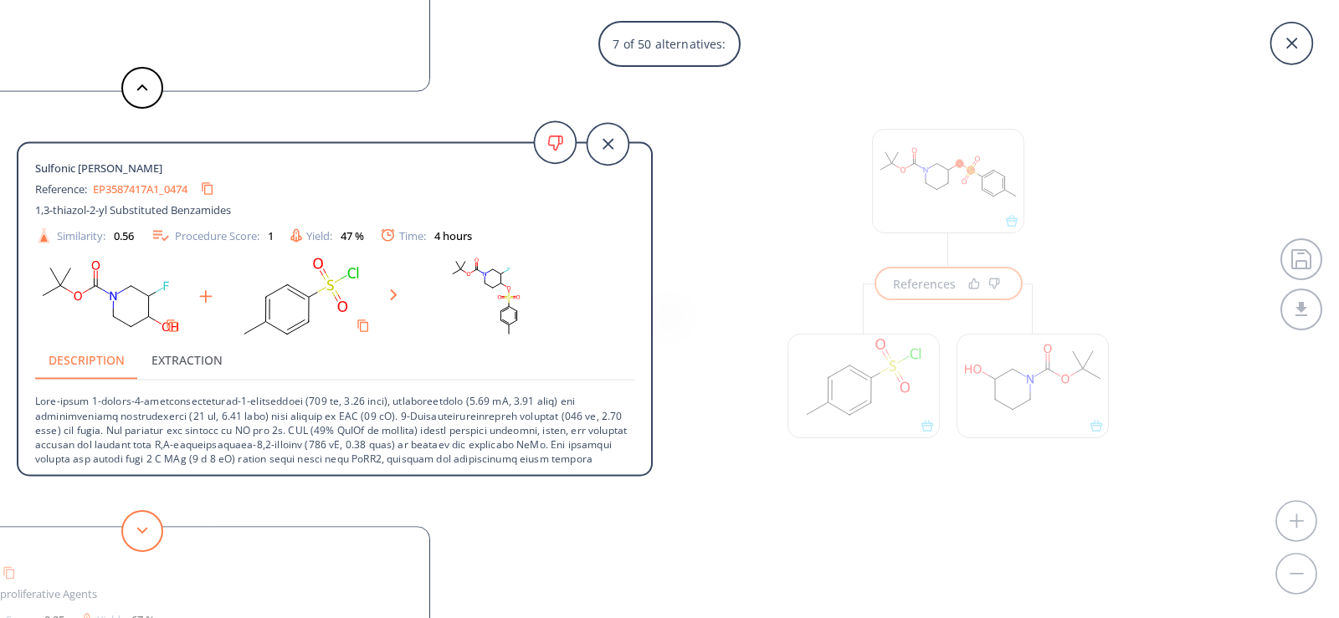
click at [137, 527] on icon at bounding box center [142, 531] width 12 height 8
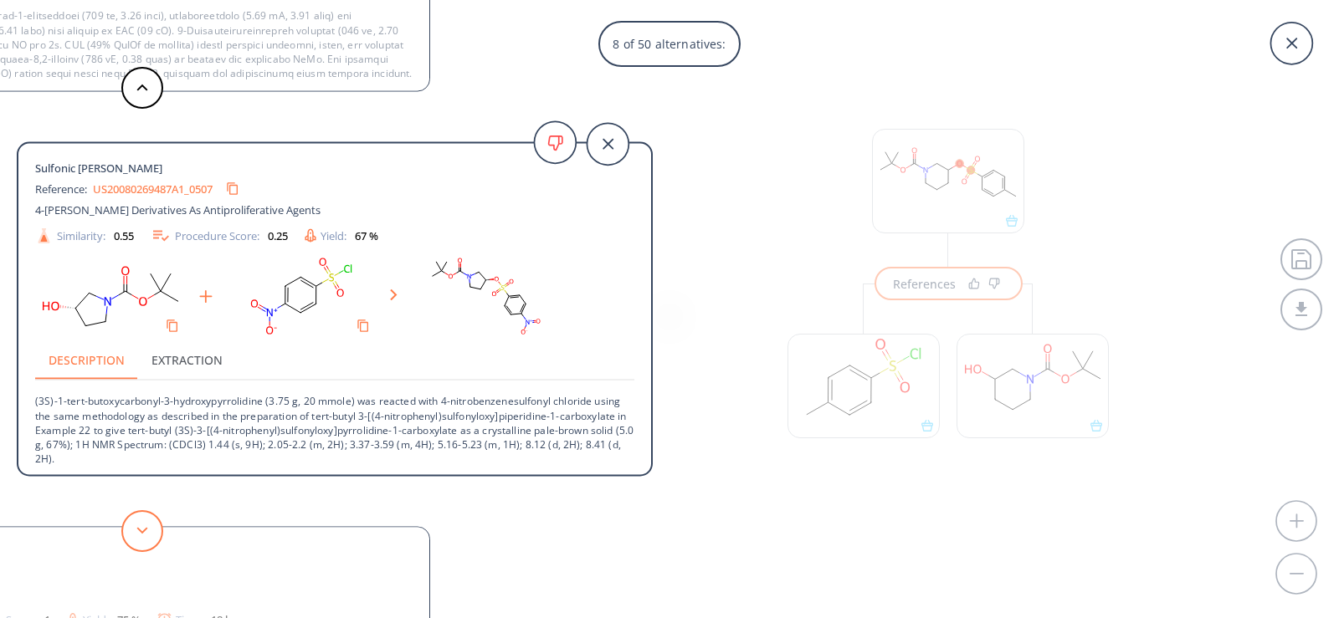
click at [136, 525] on button at bounding box center [142, 531] width 42 height 42
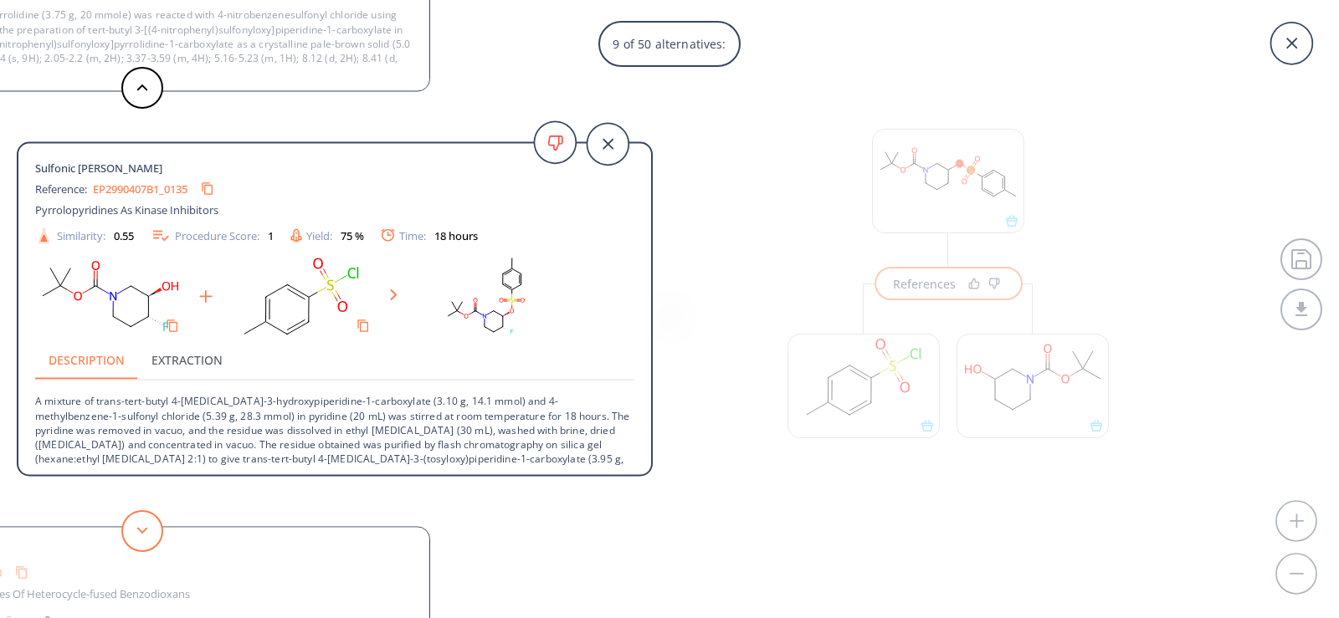
click at [135, 525] on button at bounding box center [142, 531] width 42 height 42
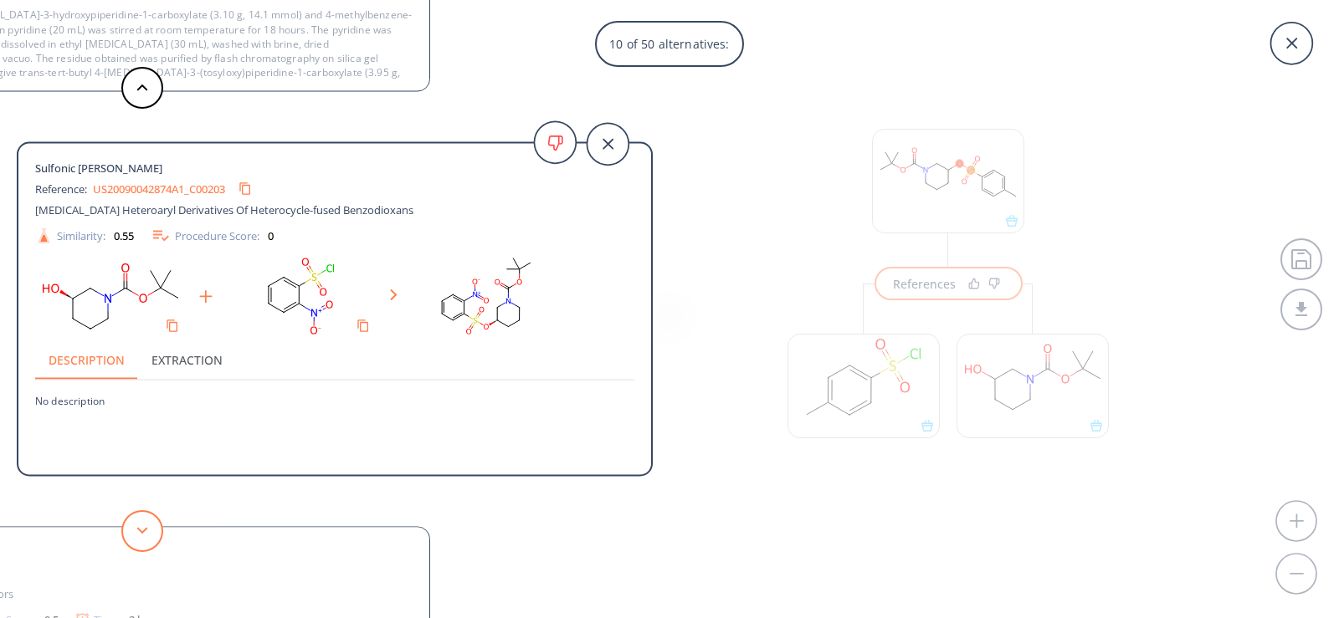
click at [135, 525] on button at bounding box center [142, 531] width 42 height 42
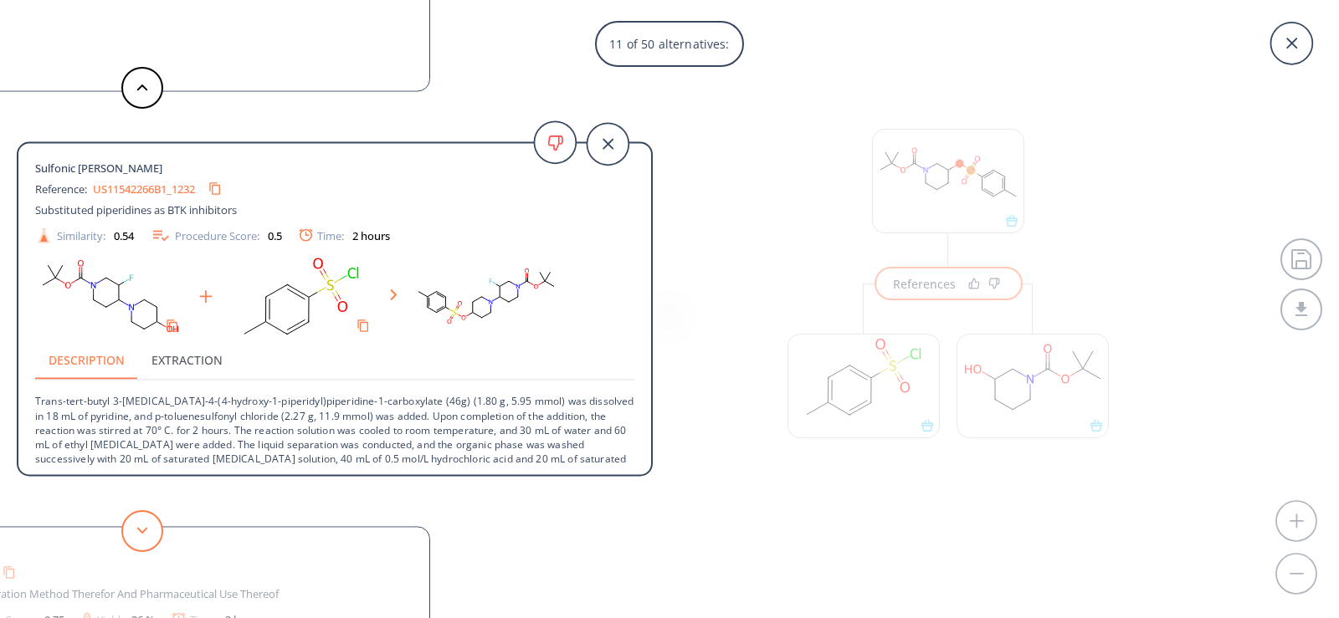
click at [151, 531] on button at bounding box center [142, 531] width 42 height 42
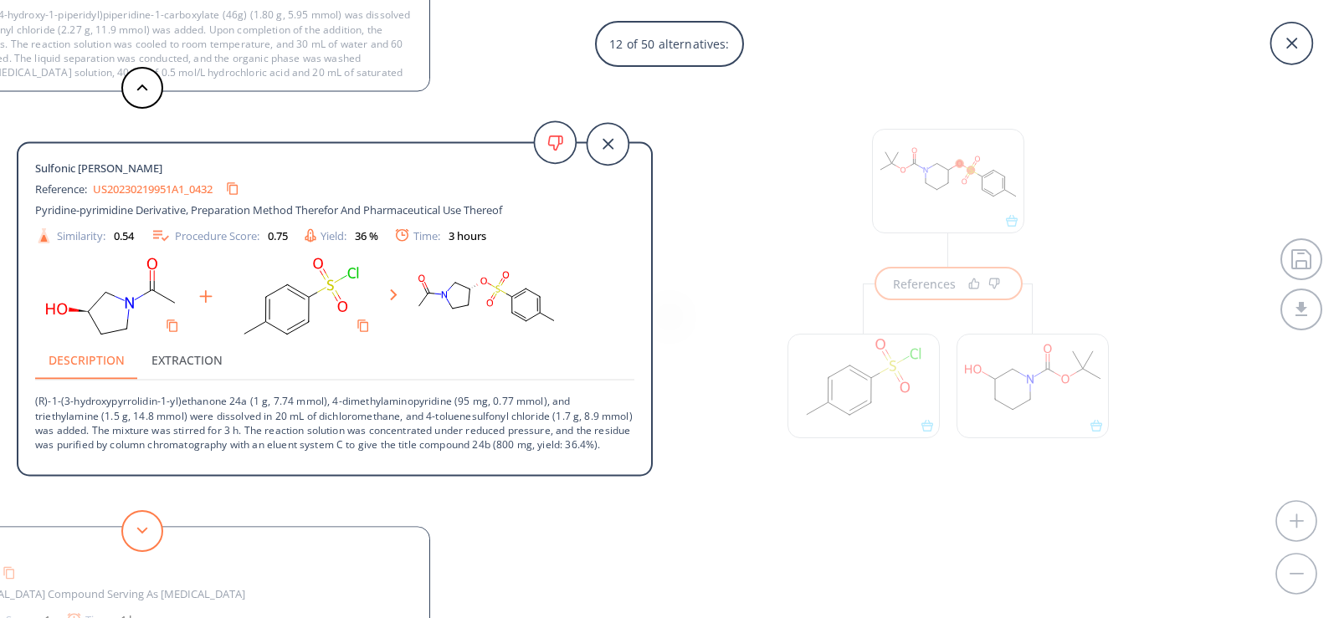
click at [151, 531] on button at bounding box center [142, 531] width 42 height 42
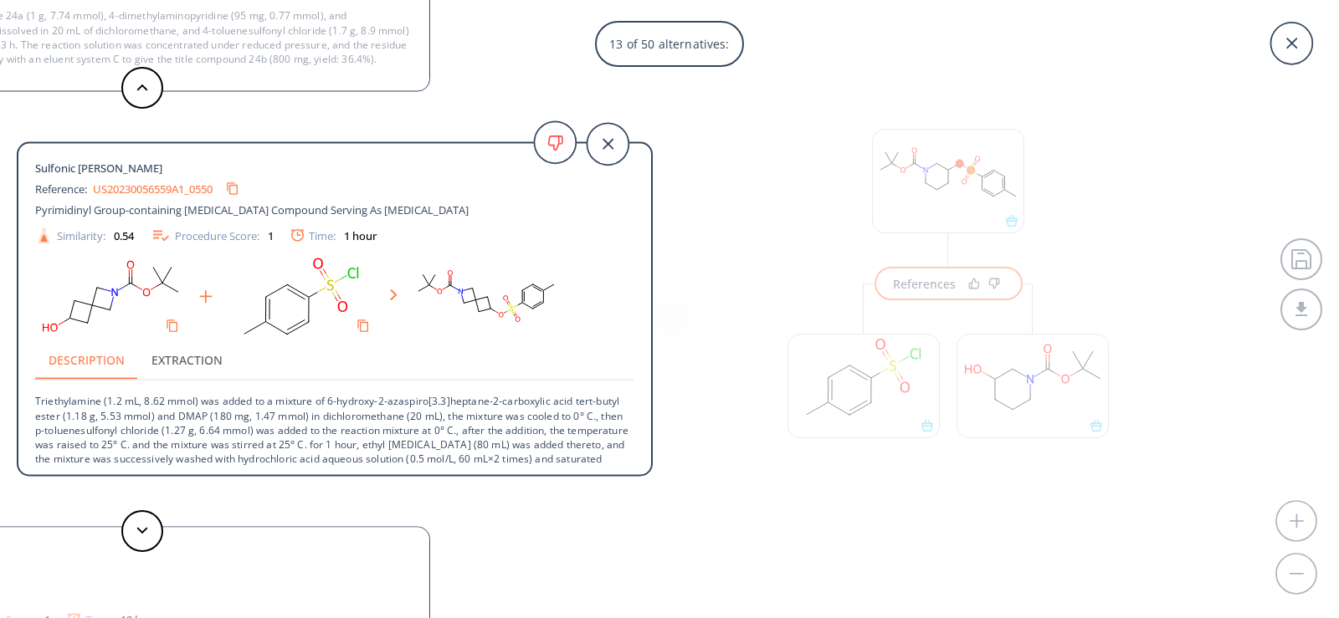
click at [884, 284] on div "13 of 50 alternatives: Sulfonic [PERSON_NAME] Reference: US10662174B2_1683 BTK …" at bounding box center [669, 309] width 1339 height 618
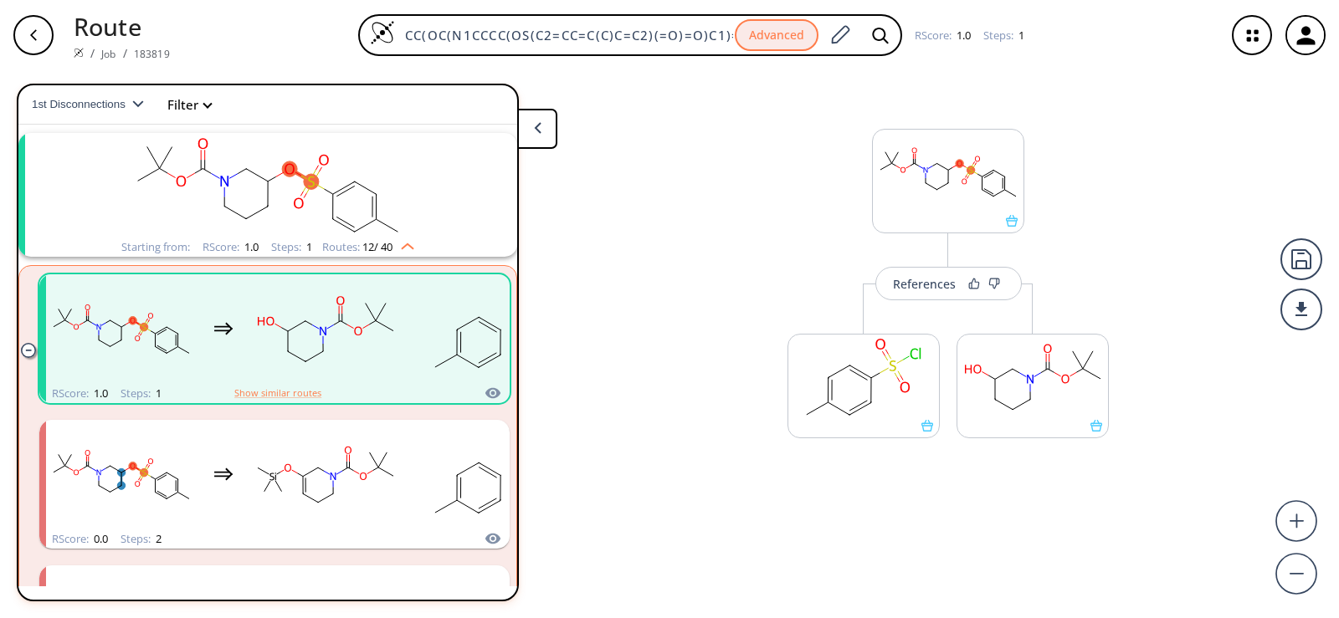
click at [314, 167] on rect "clusters" at bounding box center [267, 185] width 435 height 105
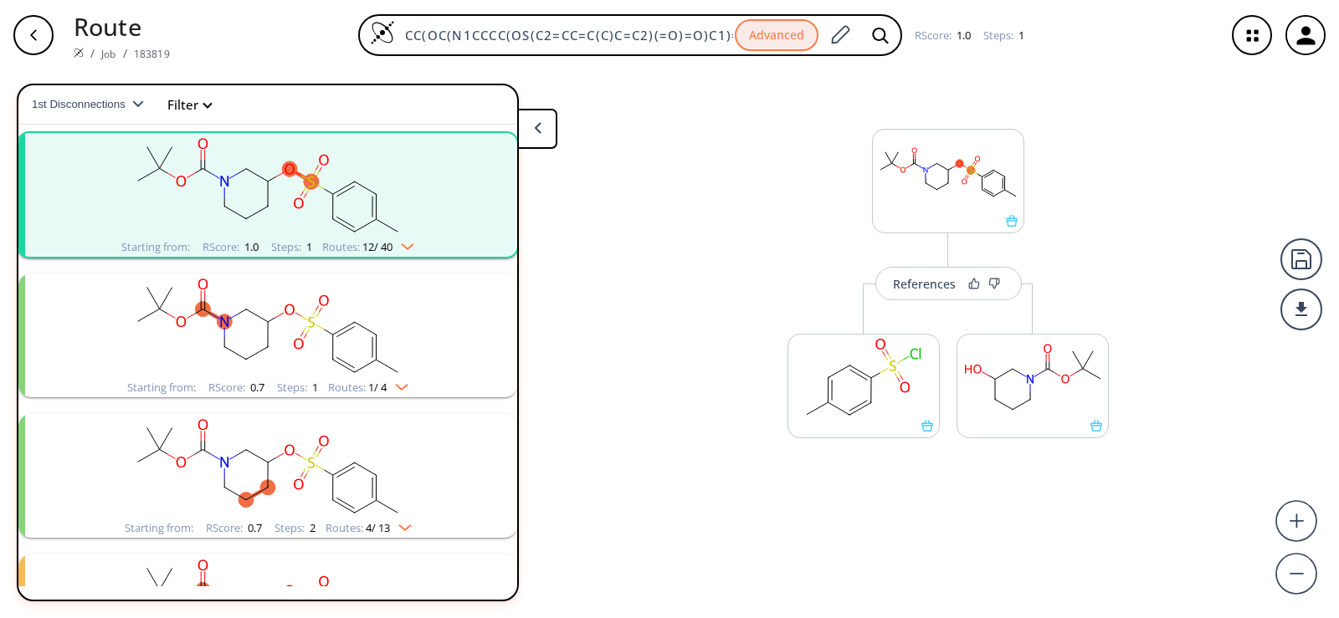
click at [314, 167] on rect "clusters" at bounding box center [267, 185] width 435 height 105
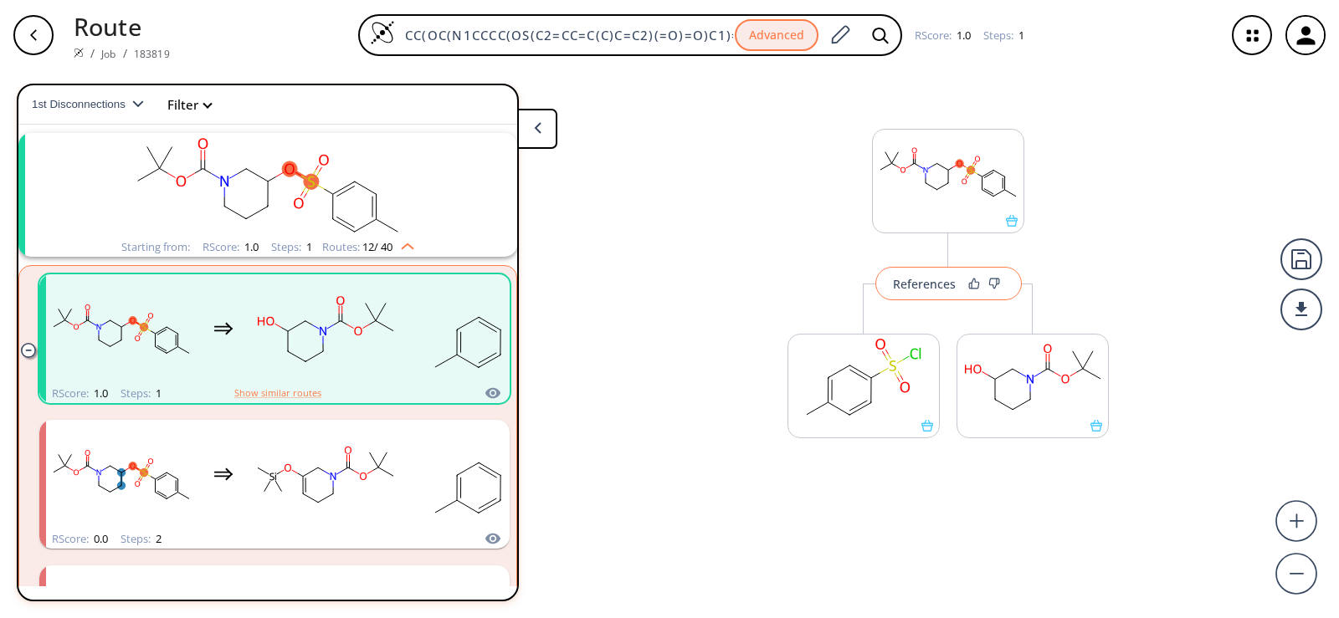
click at [893, 287] on div "References" at bounding box center [924, 284] width 63 height 11
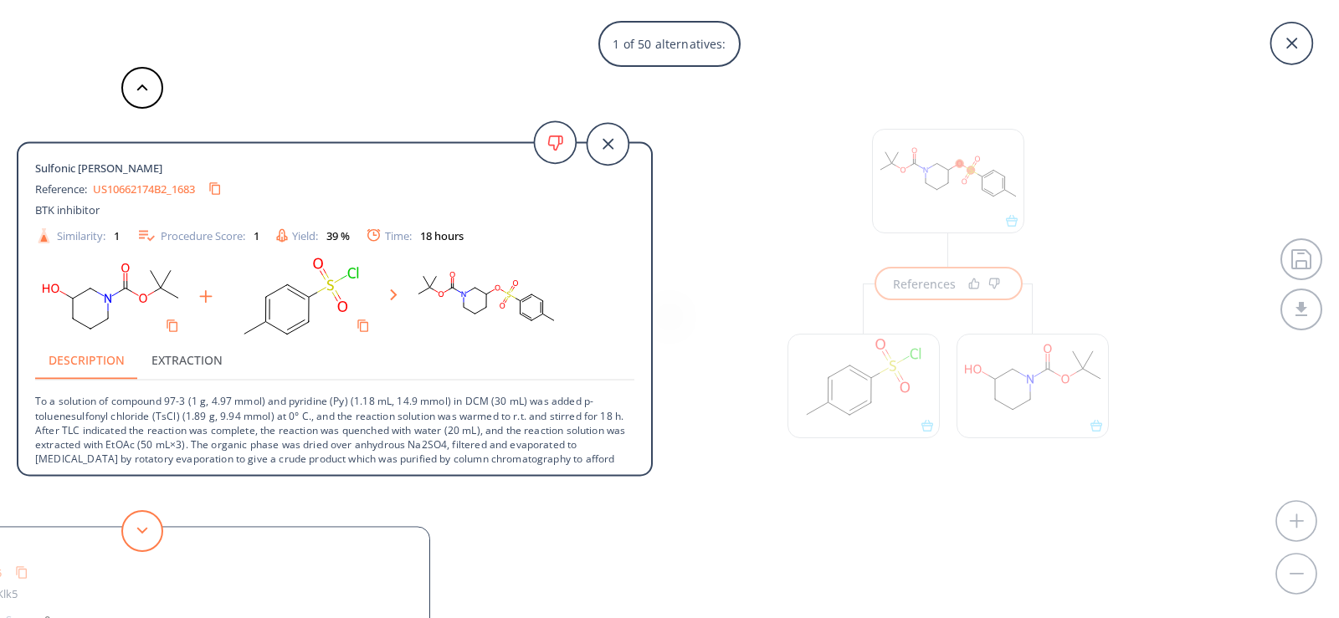
click at [136, 520] on button at bounding box center [142, 531] width 42 height 42
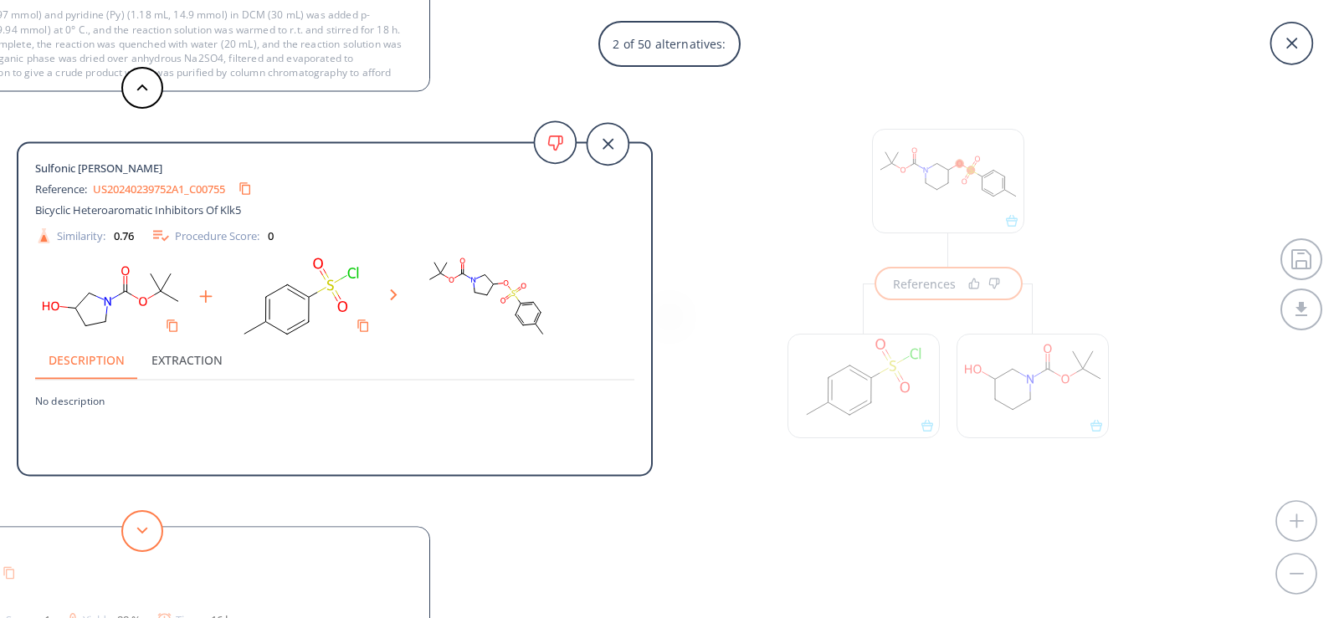
click at [136, 520] on button at bounding box center [142, 531] width 42 height 42
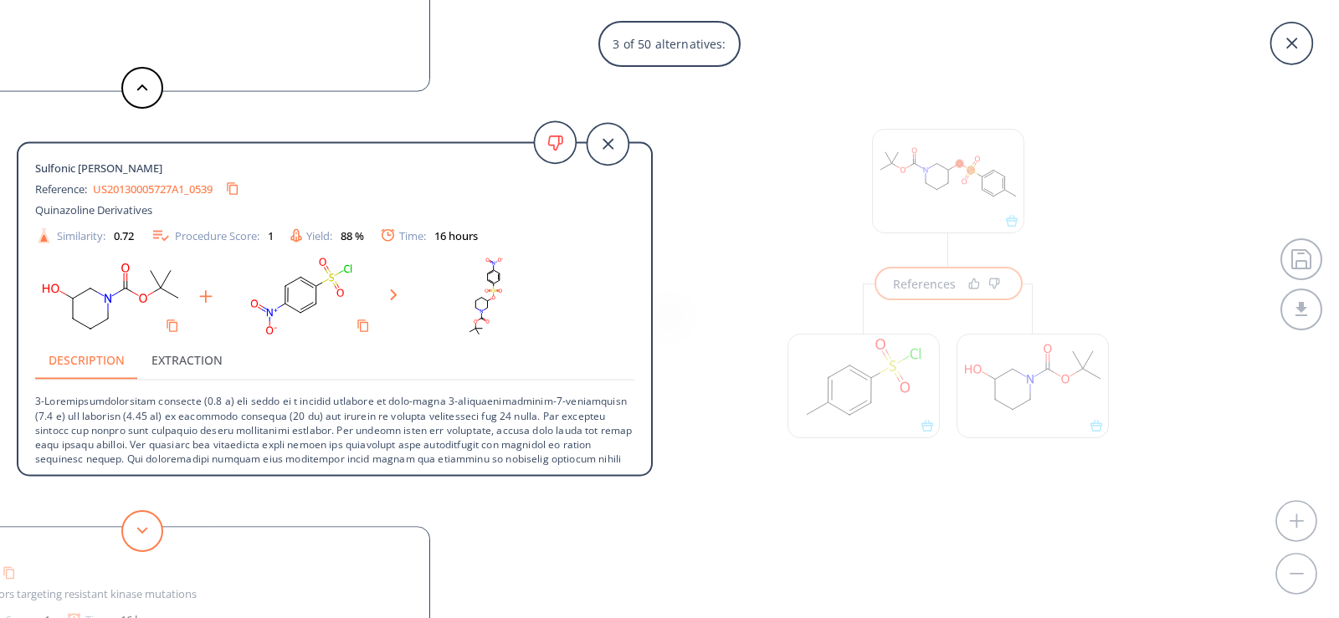
click at [136, 520] on button at bounding box center [142, 531] width 42 height 42
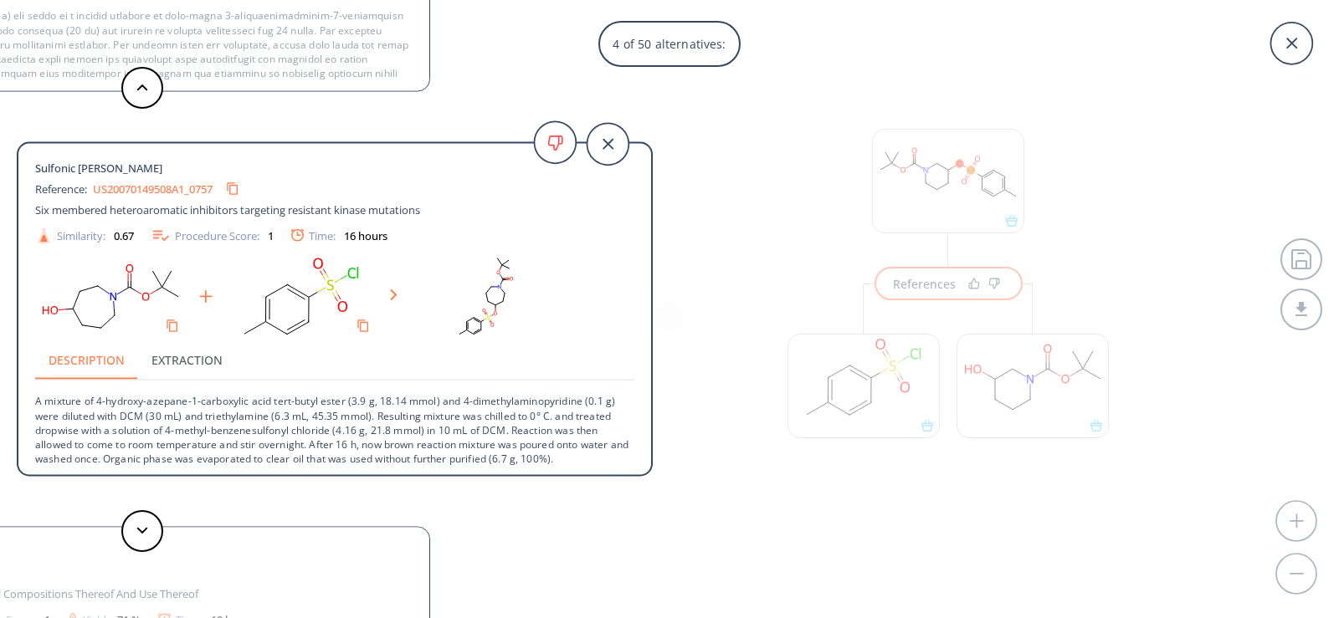
click at [1293, 36] on icon at bounding box center [1291, 44] width 42 height 42
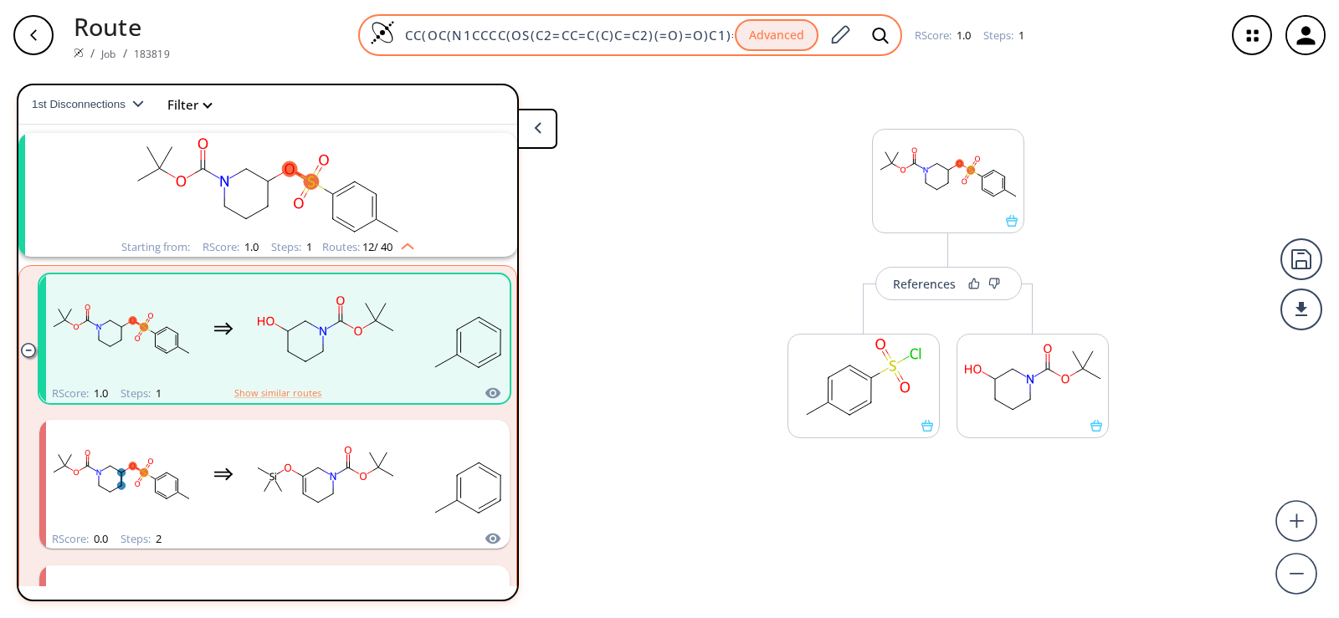
click at [699, 28] on input "CC(OC(N1CCCC(OS(C2=CC=C(C)C=C2)(=O)=O)C1)=O)(C)C" at bounding box center [565, 35] width 340 height 17
paste input "1=CCNCC1"
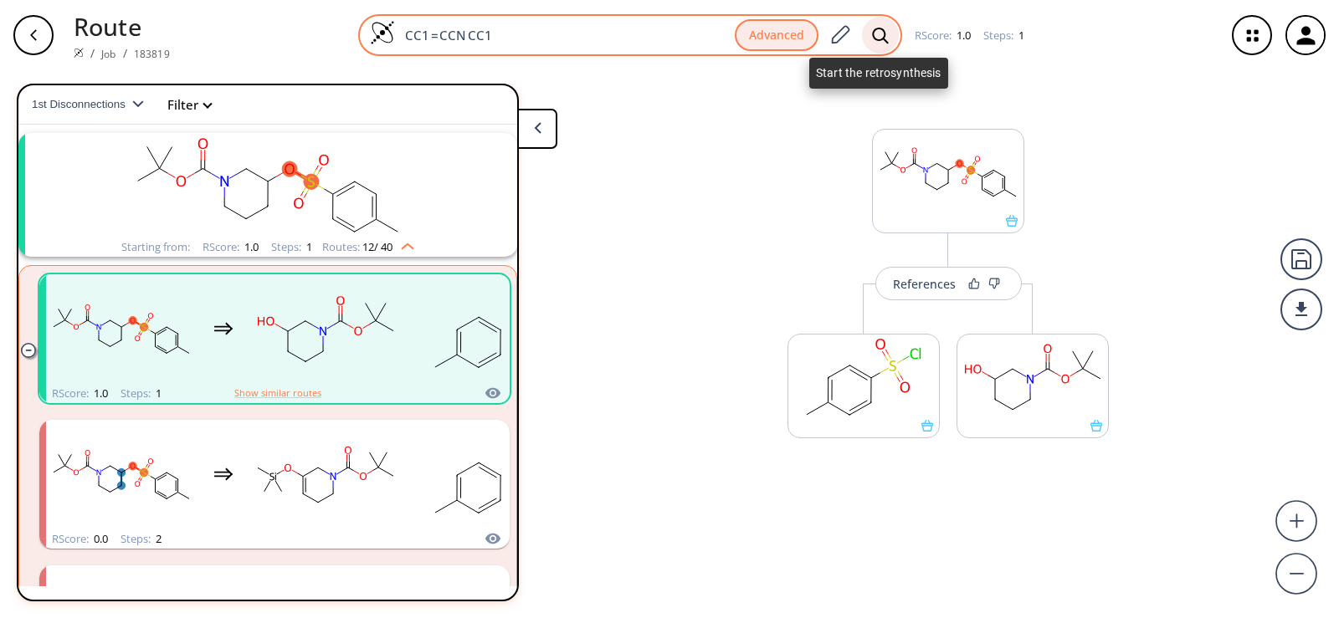
type input "CC1=CCNCC1"
click at [880, 28] on icon at bounding box center [880, 36] width 17 height 18
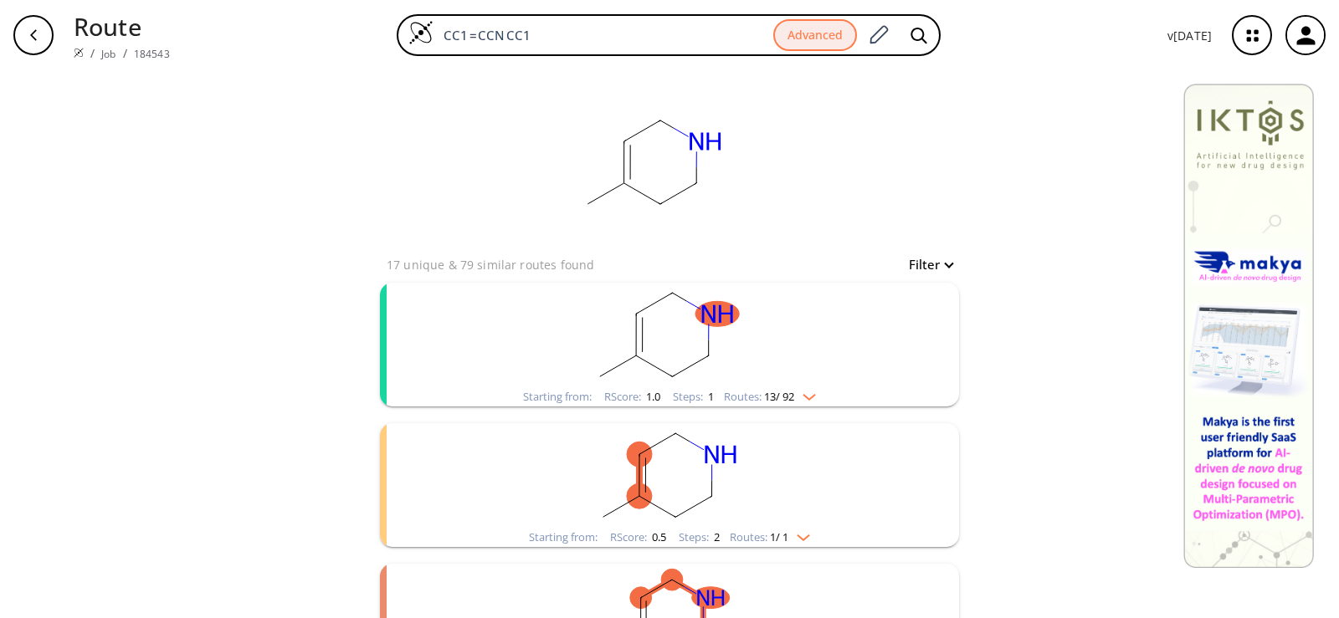
click at [637, 347] on rect "clusters" at bounding box center [669, 335] width 435 height 105
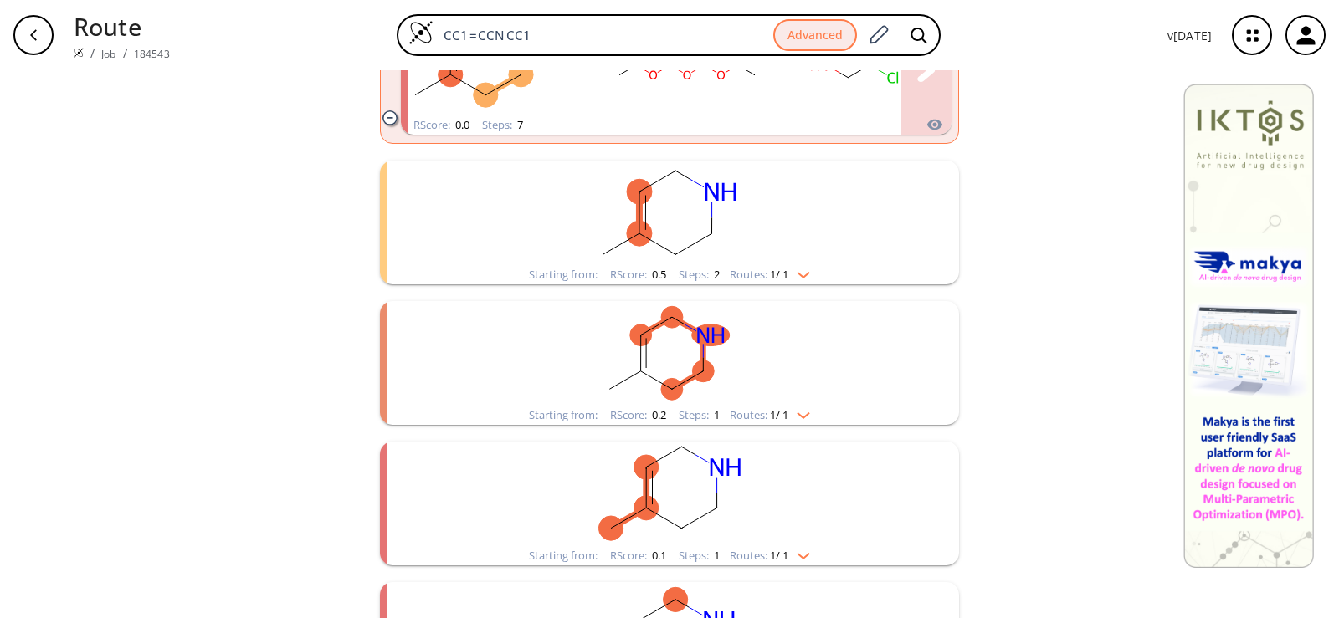
scroll to position [2175, 0]
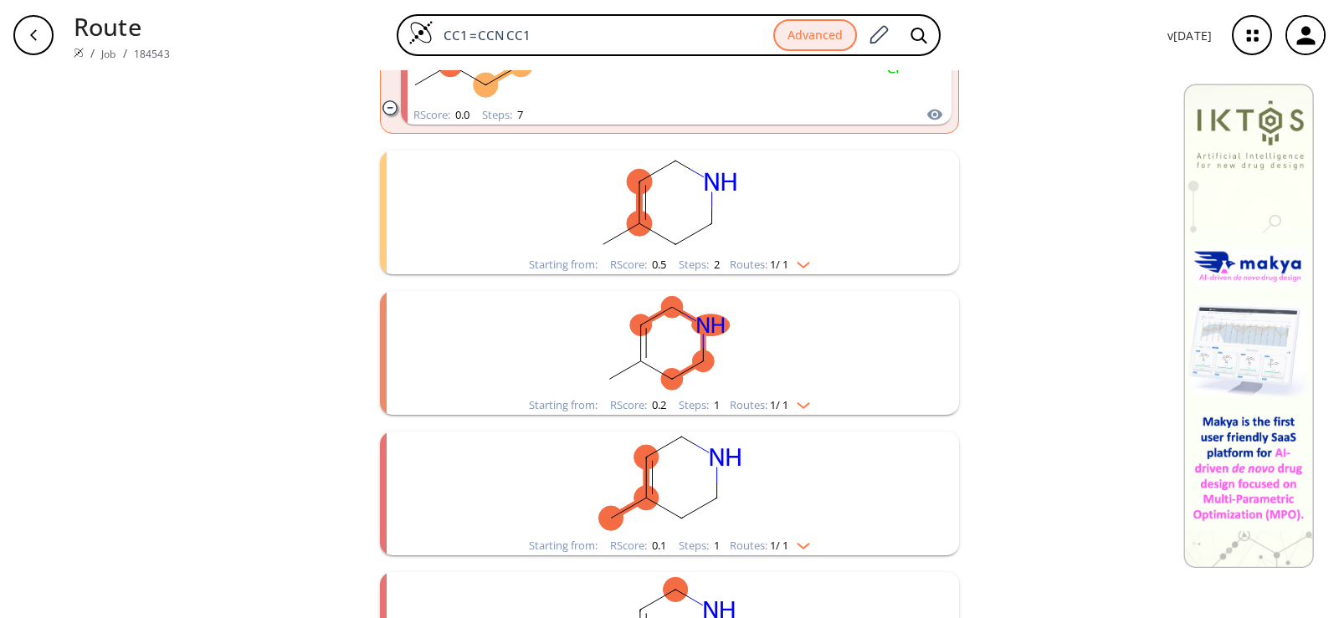
click at [720, 212] on rect "clusters" at bounding box center [669, 203] width 435 height 105
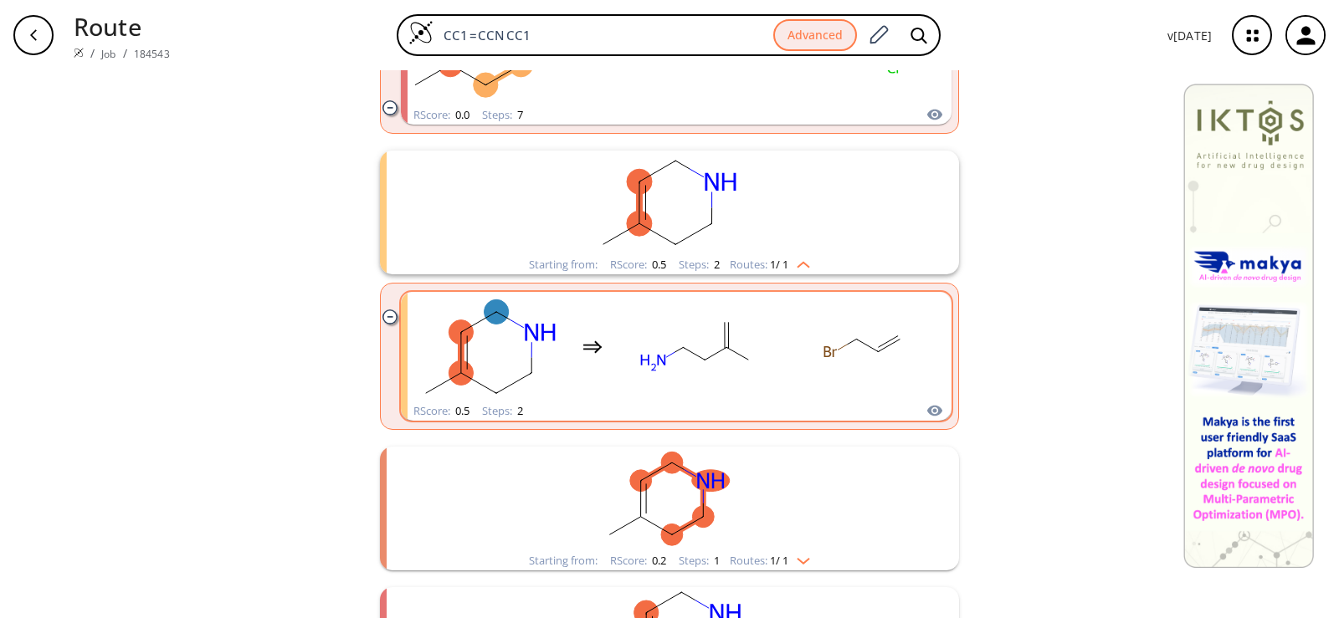
click at [634, 351] on rect "clusters" at bounding box center [694, 346] width 151 height 105
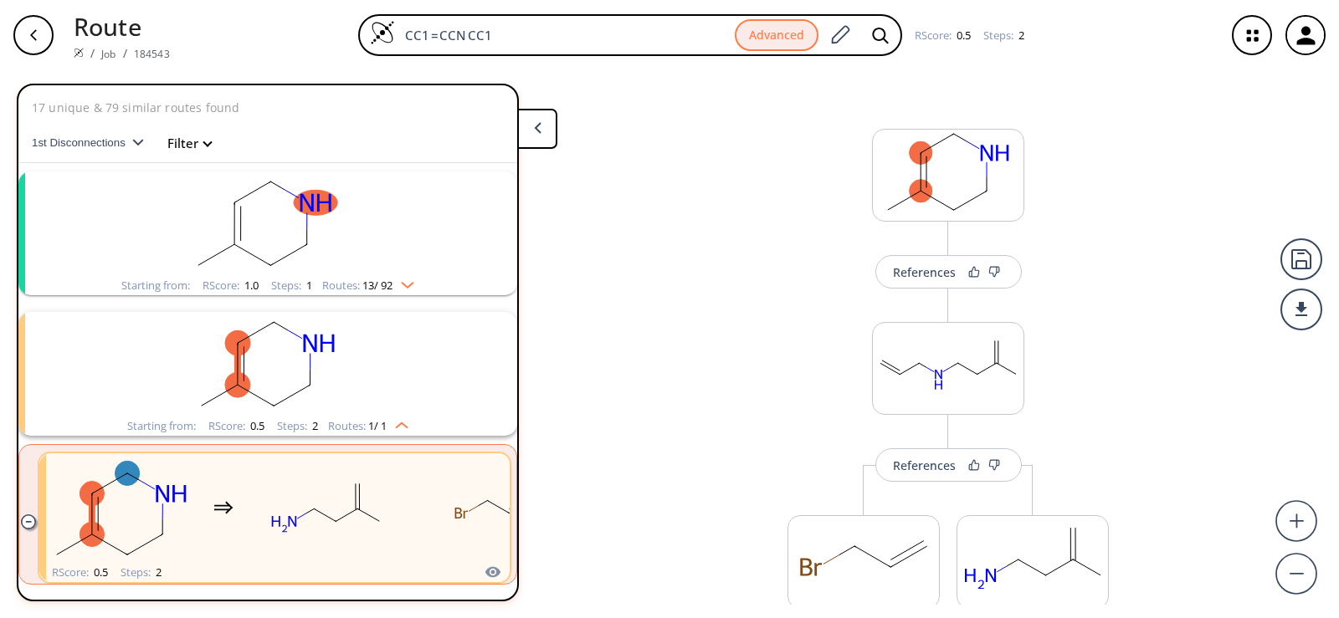
scroll to position [179, 0]
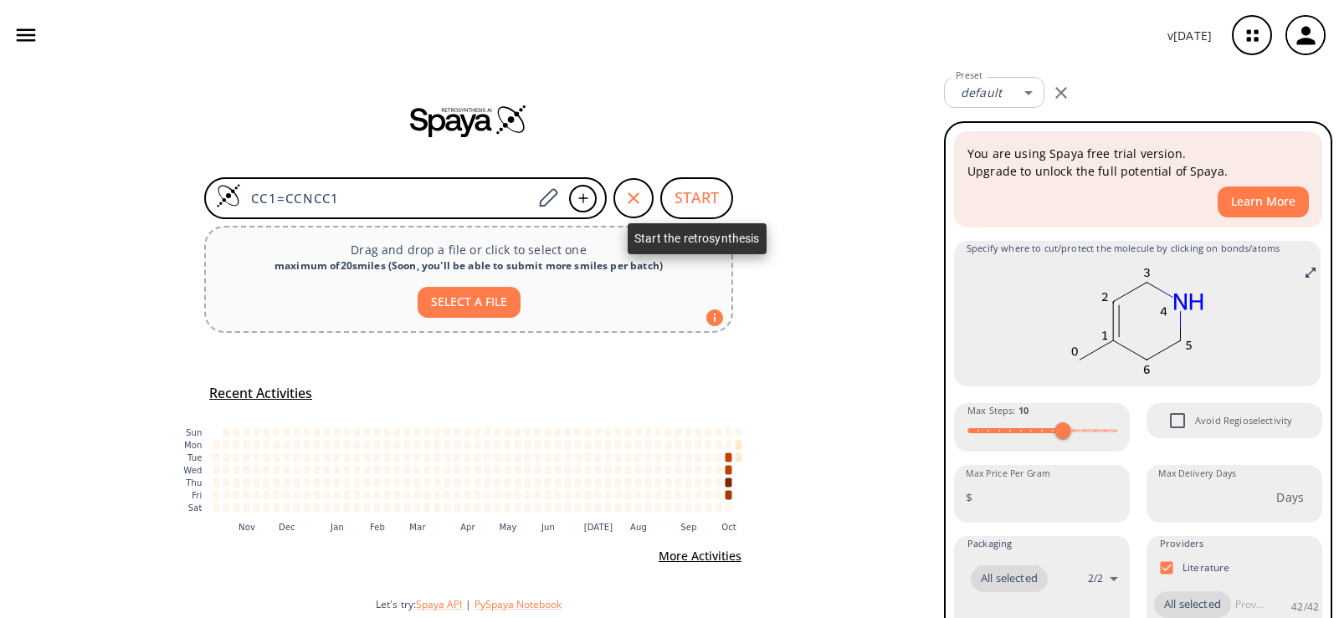
click at [688, 187] on button "START" at bounding box center [696, 198] width 73 height 42
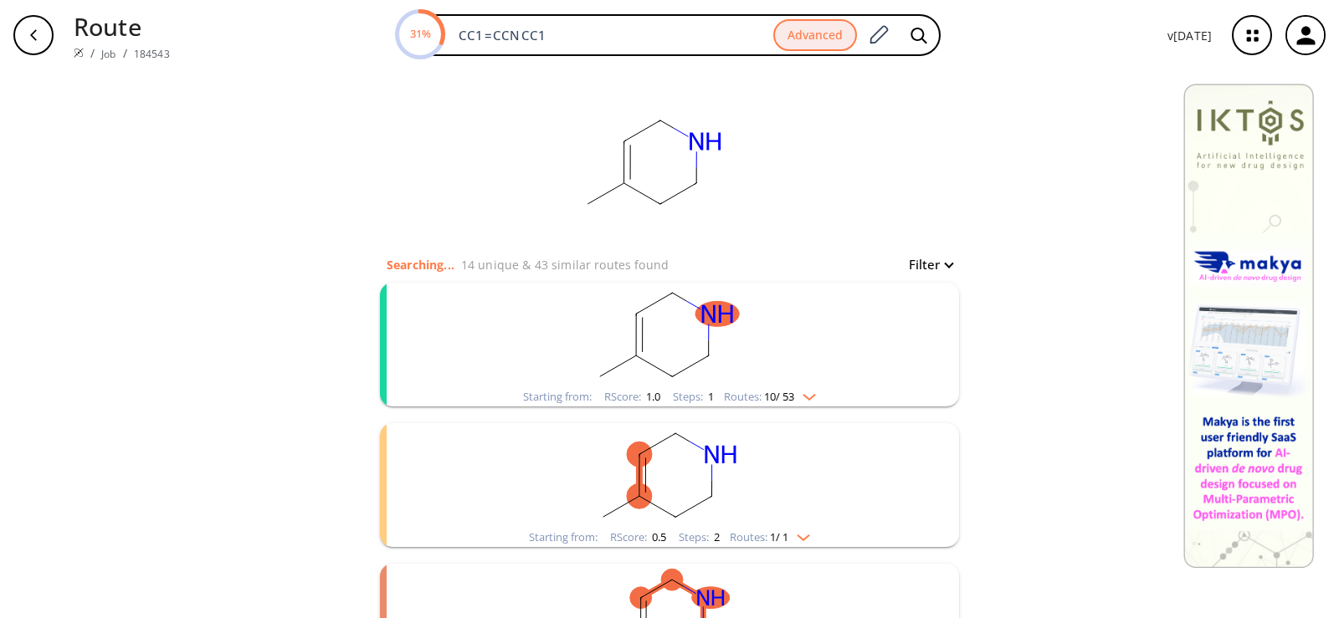
click at [677, 305] on rect "clusters" at bounding box center [669, 335] width 435 height 105
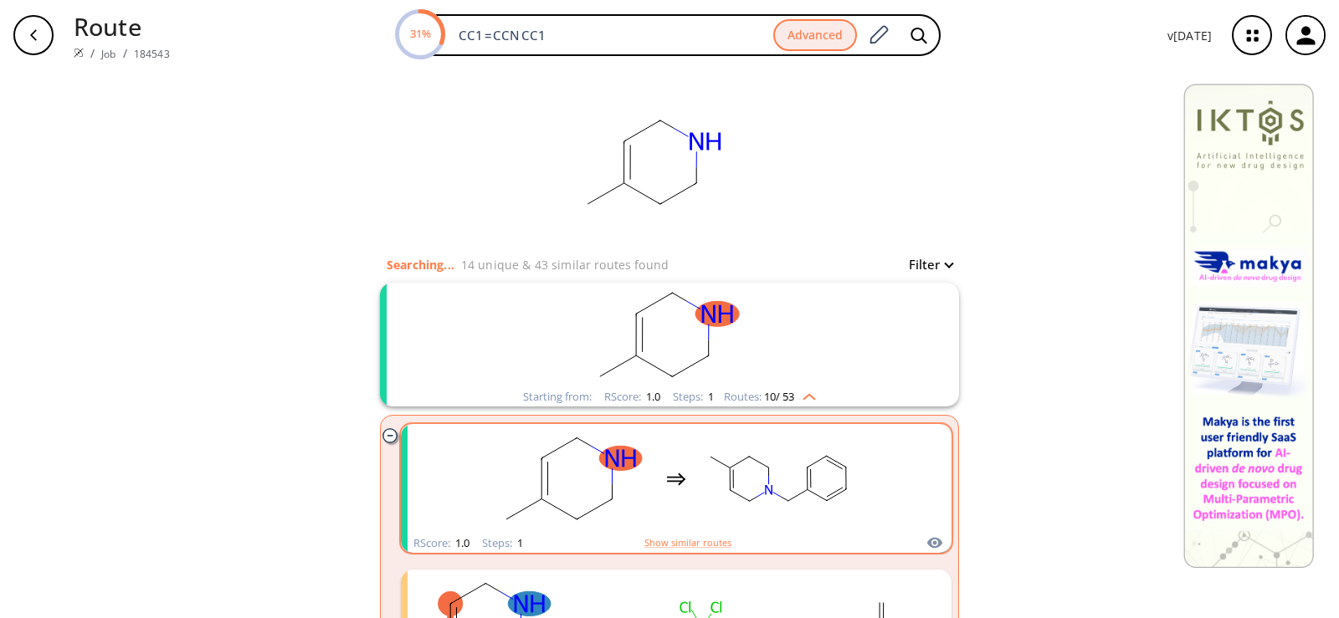
click at [641, 453] on rect "clusters" at bounding box center [574, 479] width 151 height 105
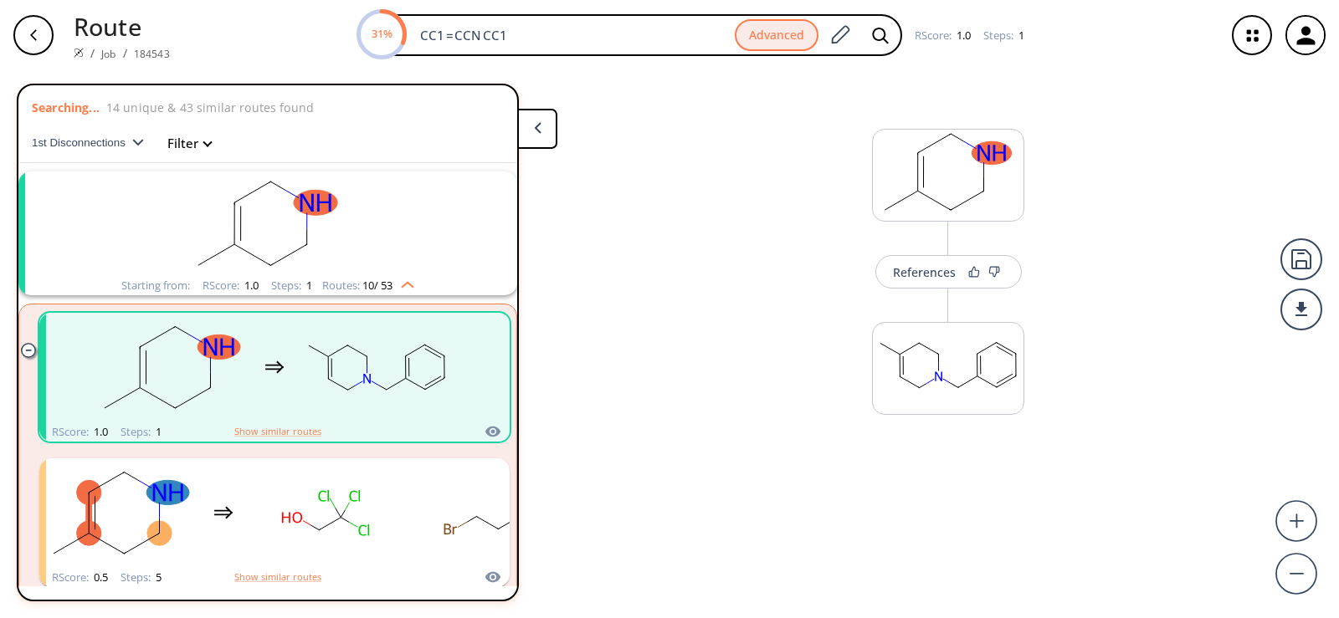
scroll to position [38, 0]
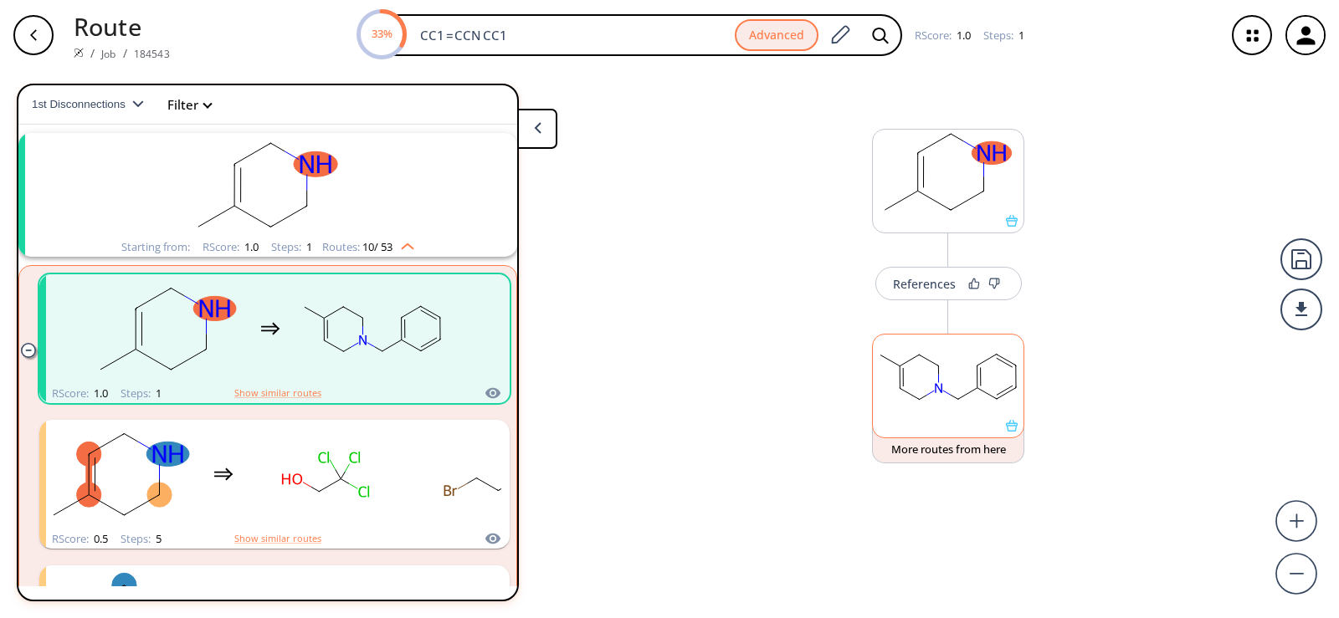
click at [1012, 431] on icon at bounding box center [1012, 426] width 12 height 12
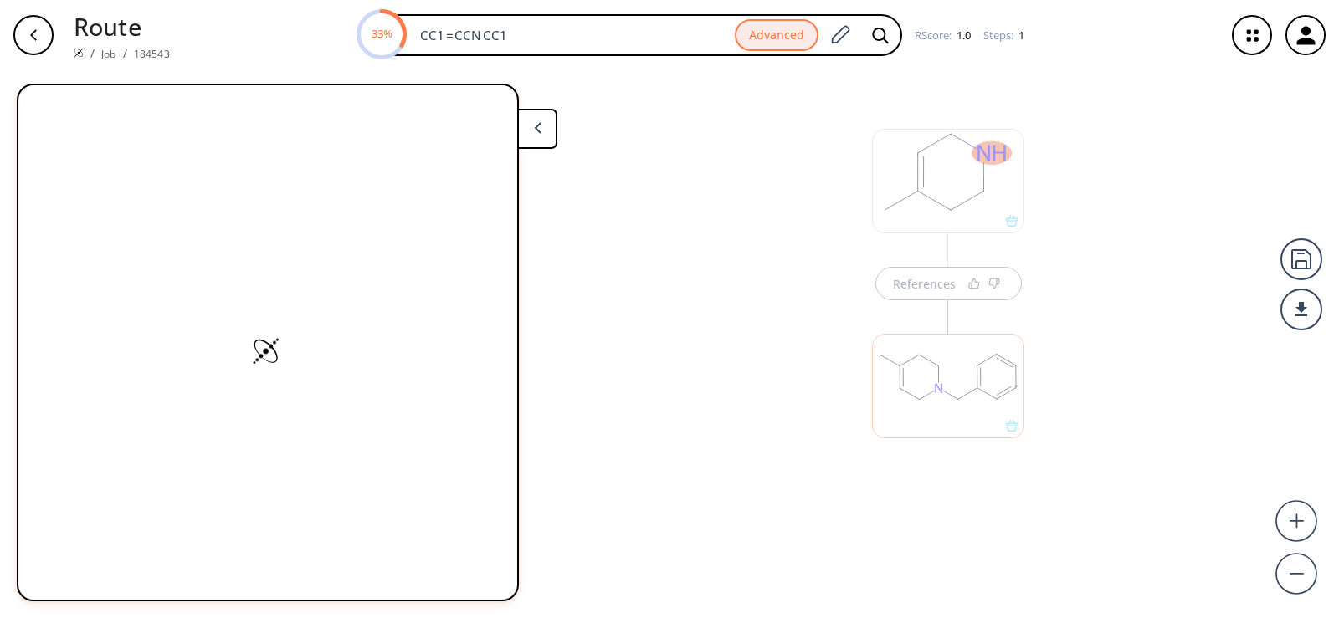
scroll to position [0, 0]
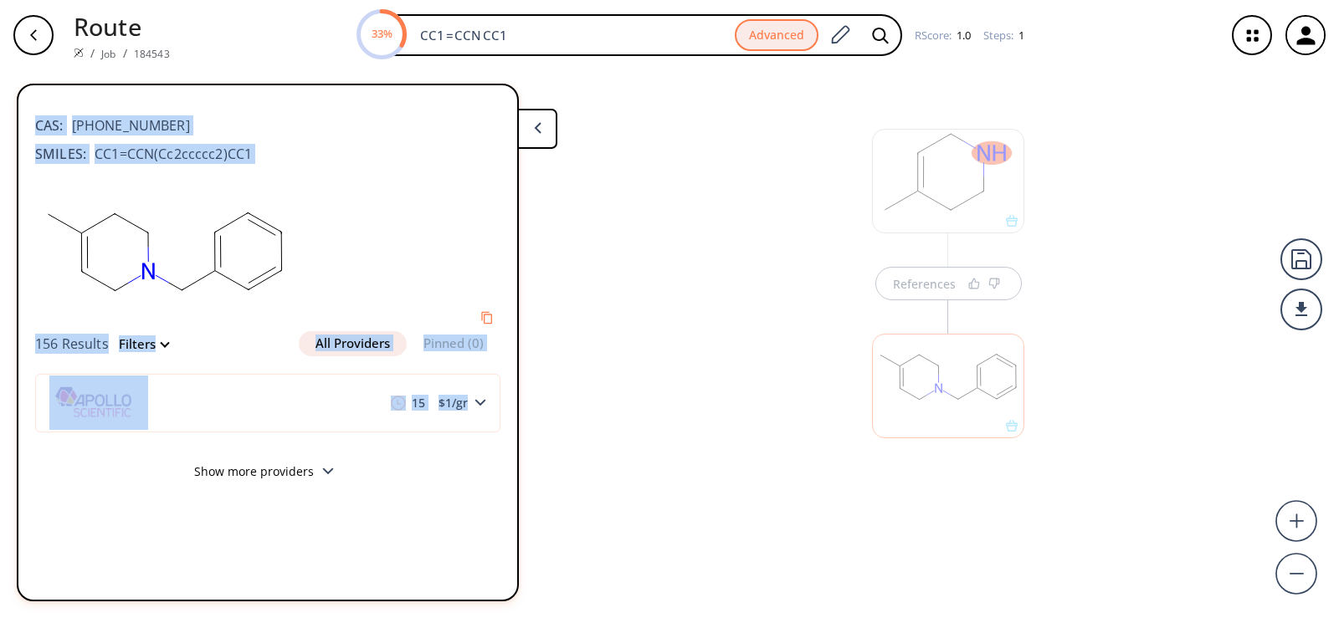
drag, startPoint x: 479, startPoint y: 403, endPoint x: 575, endPoint y: 376, distance: 100.1
click at [575, 376] on div "References CAS: 32018-56-7 SMILES: CC1=CCN(Cc2ccccc2)CC1 156 Results Filters Al…" at bounding box center [669, 344] width 1339 height 548
click at [305, 156] on div "SMILES: CC1=CCN(Cc2ccccc2)CC1" at bounding box center [267, 154] width 465 height 20
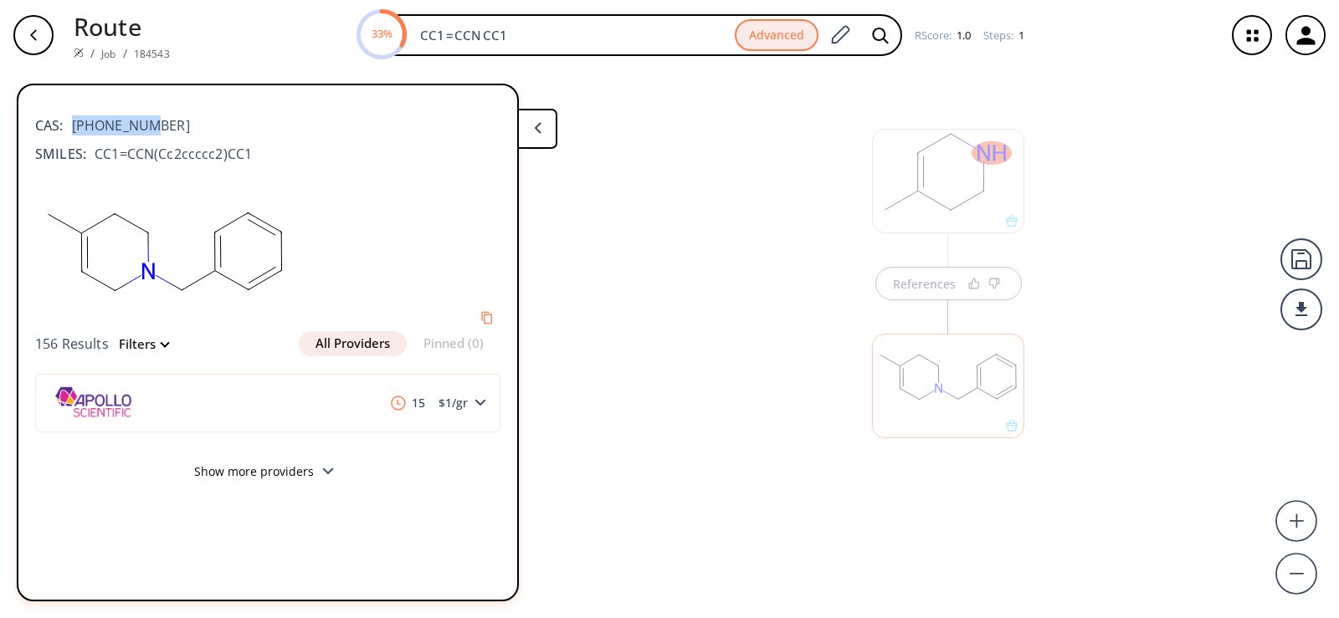
drag, startPoint x: 152, startPoint y: 124, endPoint x: 74, endPoint y: 117, distance: 78.9
click at [74, 117] on div "CAS: 32018-56-7" at bounding box center [267, 117] width 465 height 37
copy span "32018-56-7"
drag, startPoint x: 526, startPoint y: 35, endPoint x: 290, endPoint y: 28, distance: 236.1
click at [290, 28] on div "63% CC1=CCNCC1 Advanced RScore : 1.0 Steps : 1" at bounding box center [697, 35] width 1028 height 42
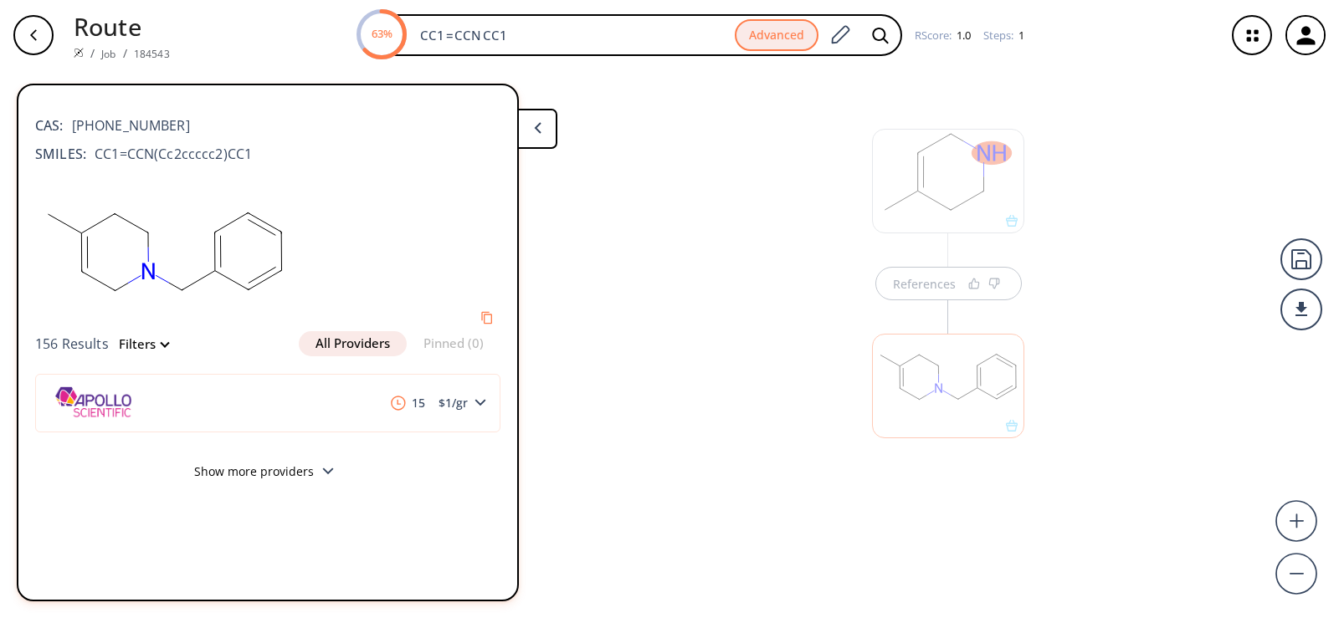
paste input "F[C@H]1CNCC[C@H]1C"
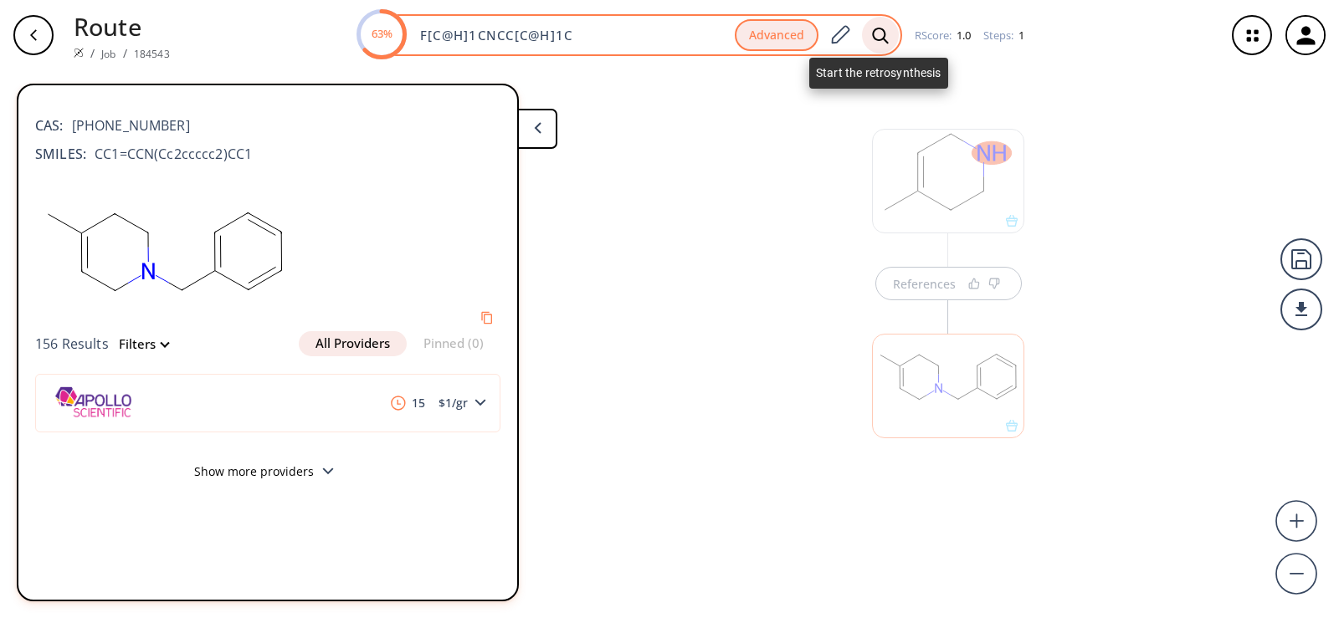
type input "F[C@H]1CNCC[C@H]1C"
click at [876, 34] on icon at bounding box center [880, 36] width 17 height 18
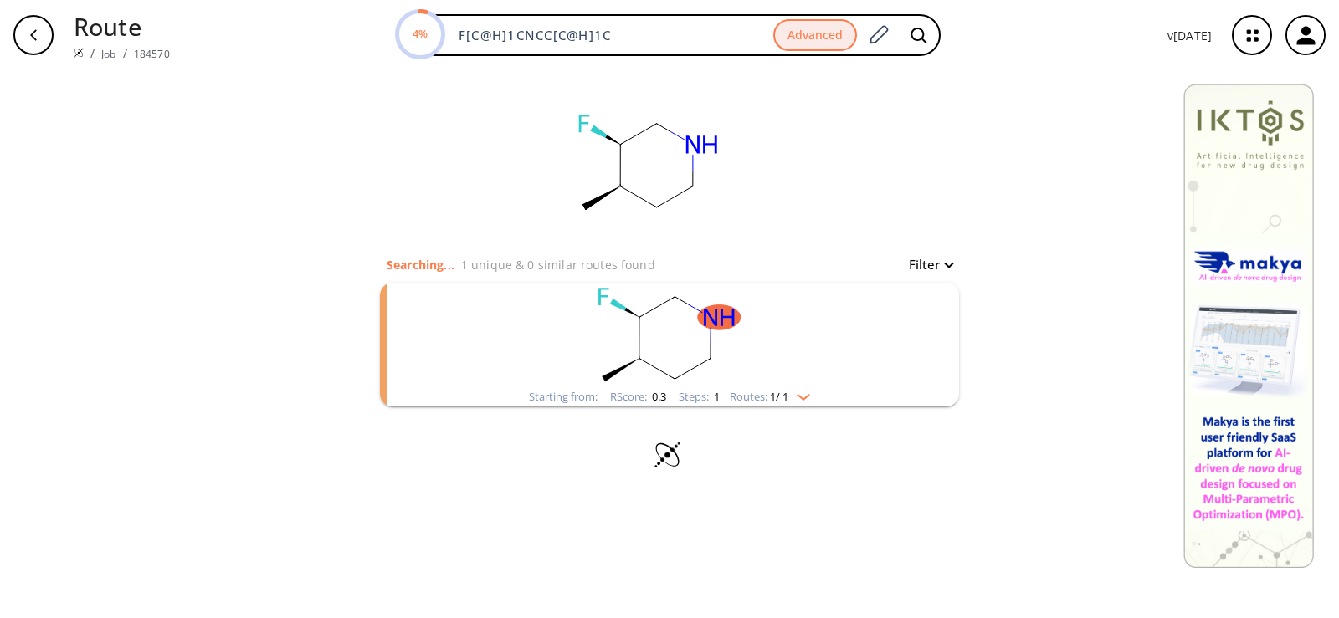
click at [623, 341] on rect "clusters" at bounding box center [669, 335] width 435 height 105
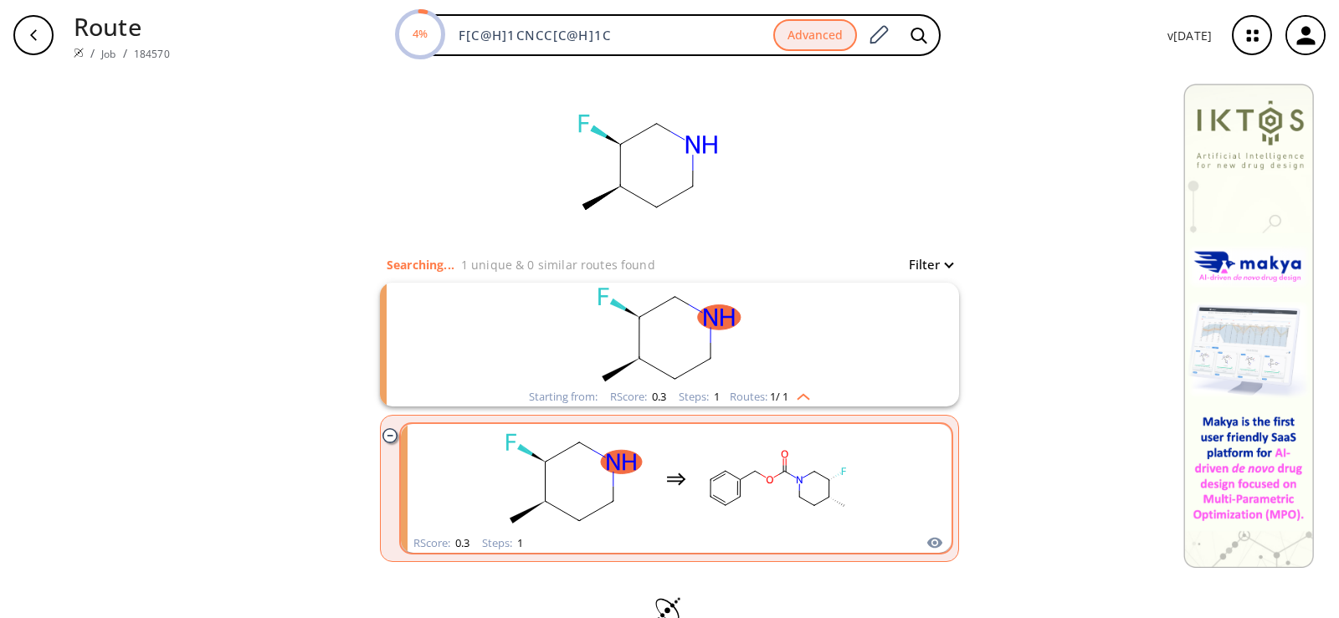
click at [729, 473] on rect "clusters" at bounding box center [778, 479] width 151 height 105
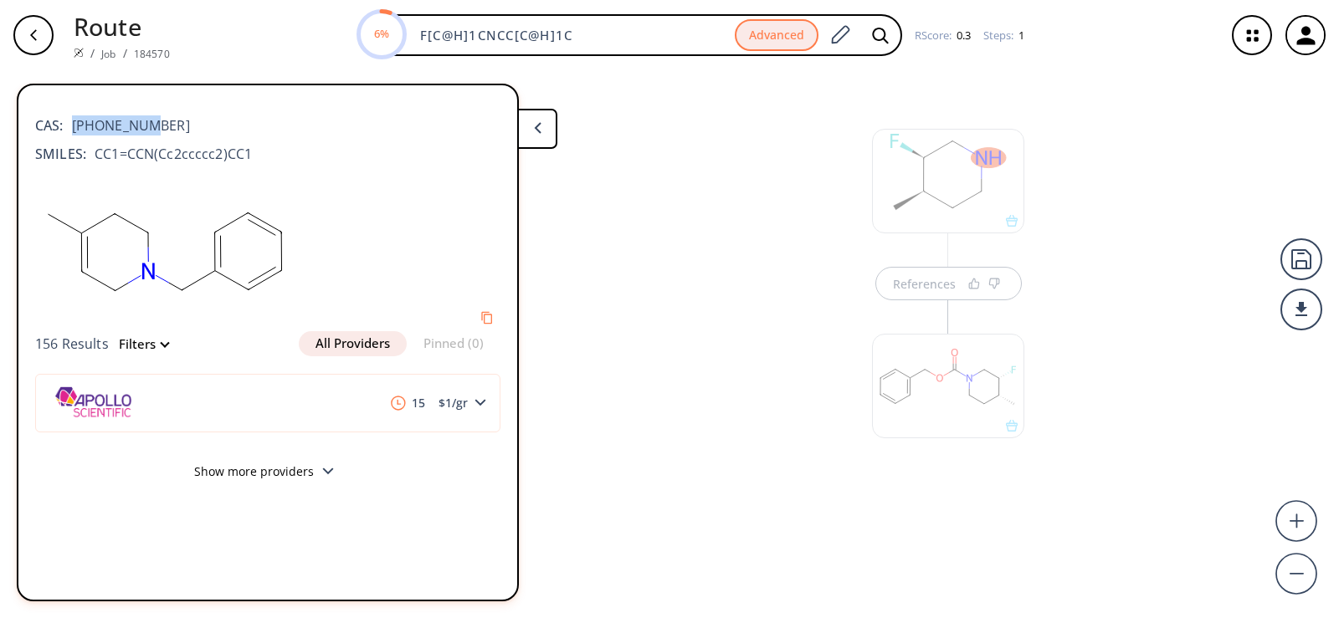
drag, startPoint x: 129, startPoint y: 120, endPoint x: 74, endPoint y: 124, distance: 54.5
click at [74, 124] on div "CAS: 32018-56-7" at bounding box center [267, 117] width 465 height 37
click at [884, 314] on div at bounding box center [947, 378] width 169 height 188
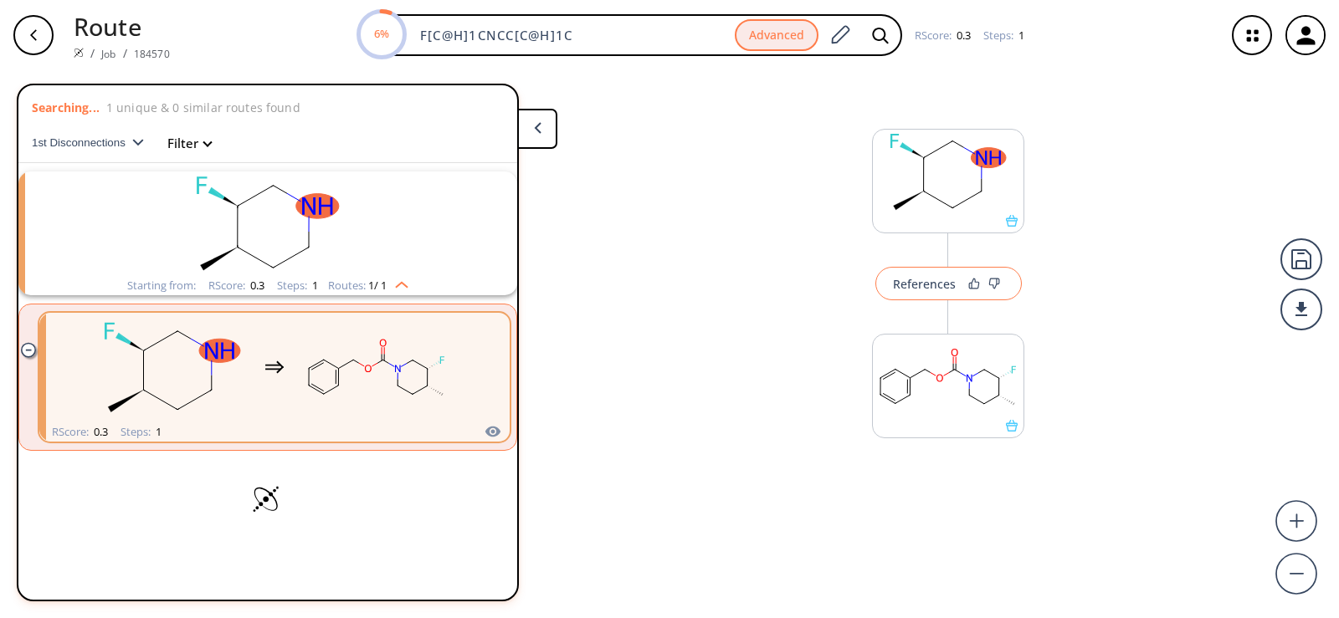
click at [912, 289] on div "References" at bounding box center [924, 284] width 63 height 11
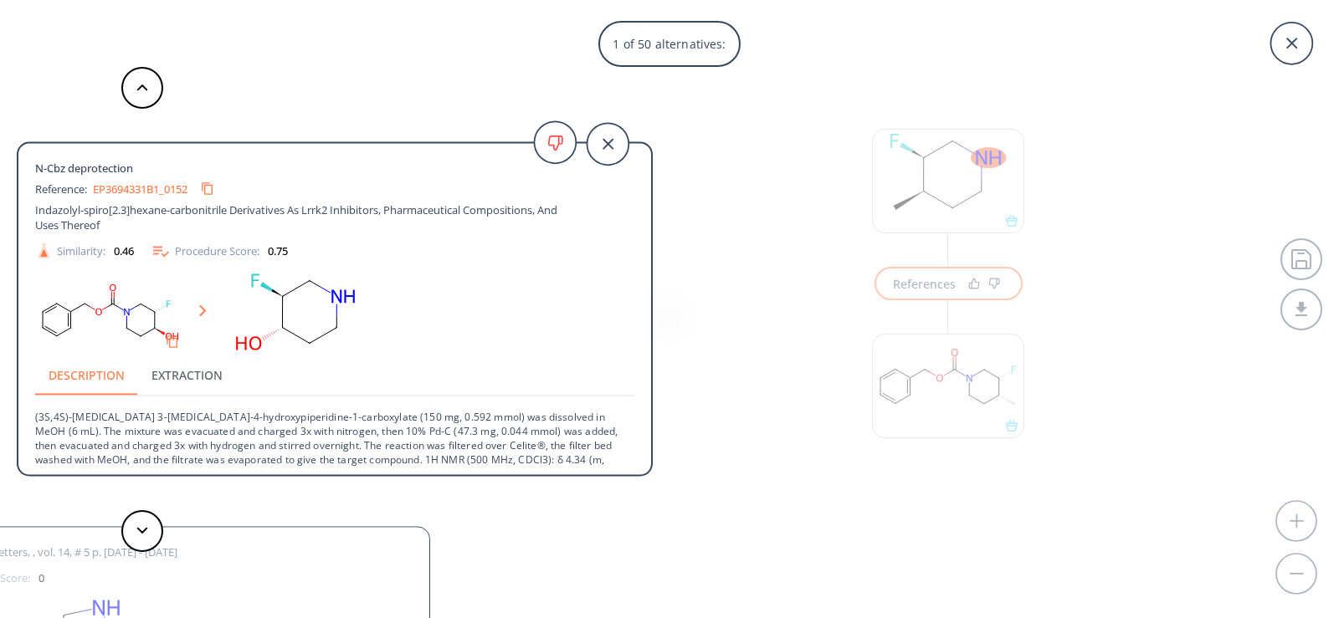
click at [1008, 428] on div "1 of 50 alternatives: N-Cbz deprotection Reference: EP3694331B1_0152 Indazolyl-…" at bounding box center [669, 309] width 1339 height 618
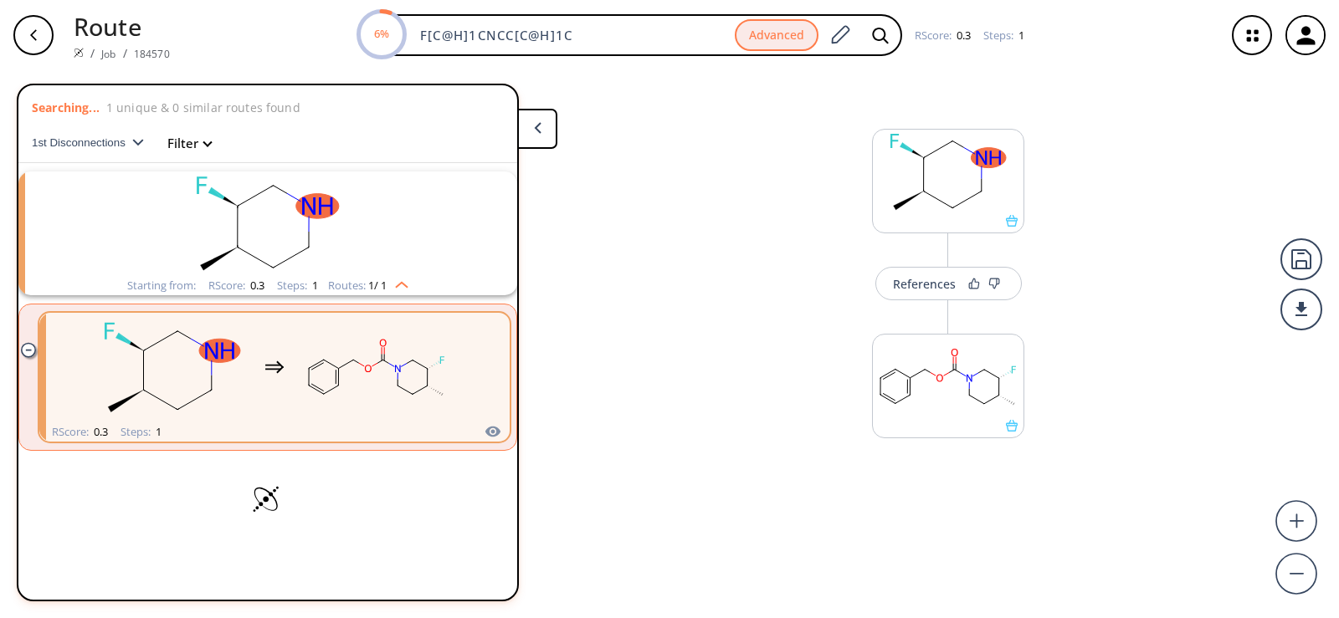
click at [391, 387] on rect "clusters" at bounding box center [376, 367] width 151 height 105
click at [1014, 431] on icon at bounding box center [1012, 426] width 12 height 12
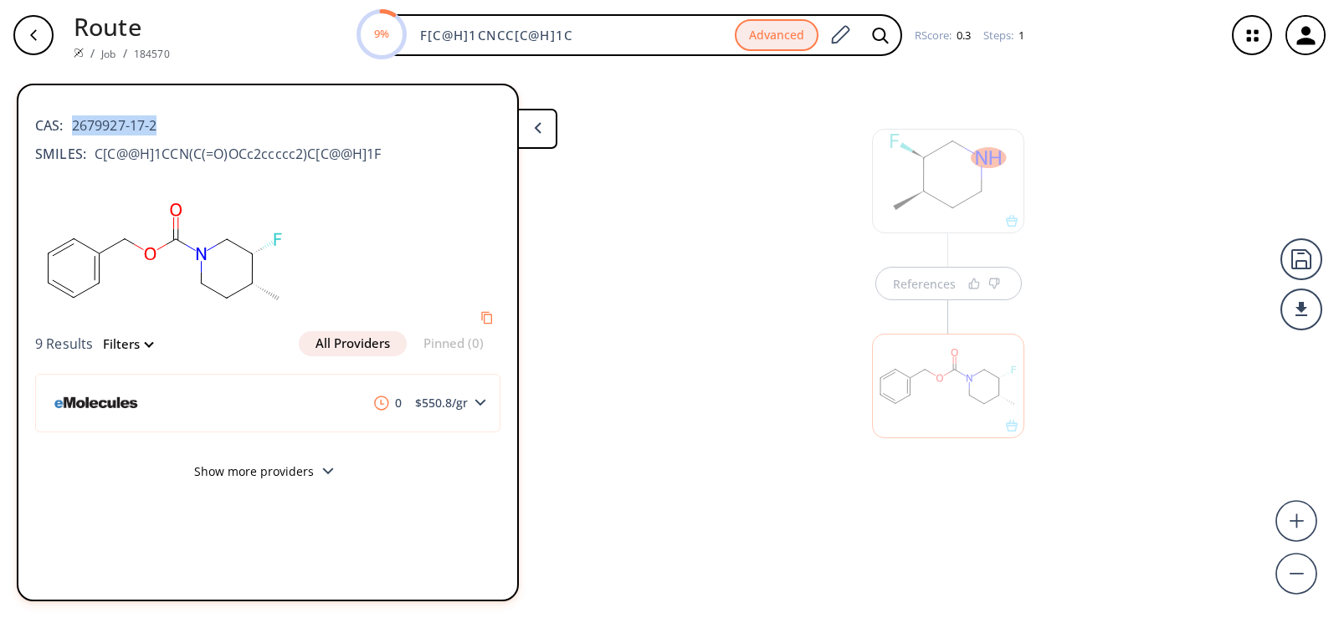
drag, startPoint x: 192, startPoint y: 128, endPoint x: 69, endPoint y: 128, distance: 123.0
click at [69, 128] on div "CAS: 2679927-17-2" at bounding box center [267, 117] width 465 height 37
copy span "2679927-17-2"
drag, startPoint x: 658, startPoint y: 28, endPoint x: 190, endPoint y: 29, distance: 467.7
click at [190, 29] on div "28% F[C@H]1CNCC[C@H]1C Advanced RScore : 0.3 Steps : 1" at bounding box center [697, 35] width 1028 height 42
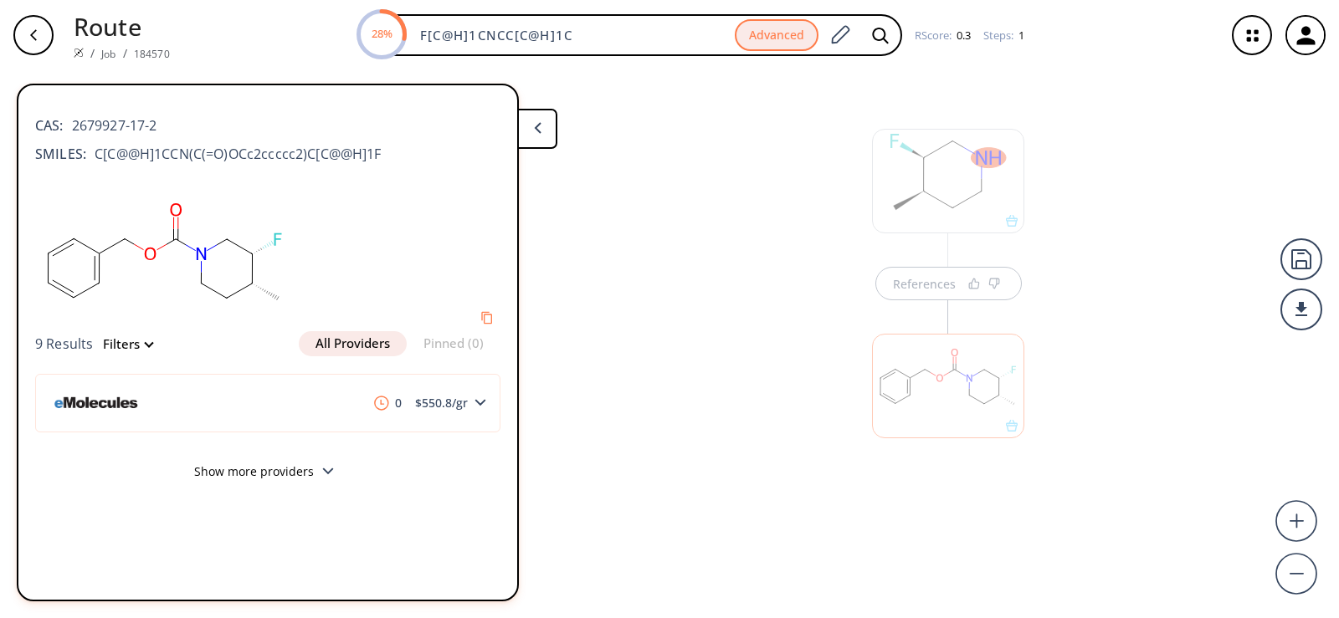
paste input "N[C@H]1CN(C(OC(C)(C)C)=O)CC[C@"
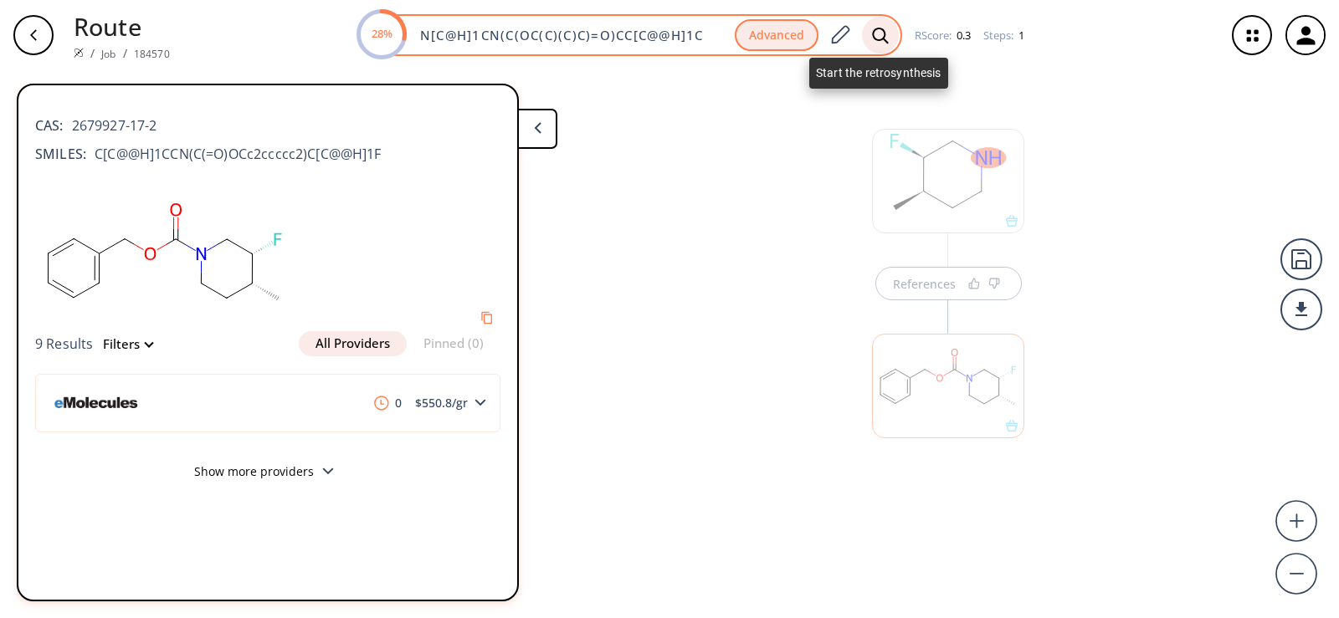
type input "N[C@H]1CN(C(OC(C)(C)C)=O)CC[C@@H]1C"
click at [878, 37] on icon at bounding box center [880, 36] width 17 height 18
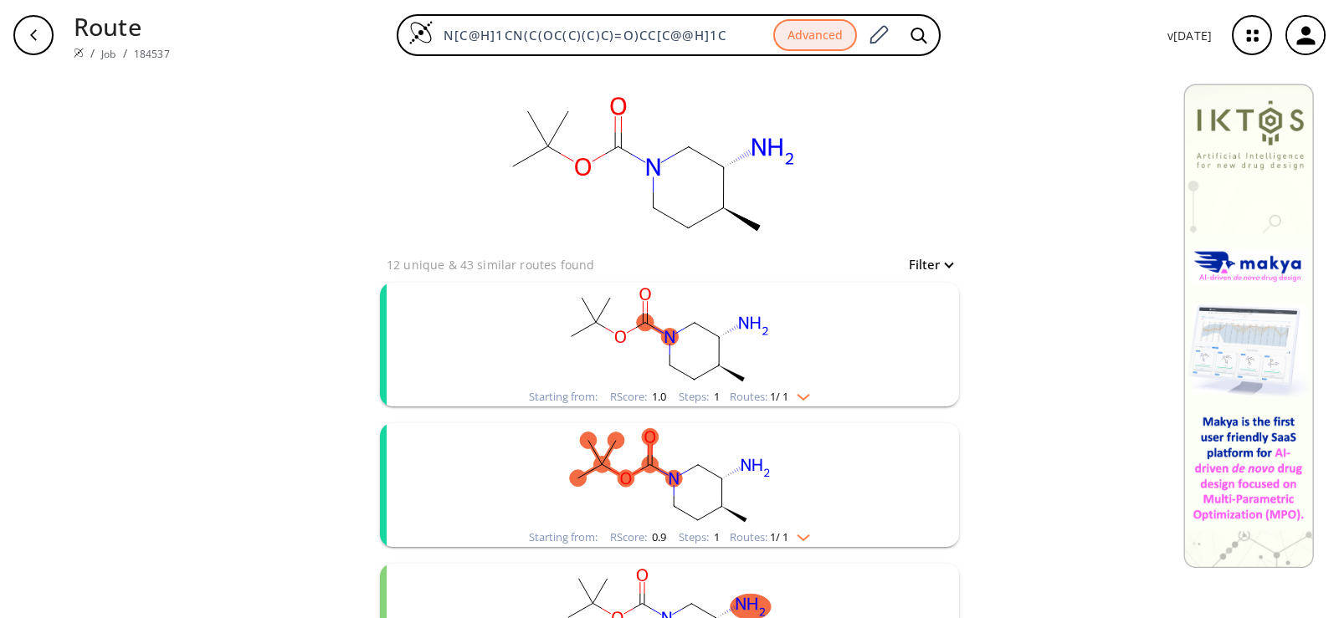
click at [742, 329] on rect "clusters" at bounding box center [669, 335] width 435 height 105
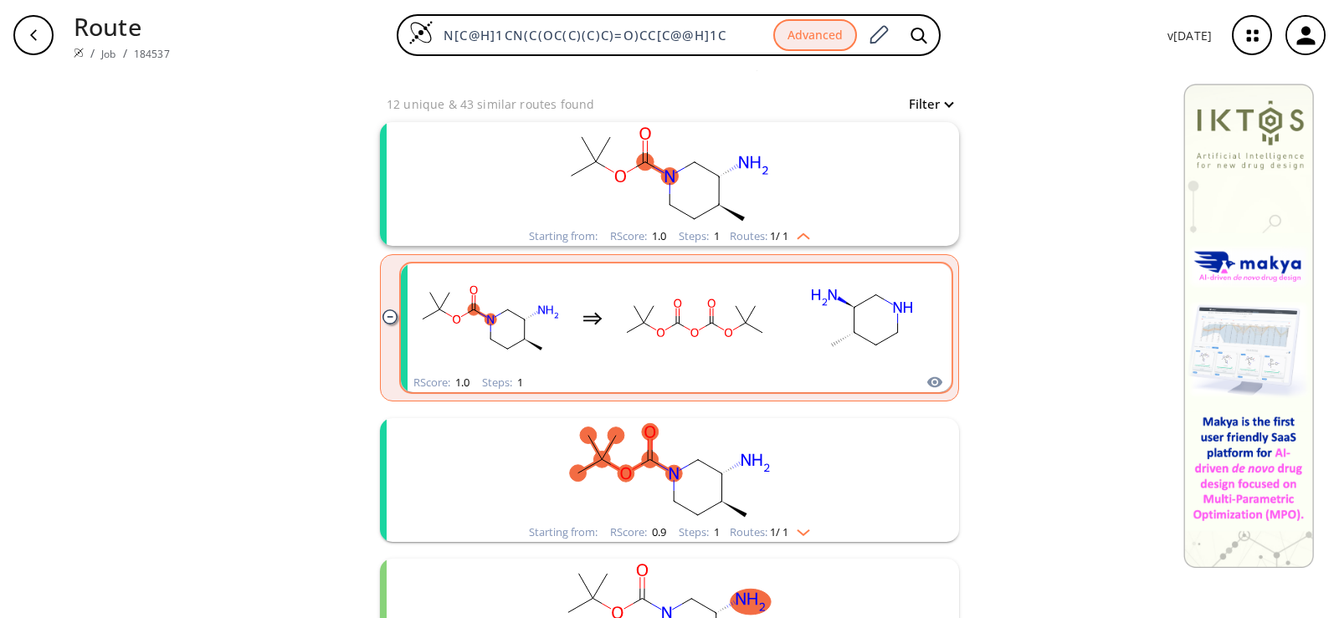
scroll to position [167, 0]
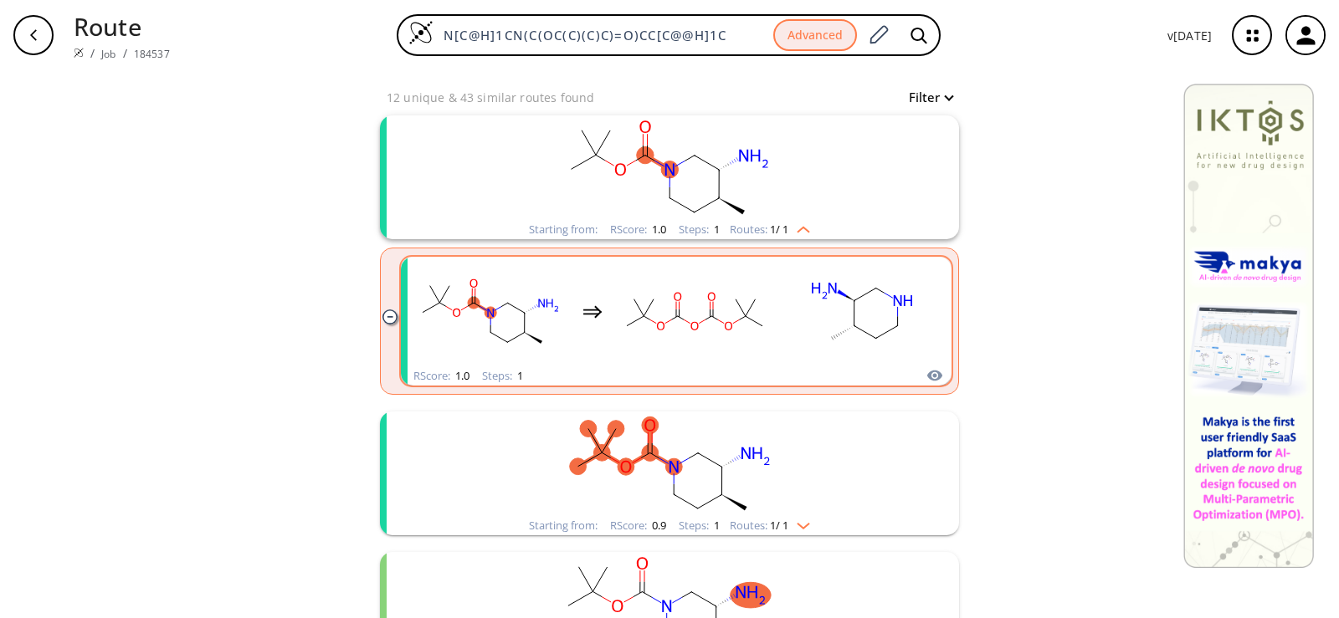
click at [739, 329] on rect "clusters" at bounding box center [694, 311] width 151 height 105
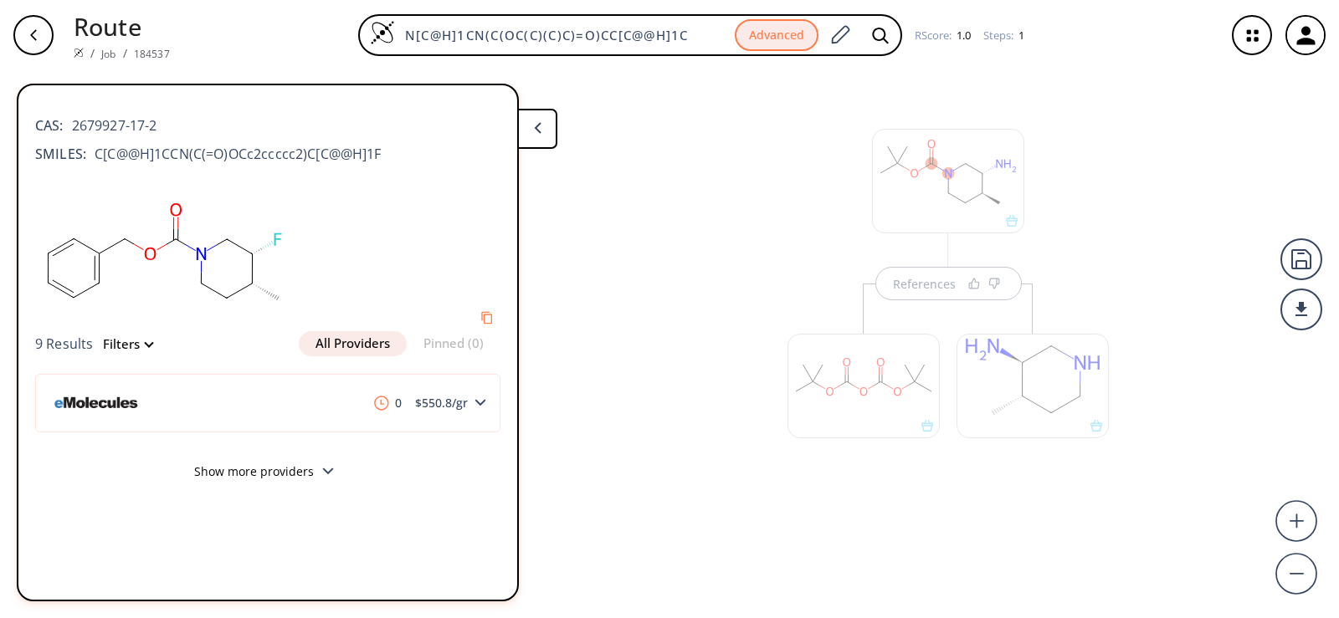
click at [907, 288] on div at bounding box center [863, 378] width 169 height 188
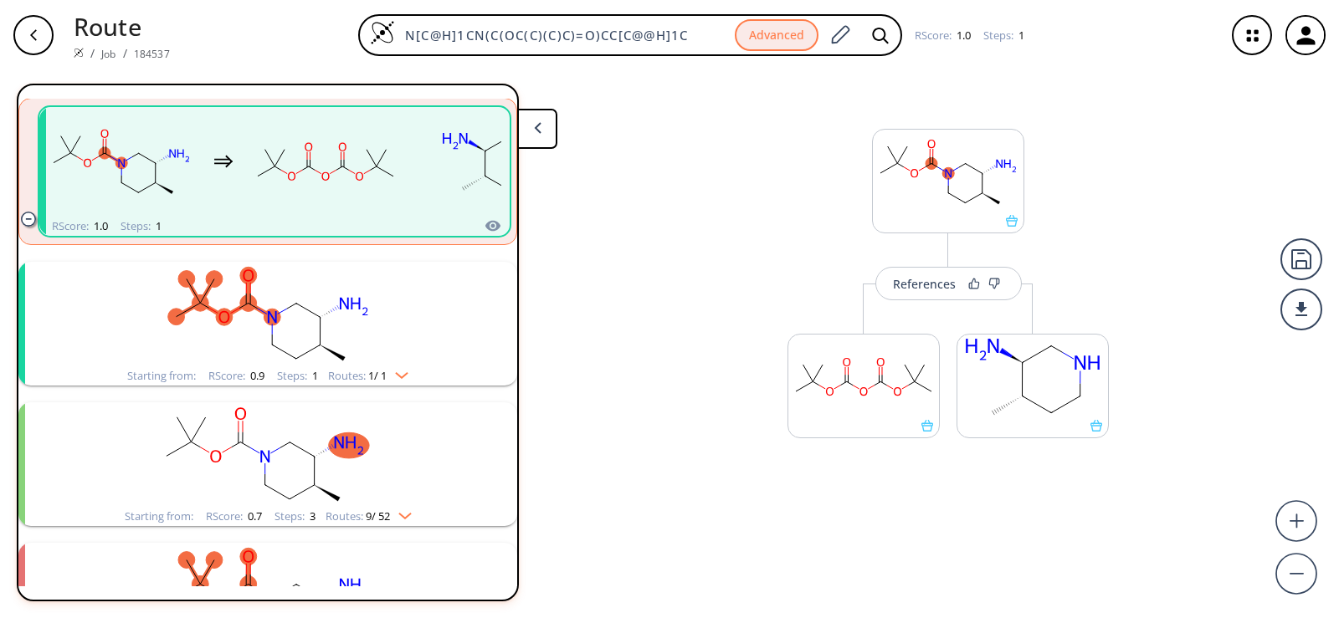
scroll to position [289, 0]
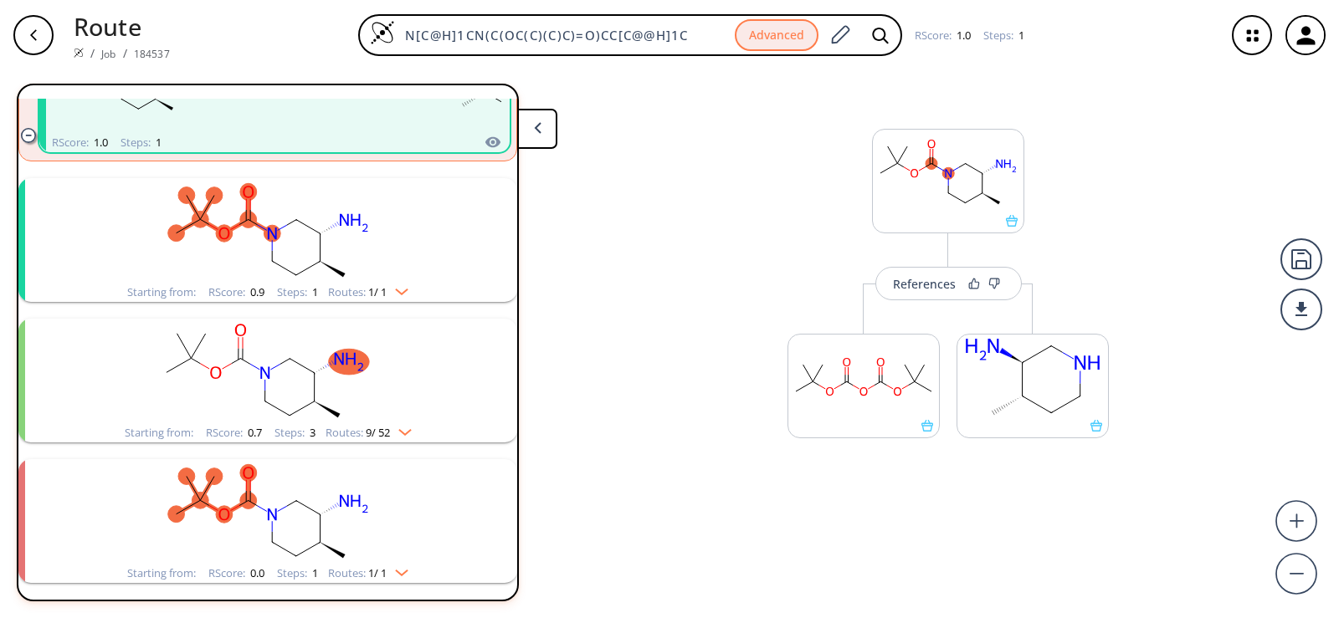
click at [338, 244] on rect "clusters" at bounding box center [267, 230] width 435 height 105
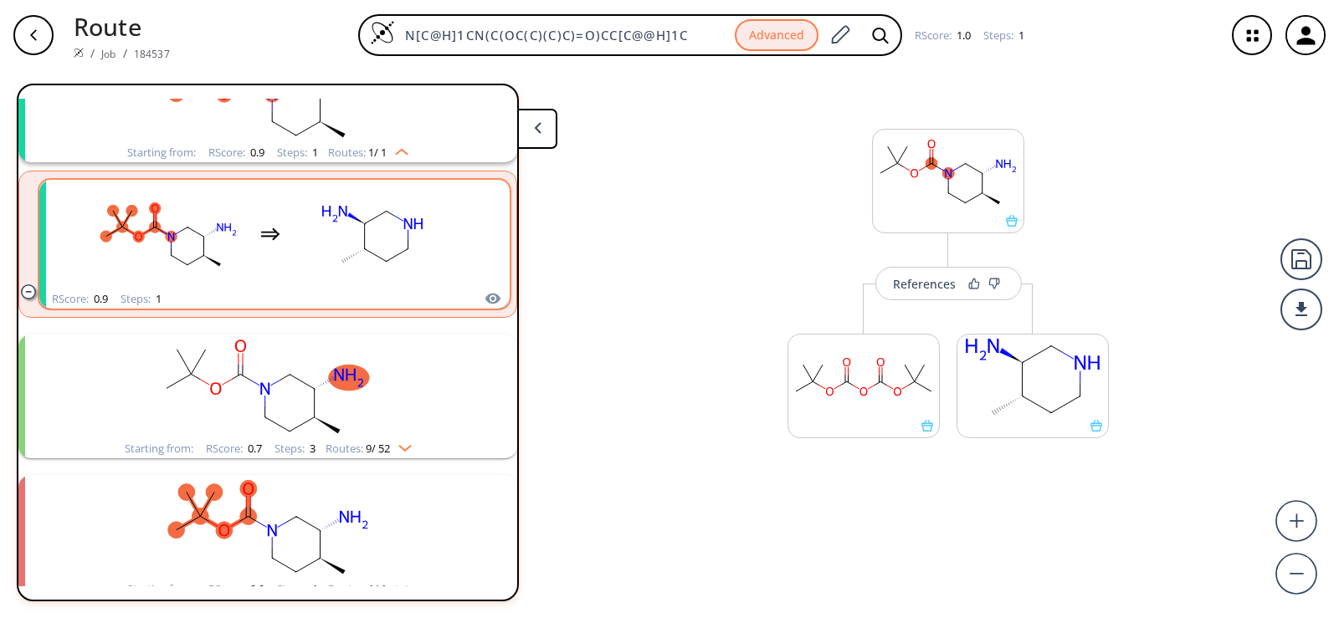
scroll to position [457, 0]
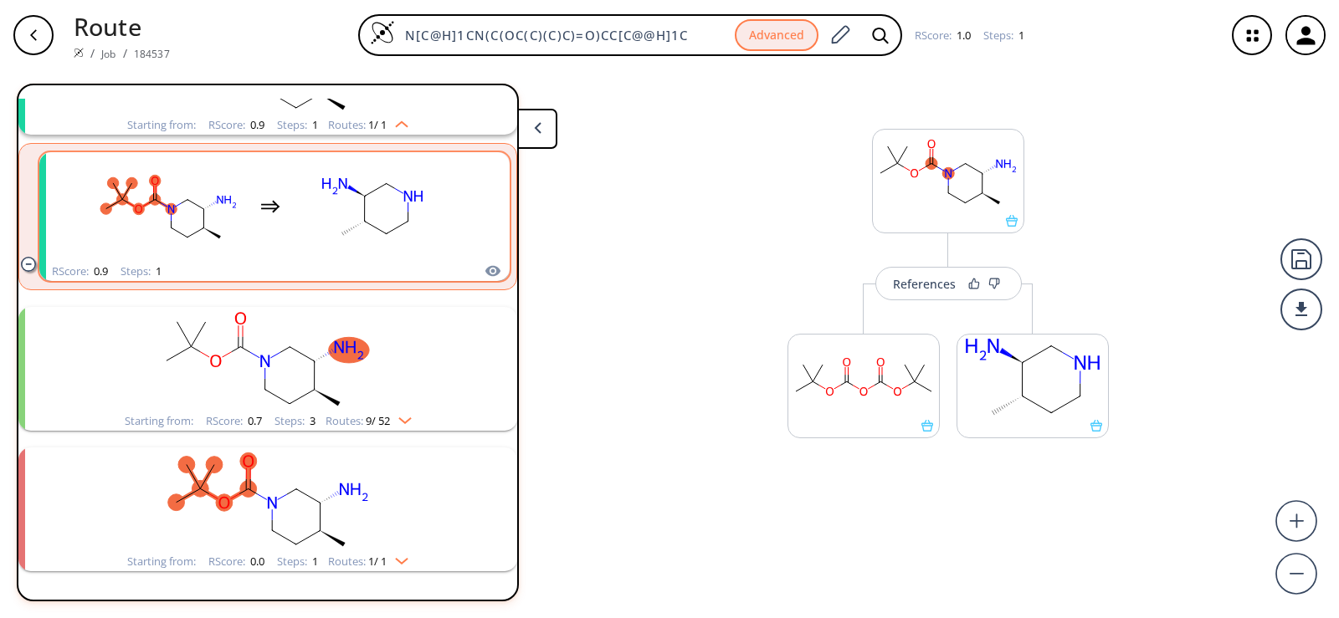
click at [307, 226] on rect "clusters" at bounding box center [372, 207] width 151 height 105
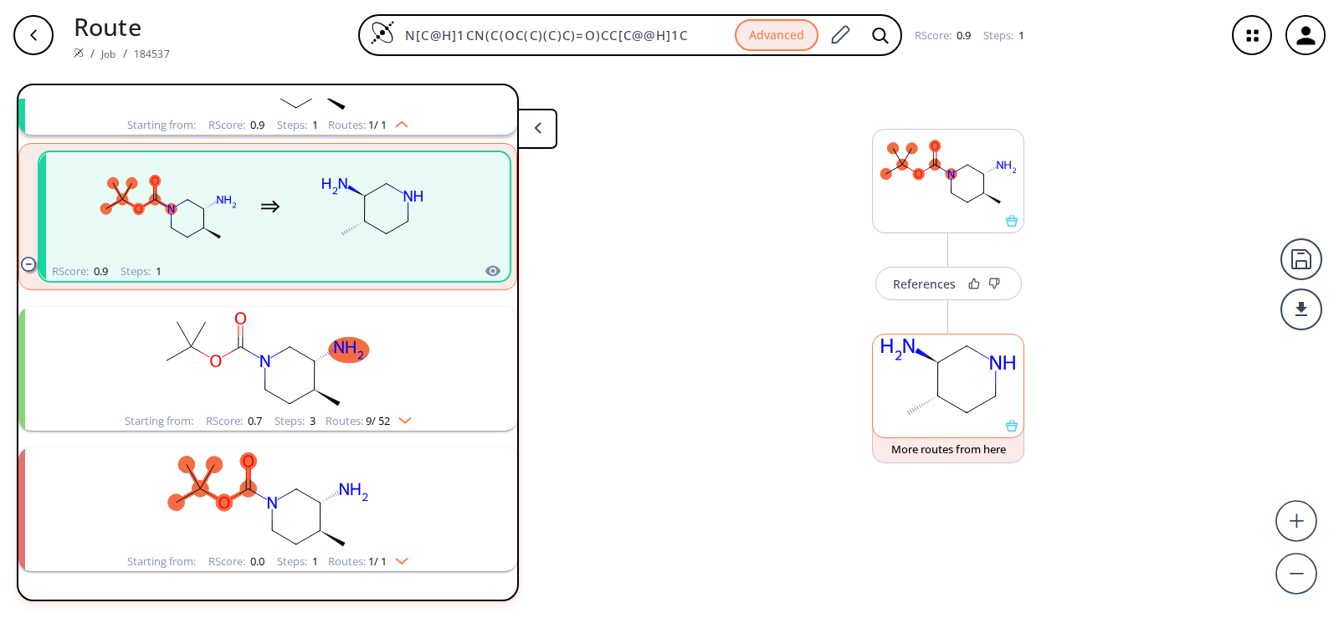
click at [1014, 429] on icon at bounding box center [1012, 426] width 12 height 12
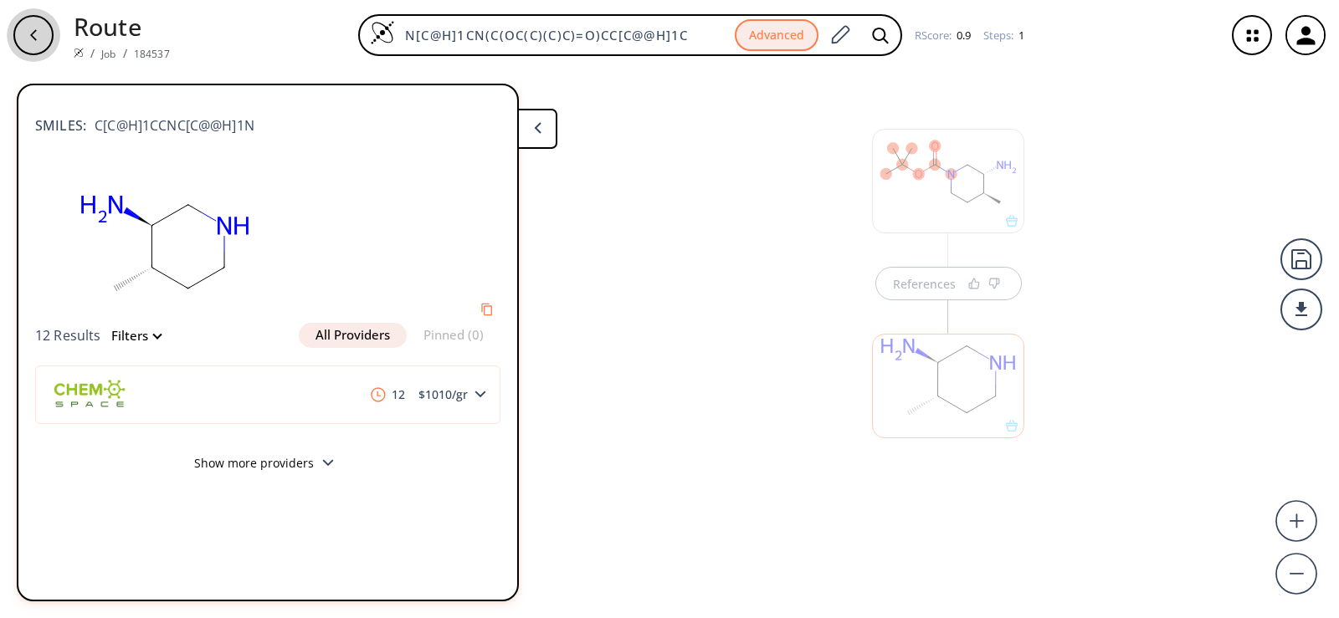
click at [24, 33] on div "button" at bounding box center [33, 35] width 40 height 40
click at [632, 314] on div "References" at bounding box center [669, 337] width 1339 height 535
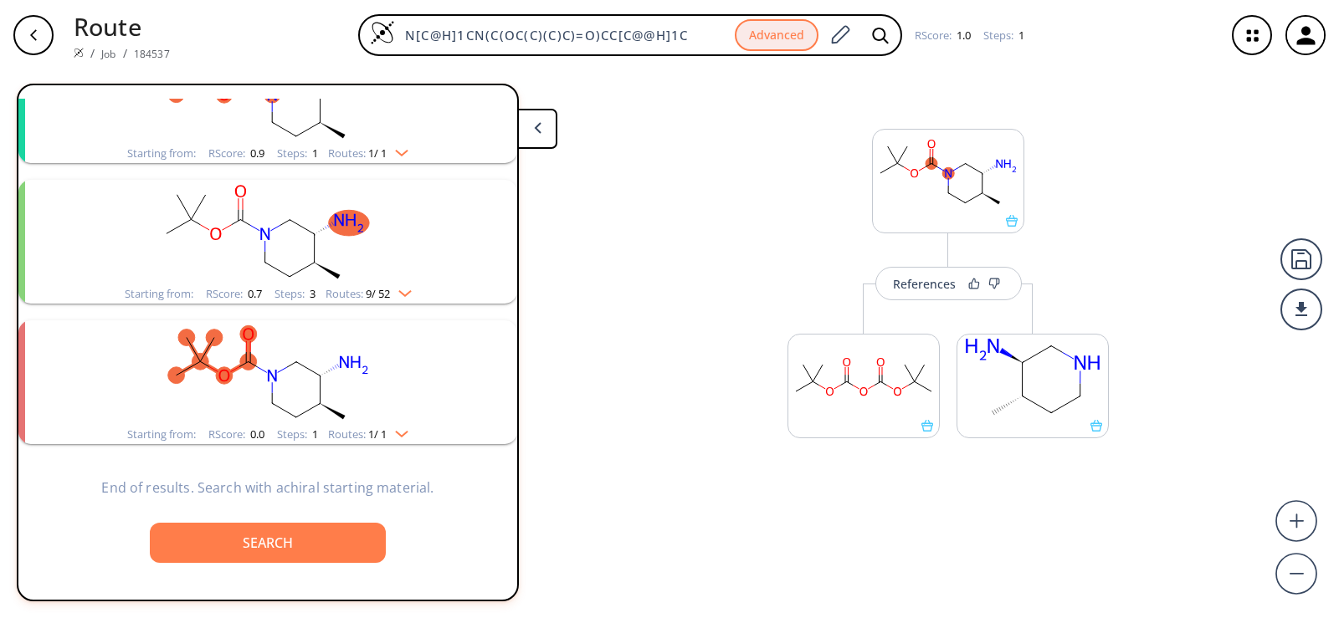
scroll to position [430, 0]
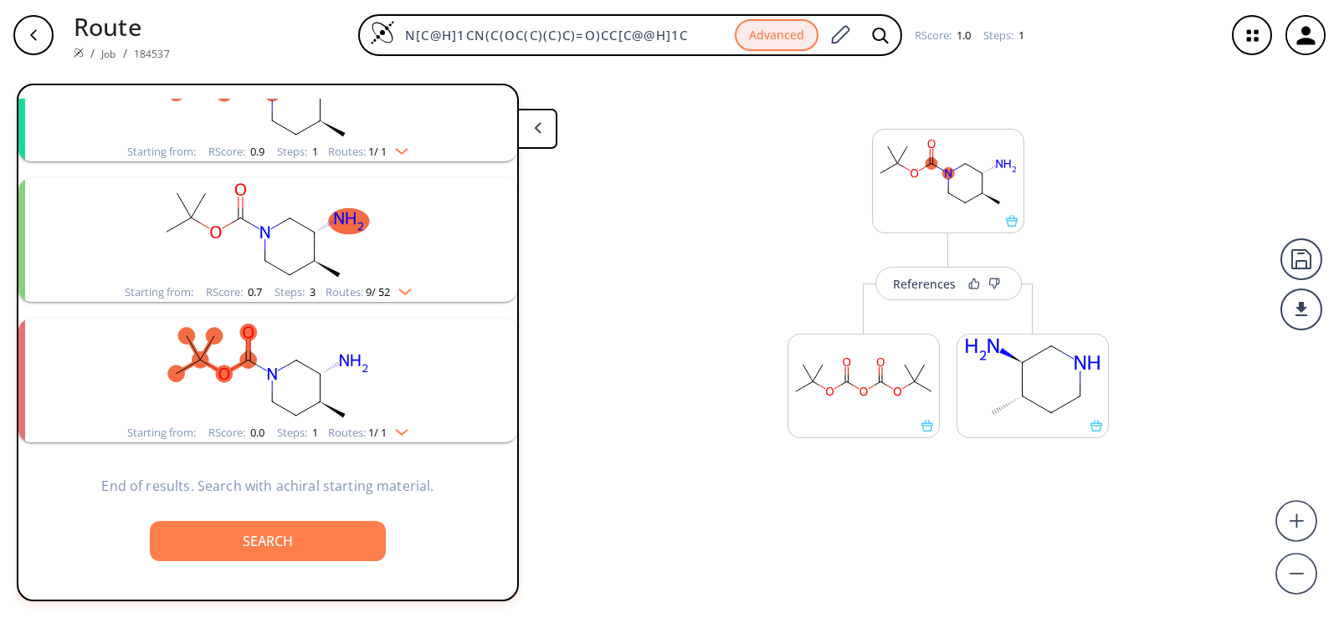
click at [156, 404] on rect "clusters" at bounding box center [267, 371] width 435 height 105
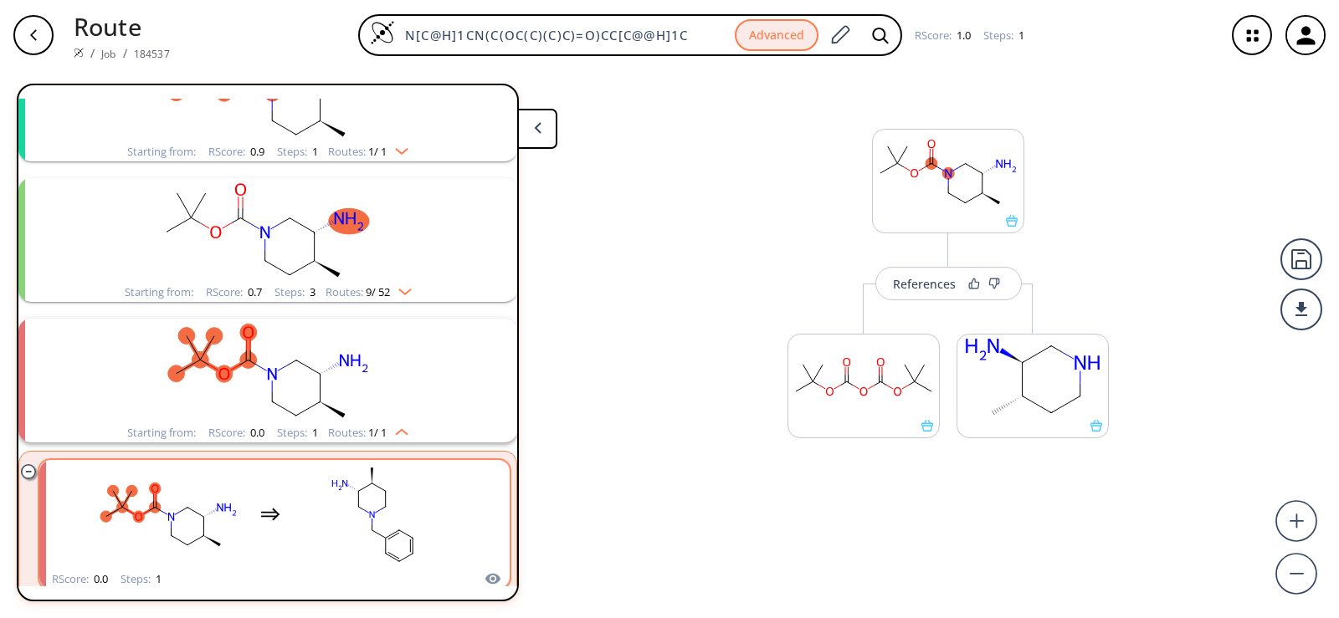
click at [344, 532] on rect "clusters" at bounding box center [372, 515] width 151 height 105
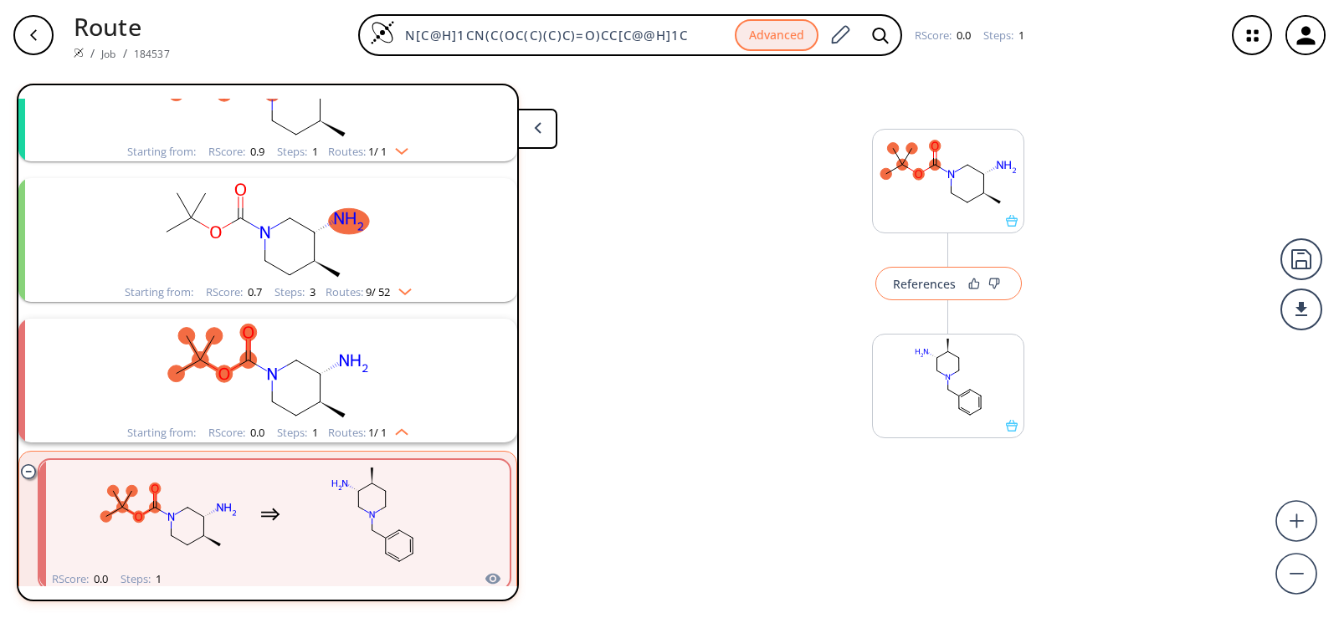
click at [914, 279] on div "References" at bounding box center [924, 284] width 63 height 11
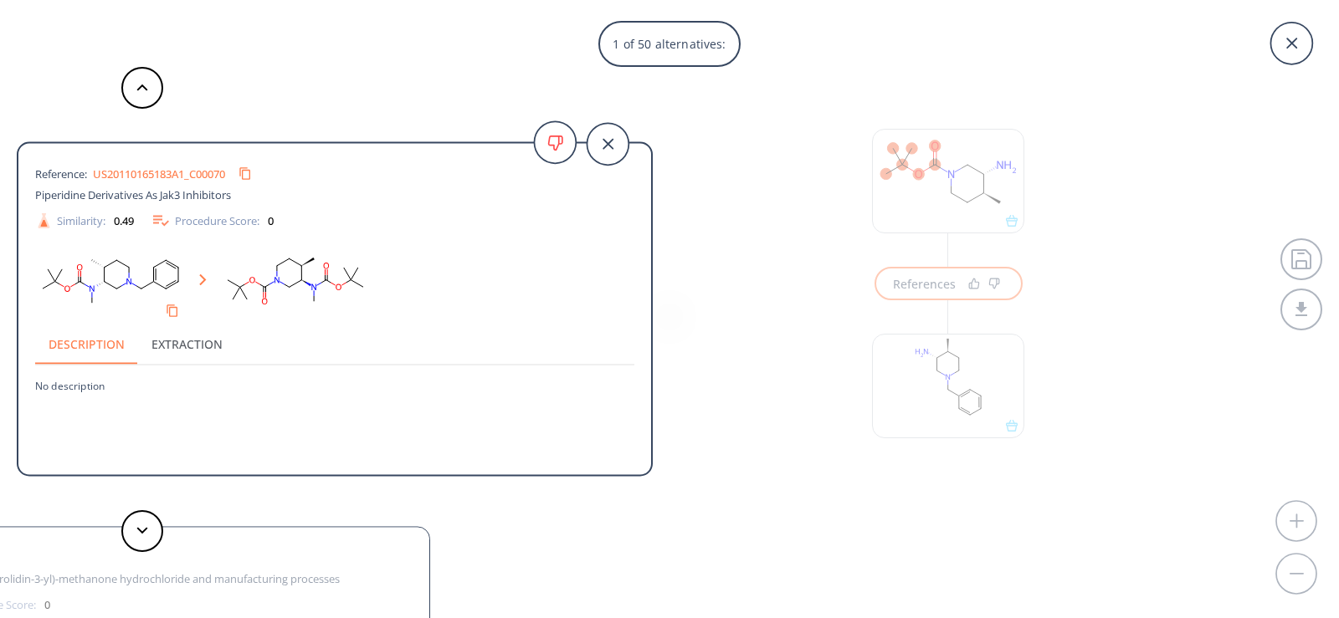
click at [153, 176] on link "US20110165183A1_C00070" at bounding box center [159, 173] width 132 height 11
click at [139, 527] on icon at bounding box center [142, 531] width 12 height 8
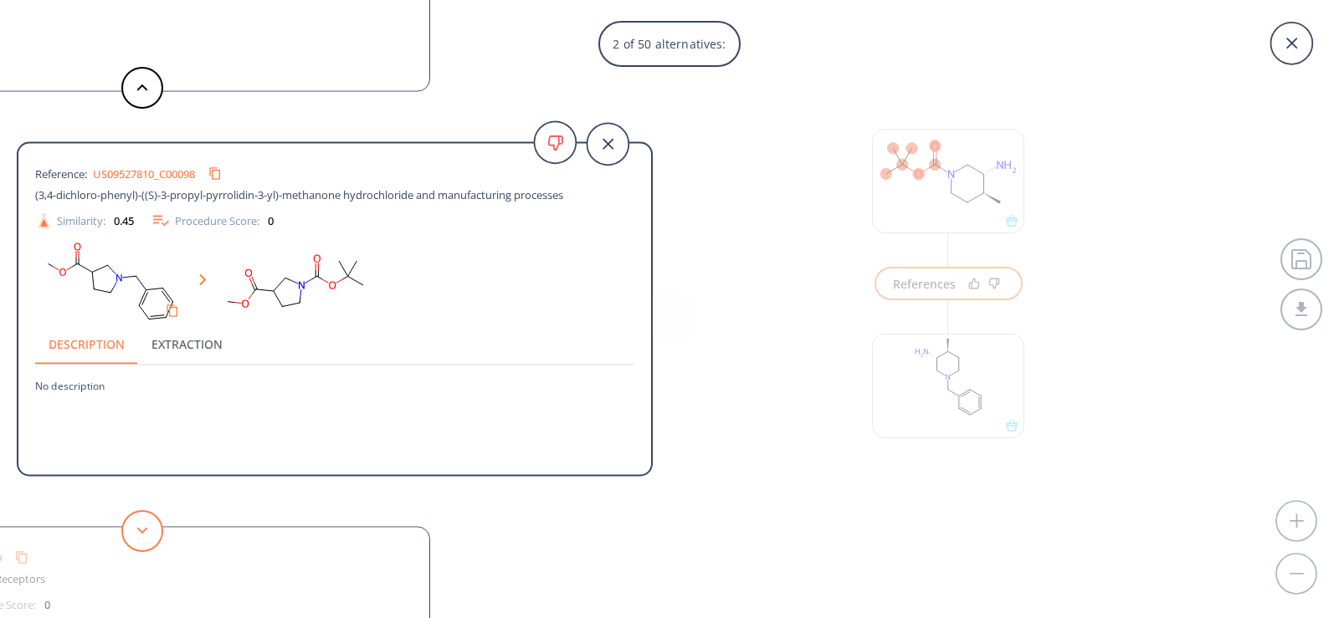
click at [139, 527] on icon at bounding box center [142, 531] width 12 height 8
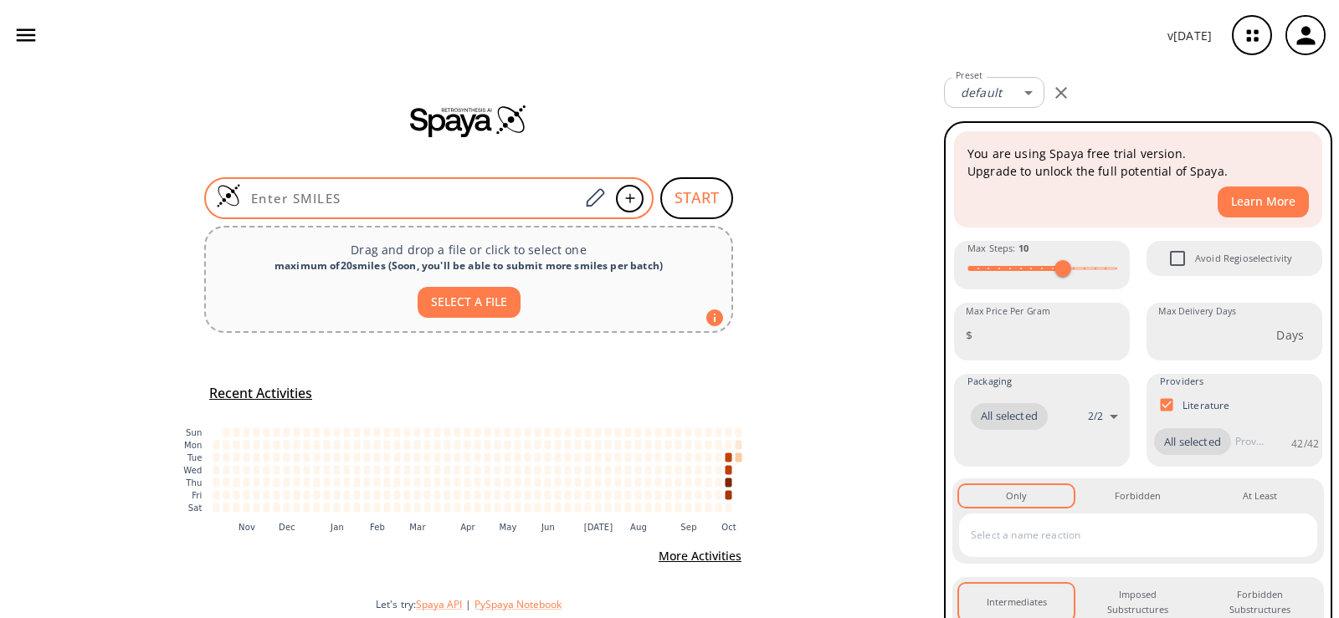
click at [551, 196] on input at bounding box center [410, 198] width 338 height 17
paste input "CC(C1=CC=CC=C1)NC2CN(CCC2)C(OC(C)(C)C)=O"
type input "CC(C1=CC=CC=C1)NC2CN(CCC2)C(OC(C)(C)C)=O"
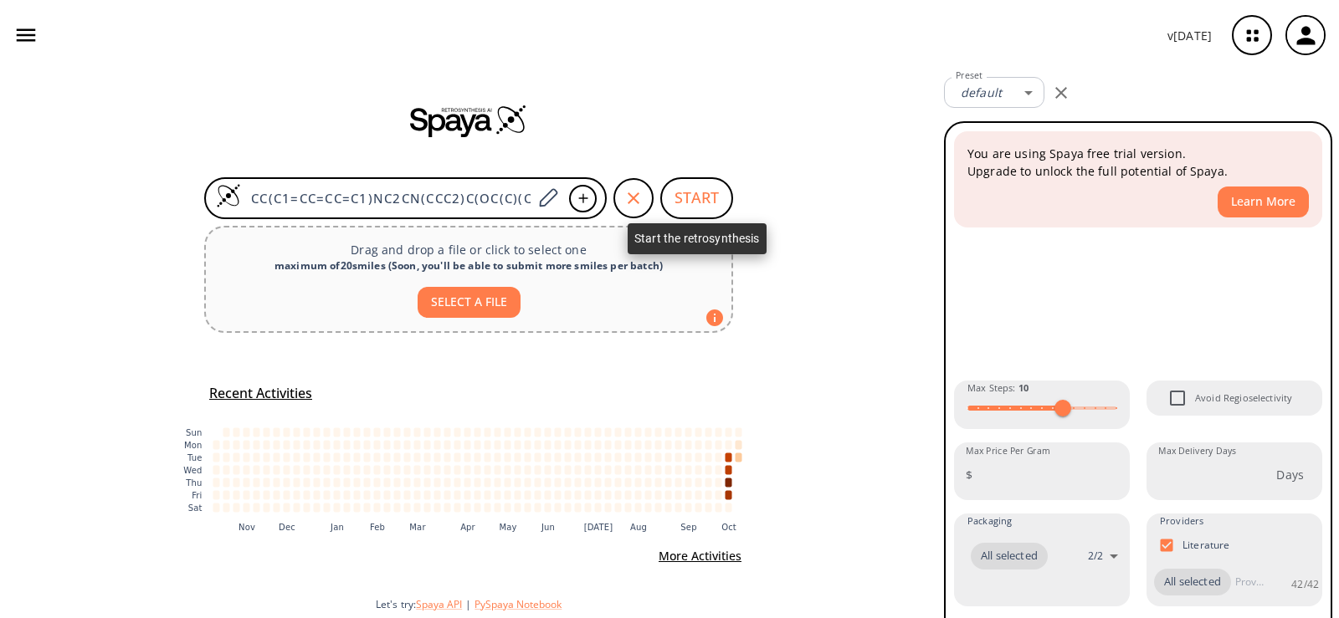
click at [707, 196] on button "START" at bounding box center [696, 198] width 73 height 42
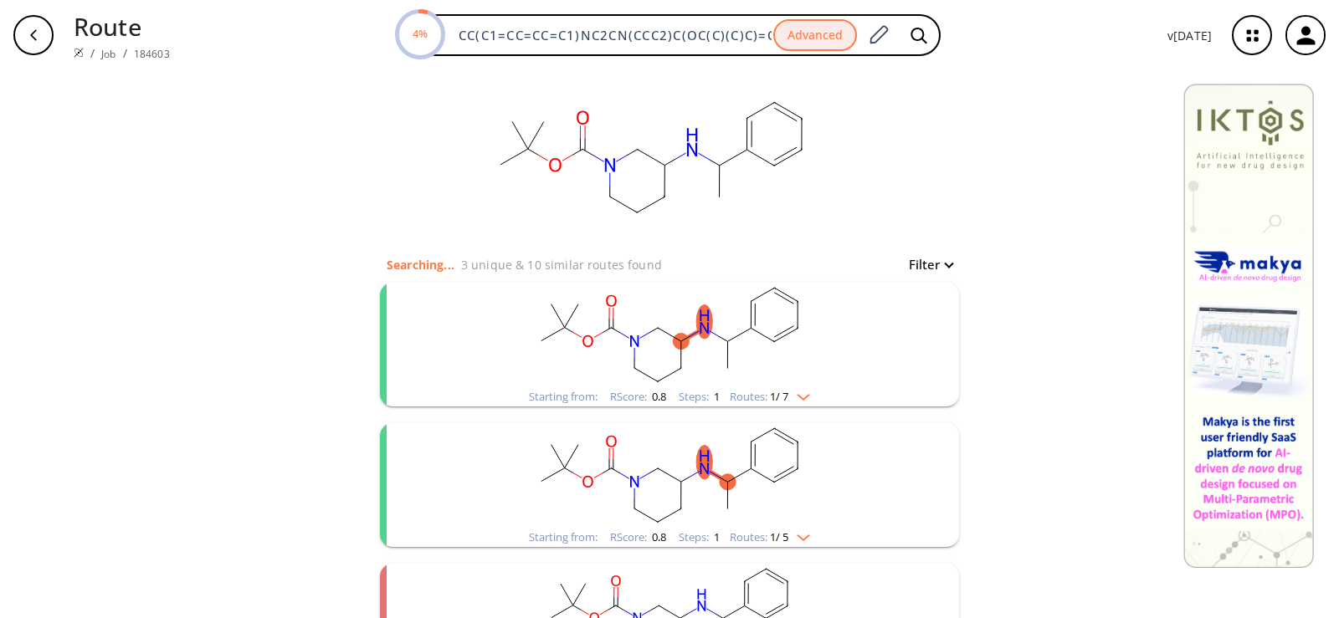
click at [726, 321] on rect "clusters" at bounding box center [669, 335] width 435 height 105
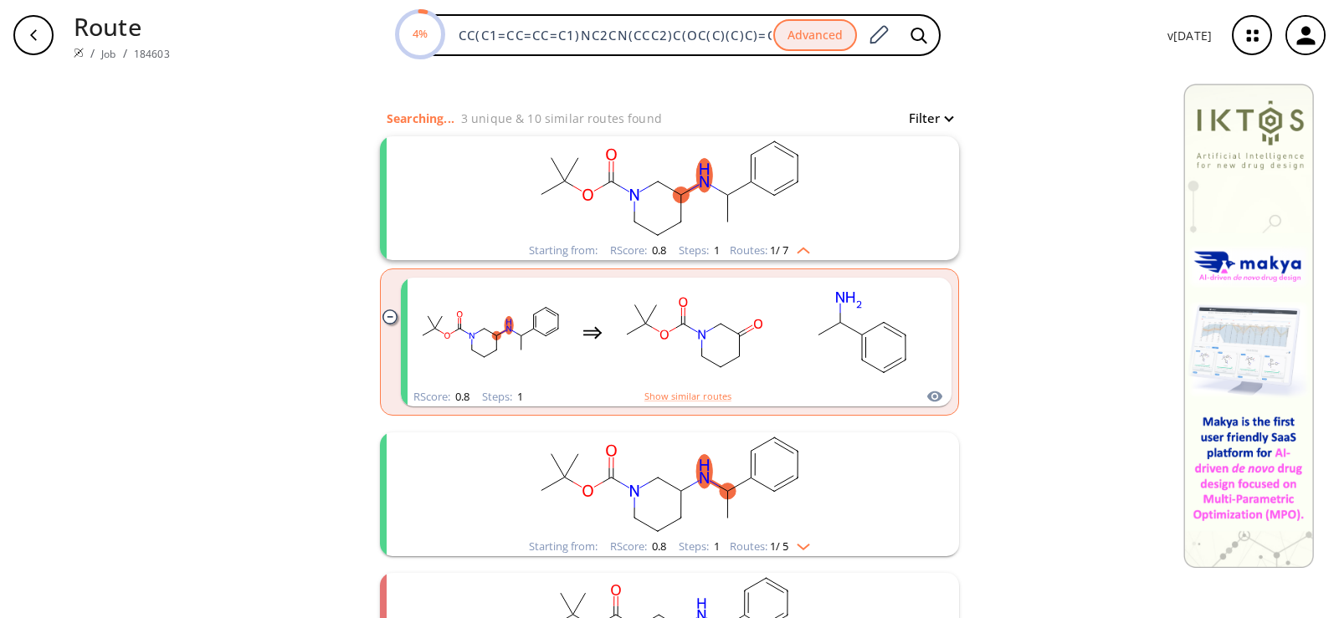
scroll to position [167, 0]
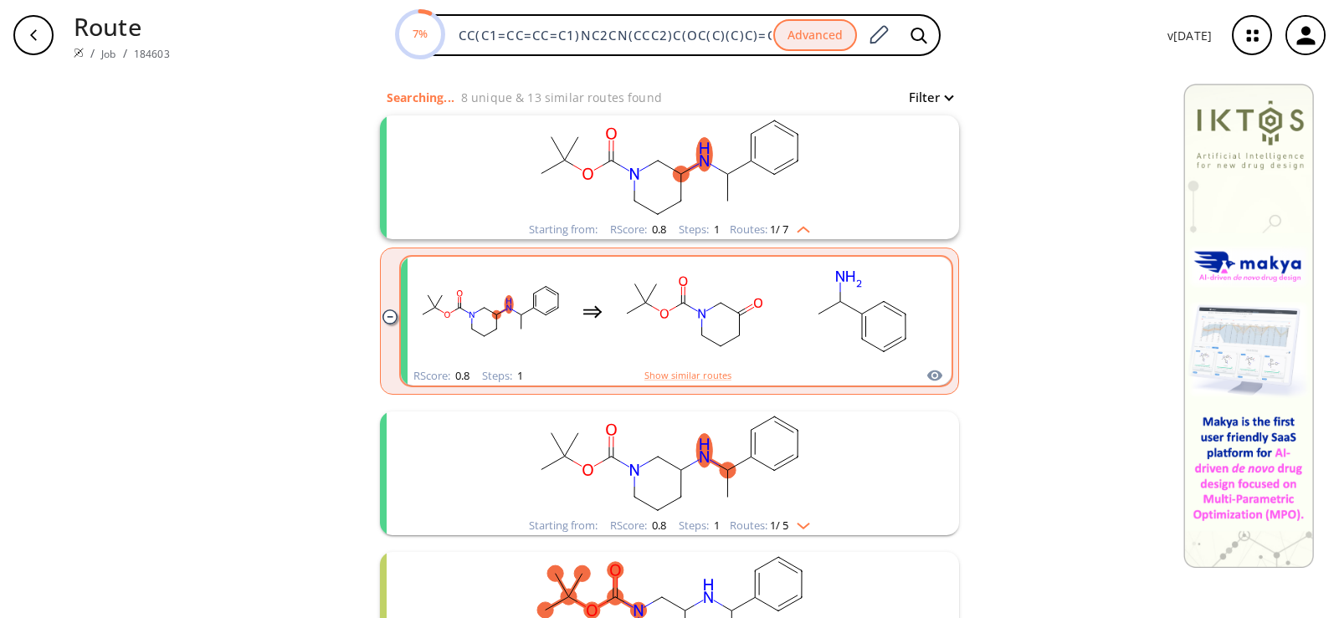
click at [786, 336] on icon "clusters" at bounding box center [861, 311] width 151 height 105
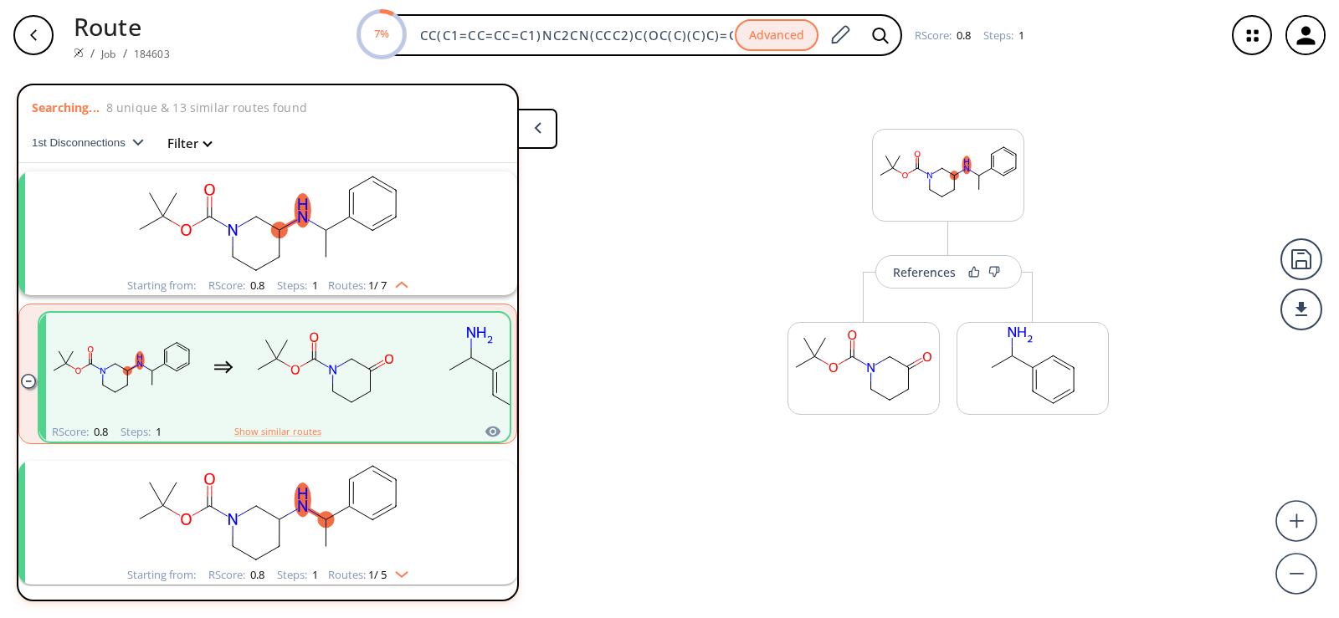
scroll to position [38, 0]
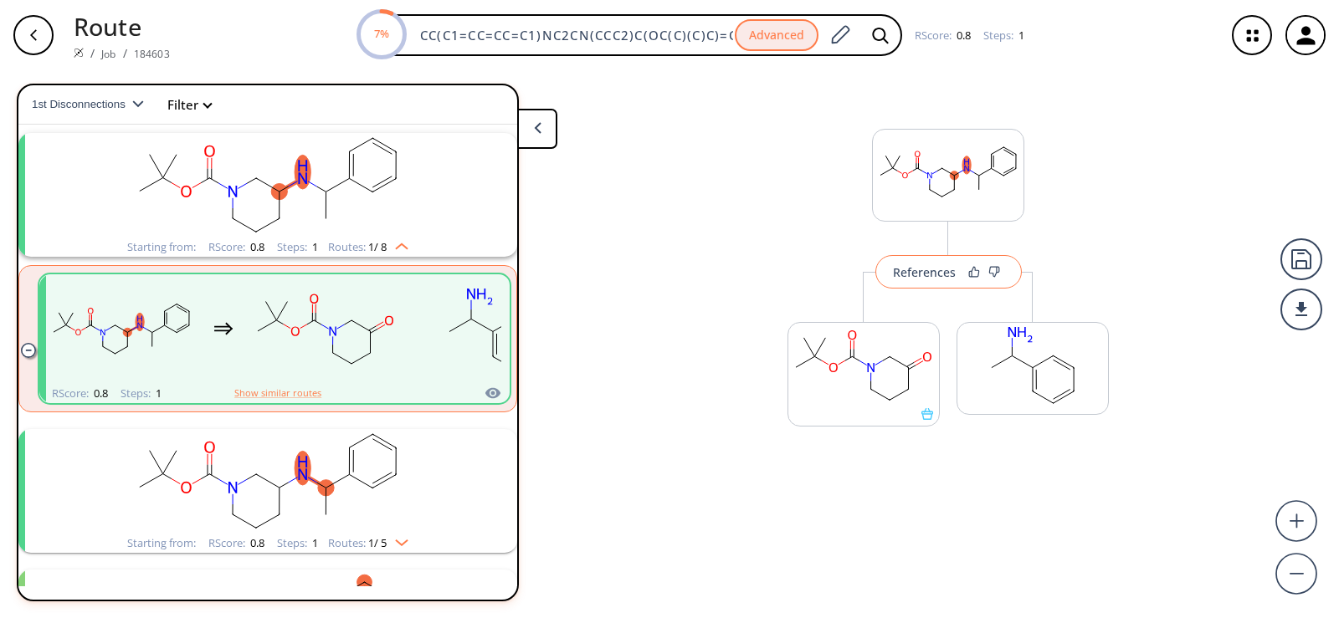
click at [945, 278] on div "References" at bounding box center [924, 272] width 63 height 11
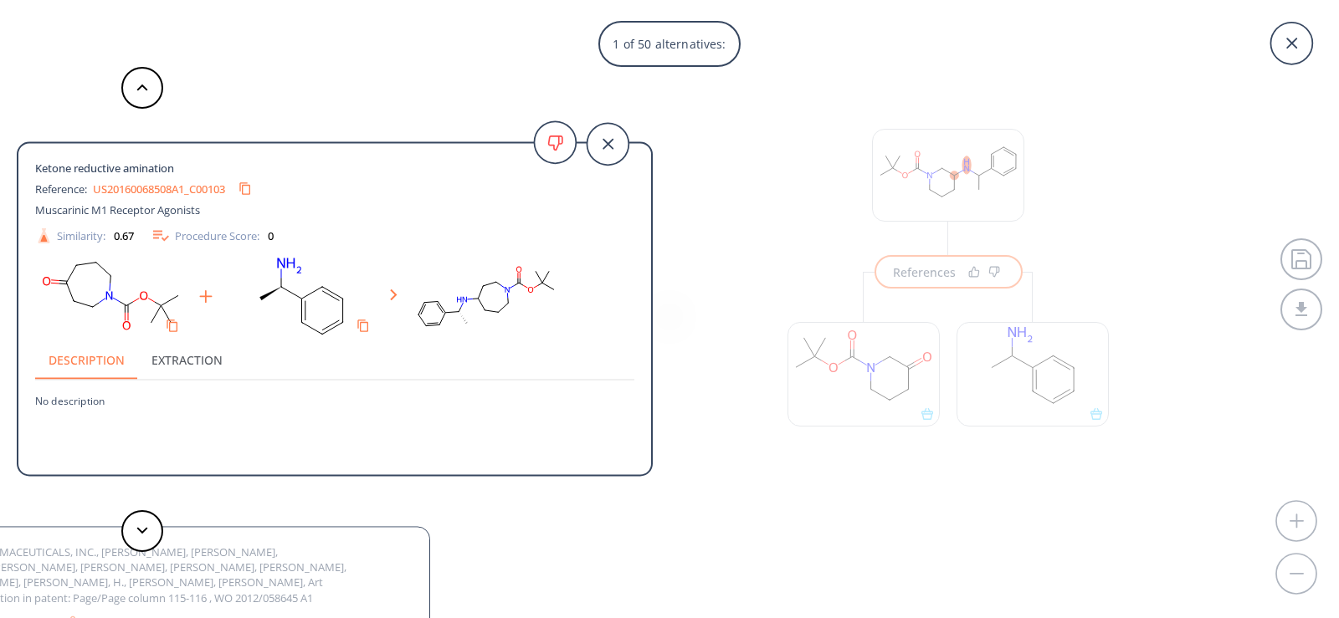
click at [184, 189] on link "US20160068508A1_C00103" at bounding box center [159, 188] width 132 height 11
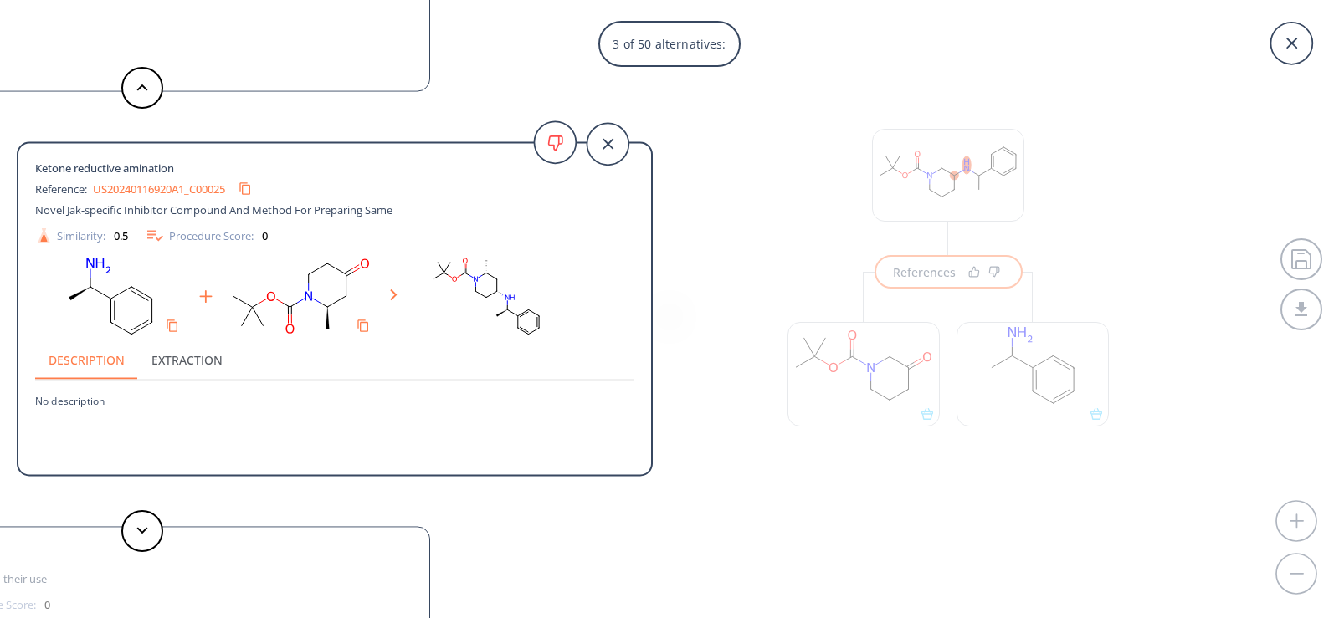
click at [174, 193] on link "US20240116920A1_C00025" at bounding box center [159, 188] width 132 height 11
